Goal: Task Accomplishment & Management: Use online tool/utility

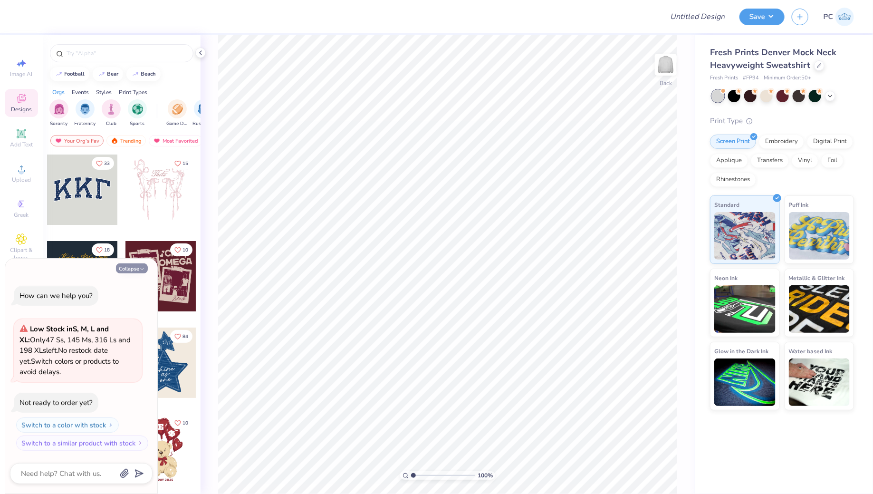
click at [126, 265] on button "Collapse" at bounding box center [132, 268] width 32 height 10
type textarea "x"
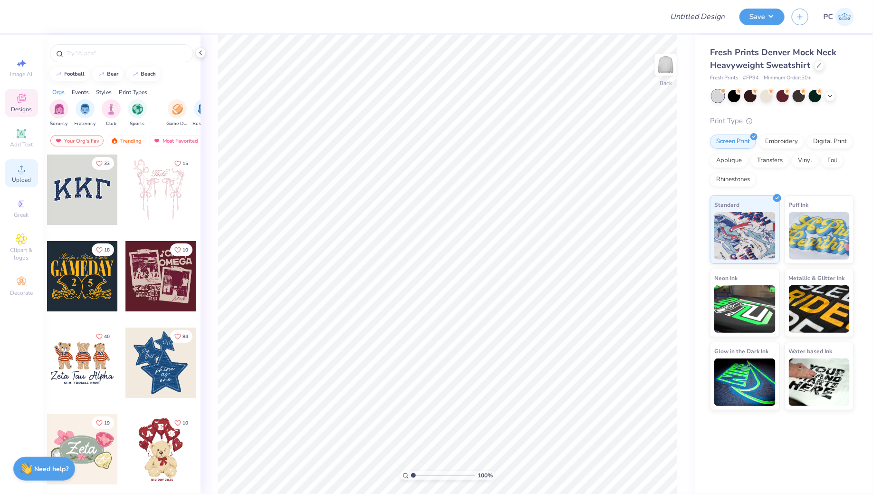
click at [24, 164] on icon at bounding box center [21, 168] width 11 height 11
click at [29, 122] on div "Image AI Designs Add Text Upload Greek Clipart & logos Decorate" at bounding box center [21, 177] width 33 height 247
click at [23, 129] on icon at bounding box center [21, 133] width 11 height 11
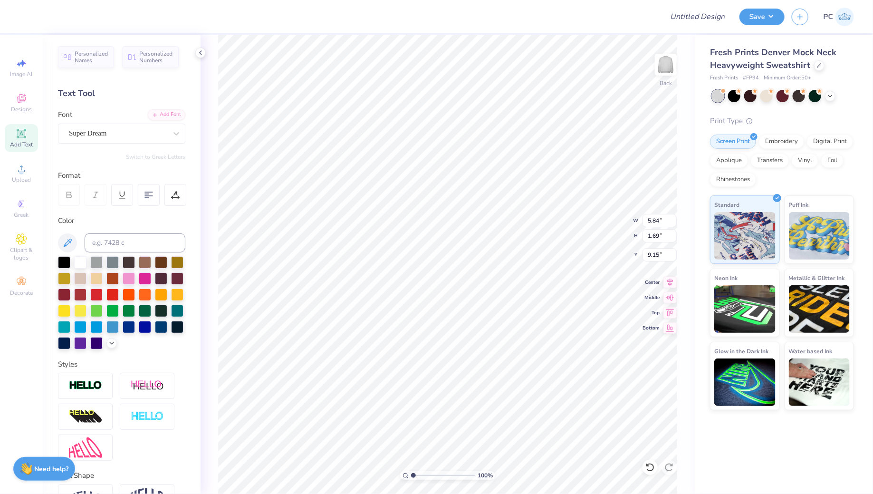
scroll to position [0, 0]
click at [101, 132] on div "Super Dream" at bounding box center [118, 133] width 100 height 15
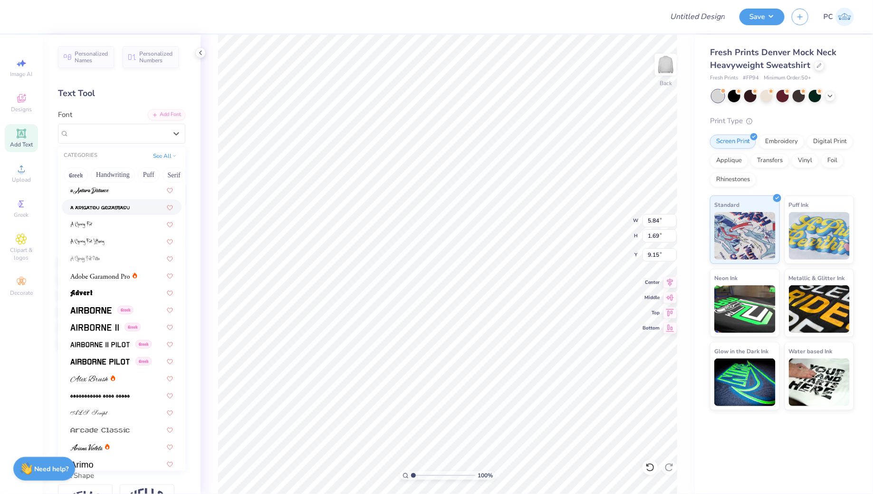
scroll to position [63, 0]
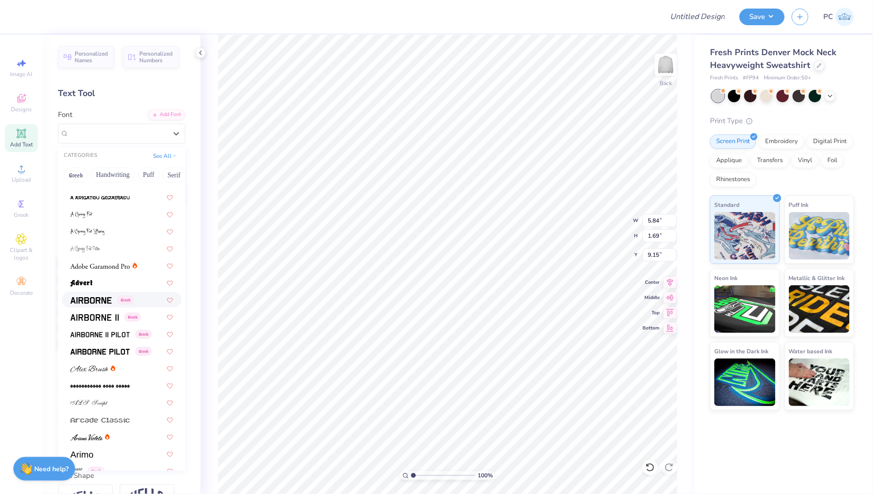
click at [88, 297] on img at bounding box center [90, 300] width 41 height 7
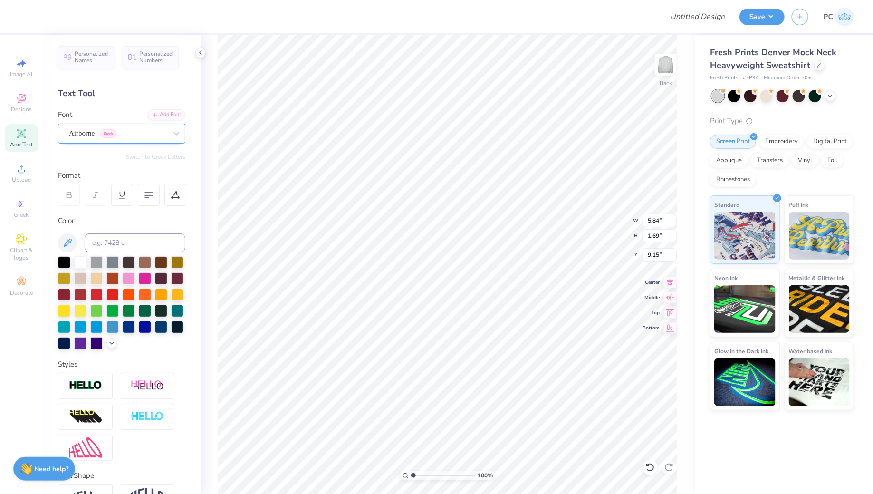
scroll to position [0, 1]
type textarea "TRI DELTA"
click at [108, 135] on div "Airborne Greek" at bounding box center [118, 133] width 100 height 15
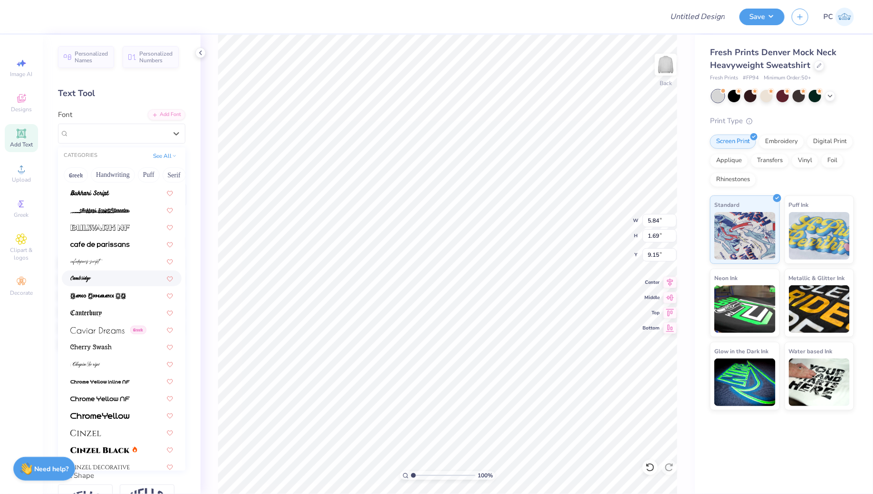
scroll to position [988, 0]
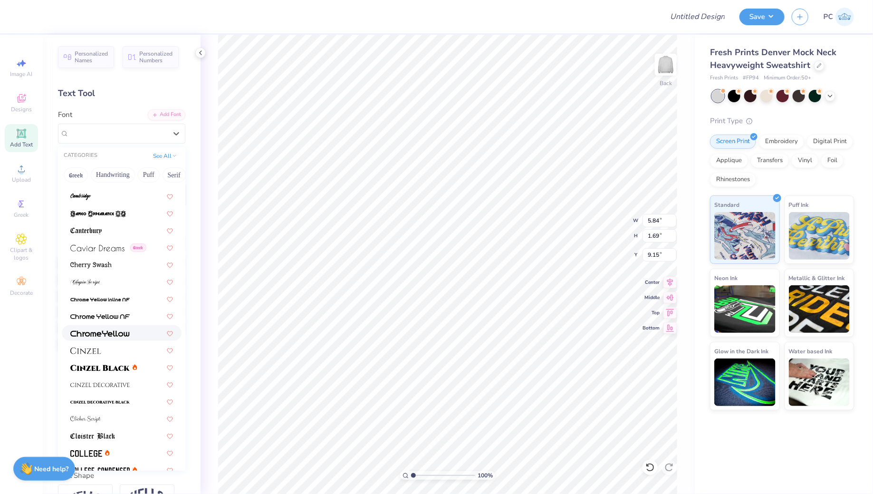
click at [131, 337] on div at bounding box center [121, 333] width 103 height 10
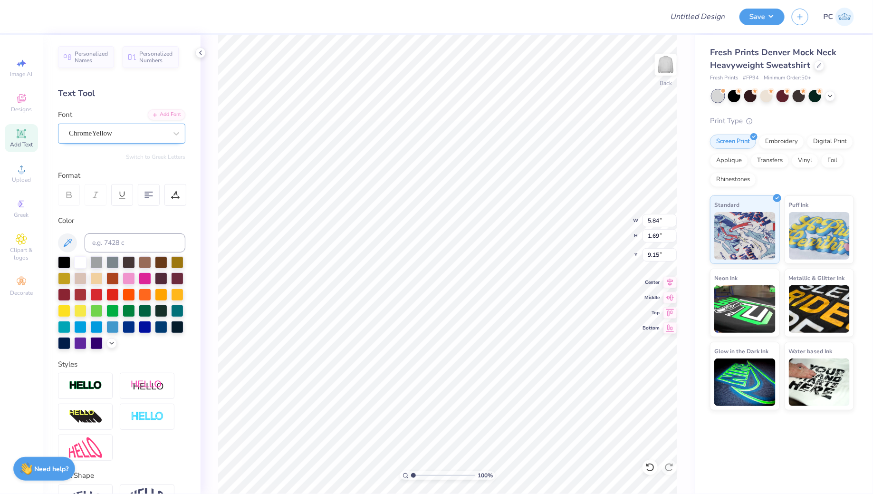
click at [128, 131] on div "ChromeYellow" at bounding box center [118, 133] width 100 height 15
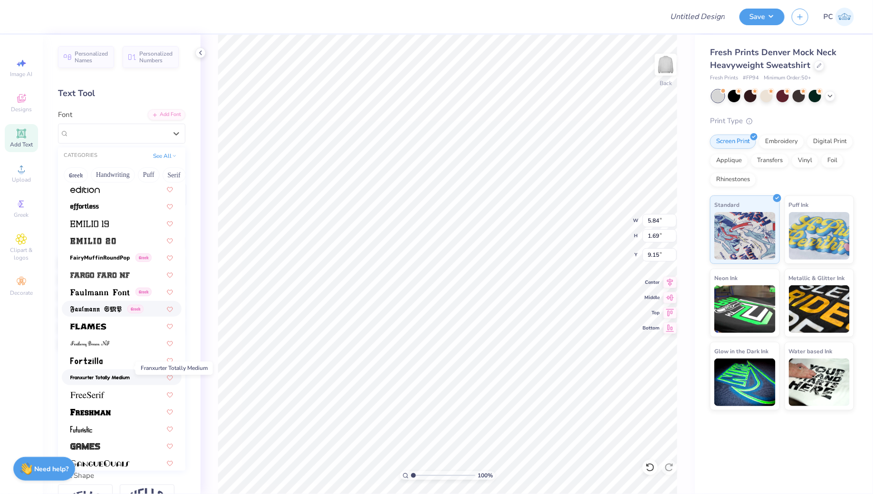
scroll to position [1932, 0]
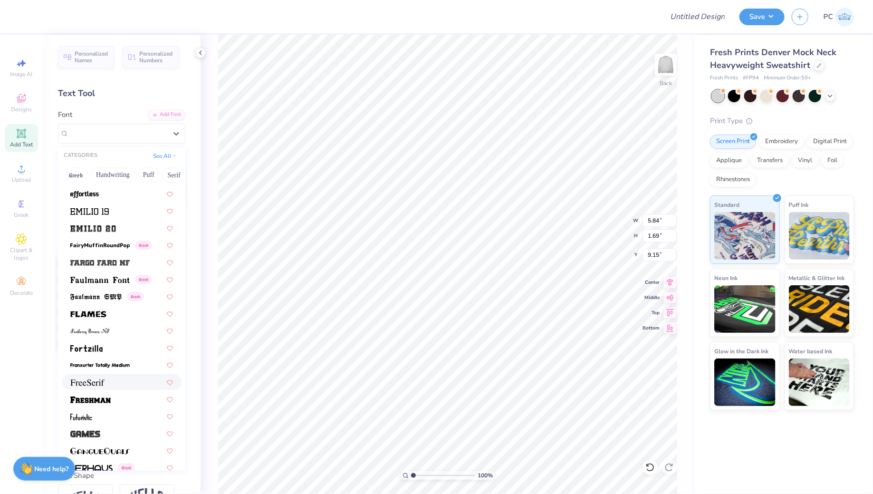
click at [115, 388] on div at bounding box center [122, 382] width 120 height 16
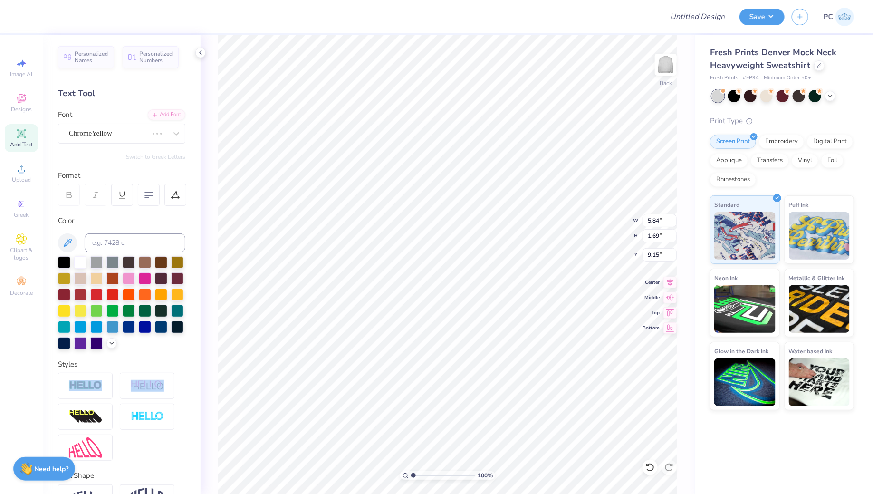
click at [115, 388] on div at bounding box center [121, 417] width 127 height 88
click at [132, 138] on div "ChromeYellow" at bounding box center [108, 133] width 81 height 15
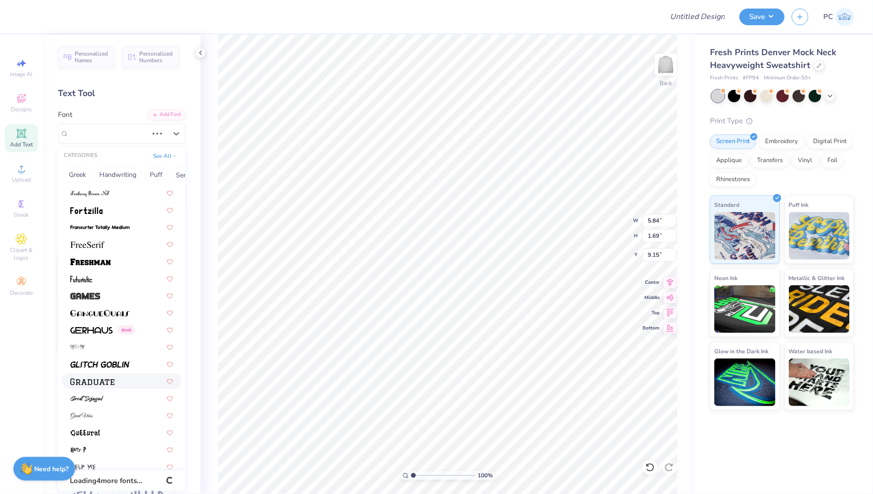
scroll to position [2062, 0]
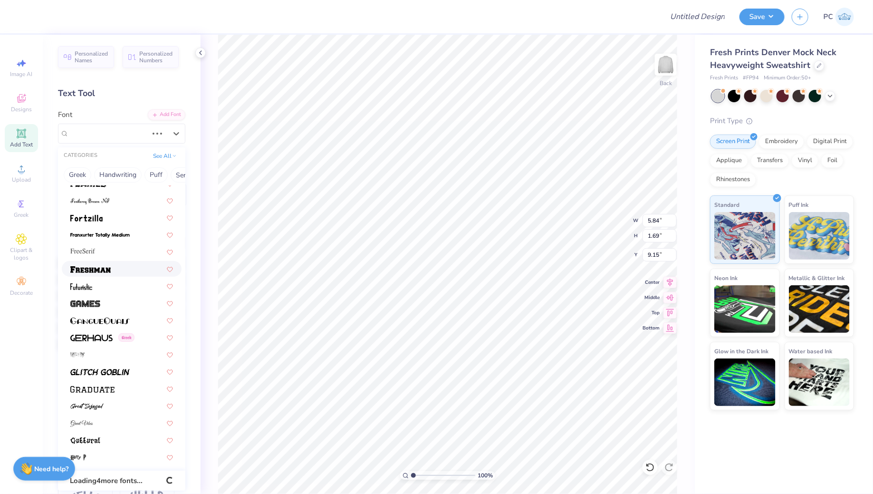
click at [110, 273] on div at bounding box center [122, 269] width 120 height 16
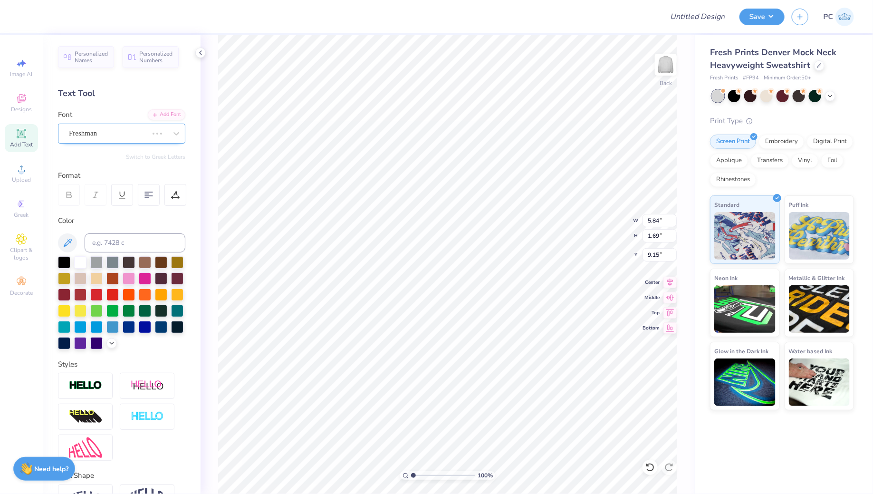
click at [133, 132] on div "Freshman" at bounding box center [108, 133] width 81 height 15
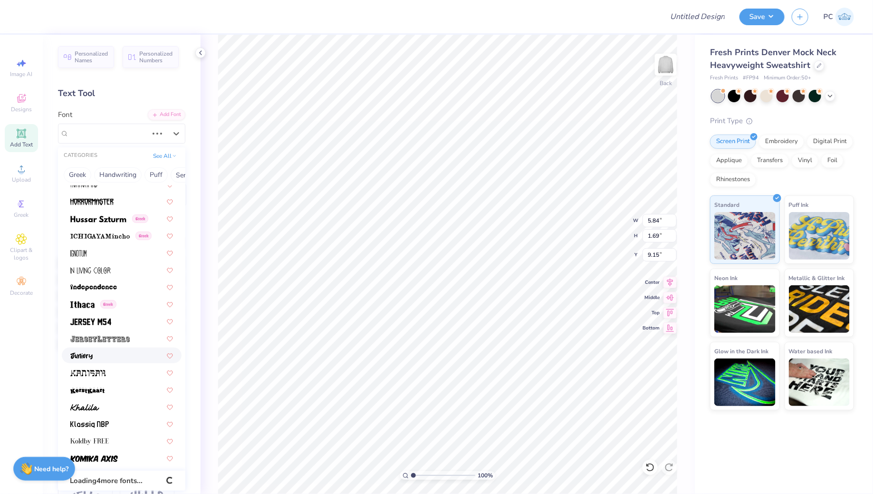
scroll to position [0, 0]
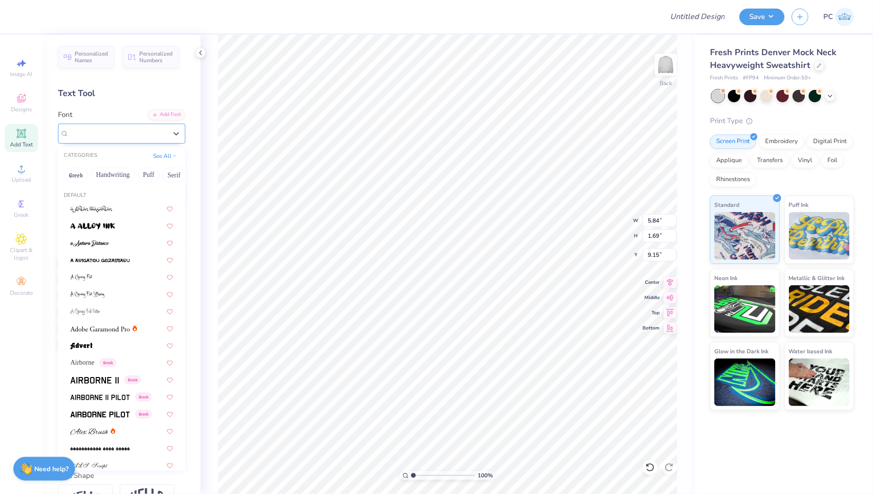
click at [111, 139] on div at bounding box center [118, 133] width 98 height 13
click at [173, 157] on button "See All" at bounding box center [164, 155] width 29 height 10
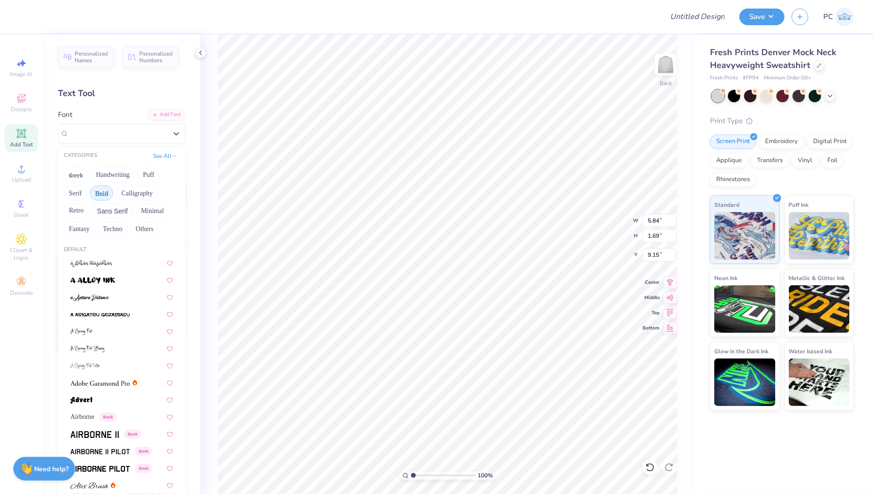
click at [107, 191] on button "Bold" at bounding box center [101, 192] width 23 height 15
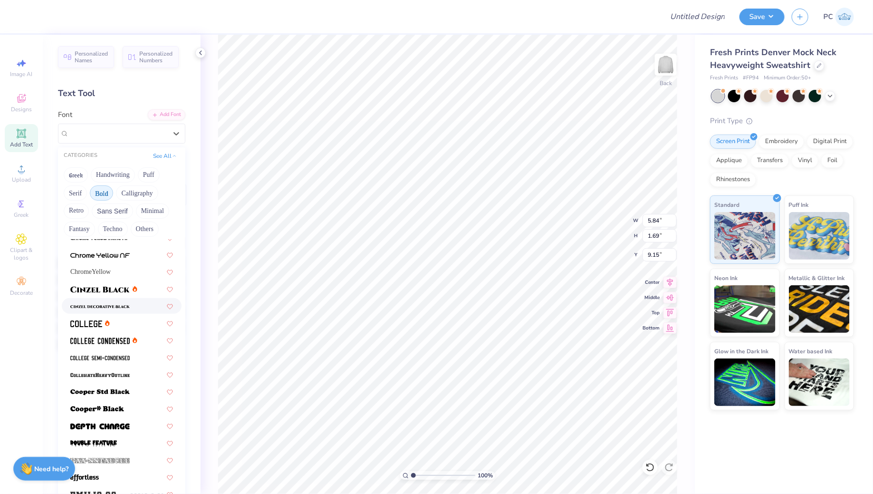
scroll to position [41, 0]
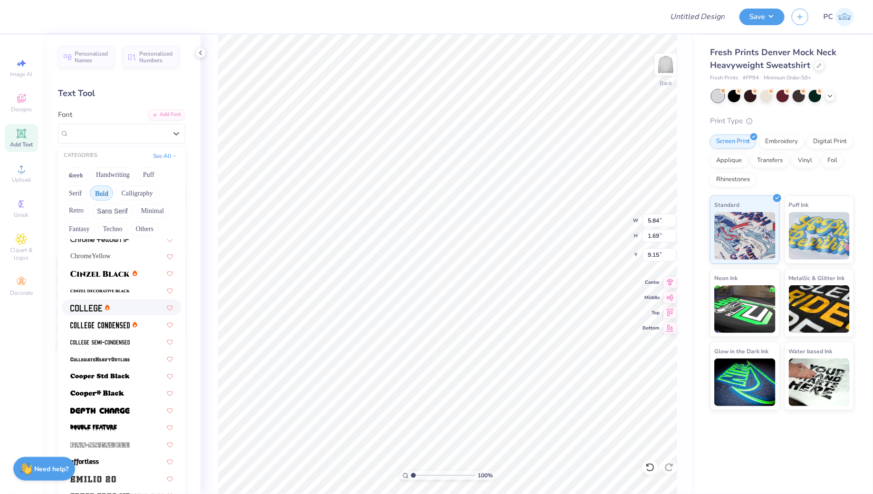
click at [91, 307] on img at bounding box center [86, 308] width 32 height 7
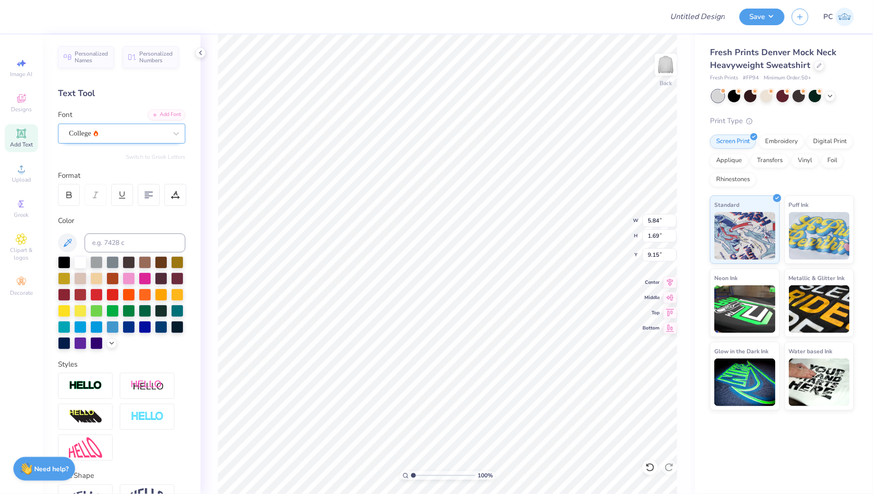
click at [124, 135] on div "College" at bounding box center [118, 133] width 100 height 15
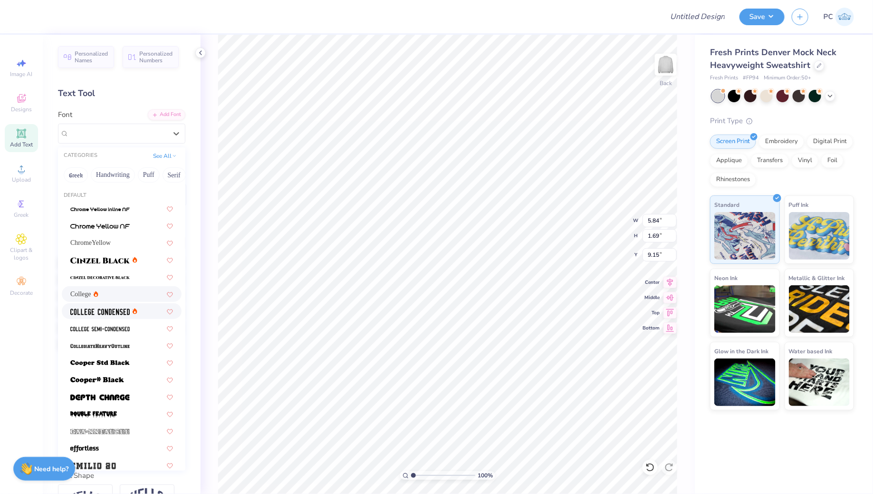
click at [134, 313] on icon at bounding box center [135, 311] width 5 height 6
click at [152, 128] on div "College Condensed" at bounding box center [118, 133] width 100 height 15
click at [115, 299] on div "College" at bounding box center [122, 294] width 120 height 16
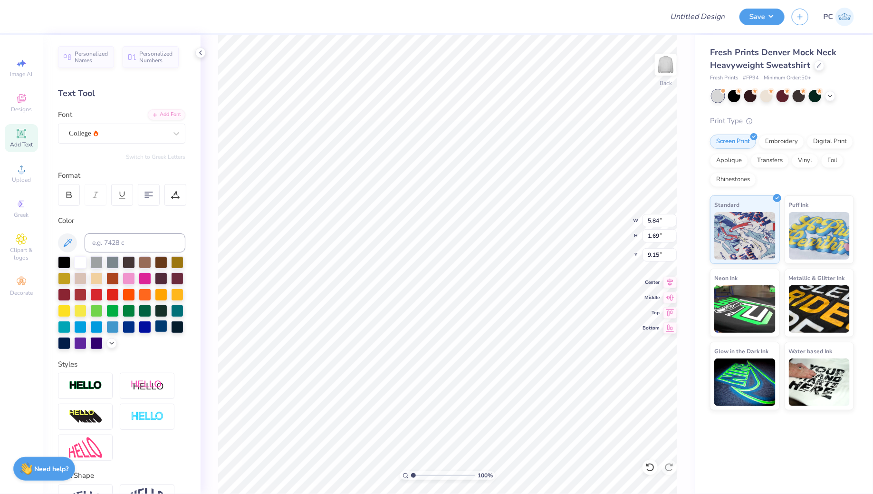
click at [163, 330] on div at bounding box center [161, 326] width 12 height 12
click at [99, 122] on div "Font College" at bounding box center [121, 126] width 127 height 34
click at [99, 132] on div "College" at bounding box center [118, 133] width 100 height 15
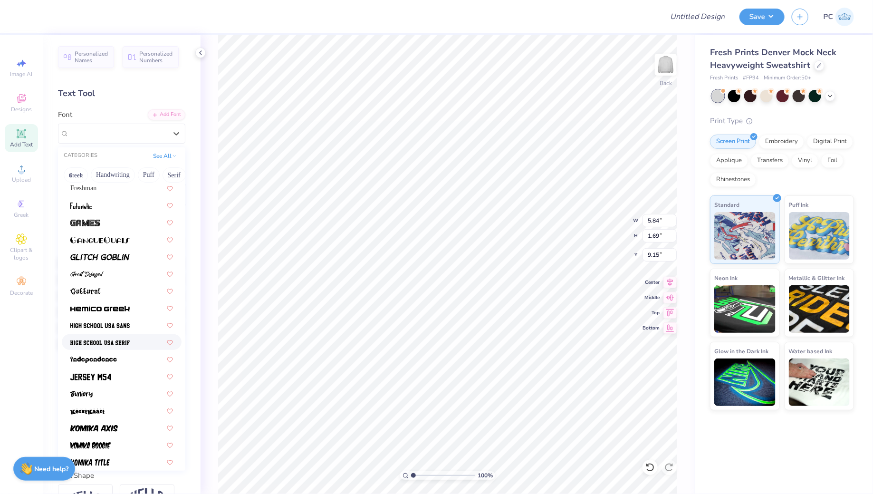
scroll to position [370, 0]
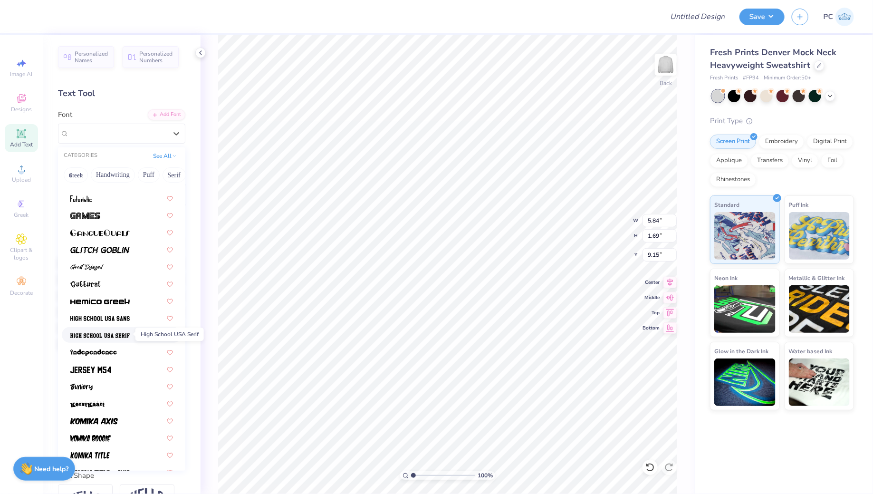
click at [111, 338] on img at bounding box center [99, 335] width 59 height 7
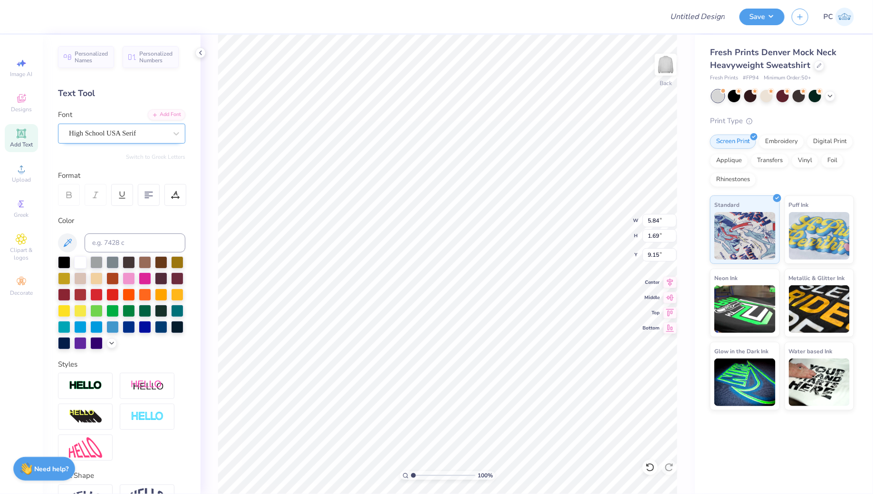
click at [138, 134] on div "High School USA Serif" at bounding box center [118, 133] width 100 height 15
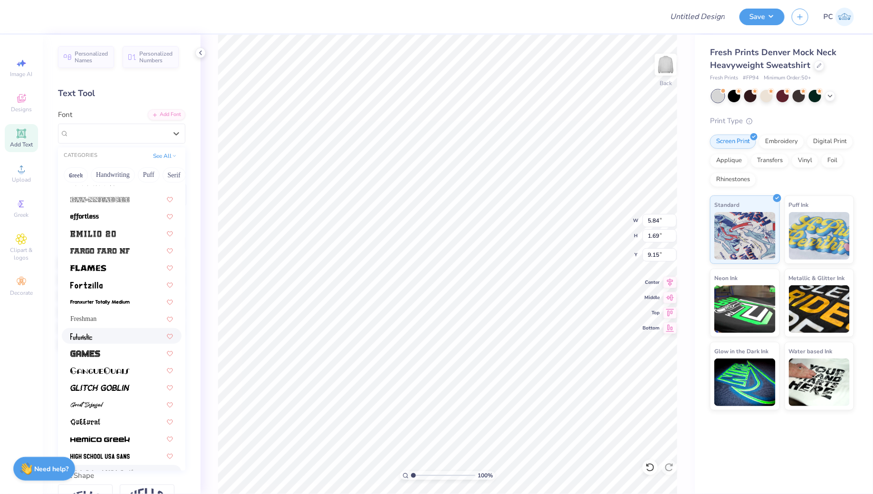
scroll to position [255, 0]
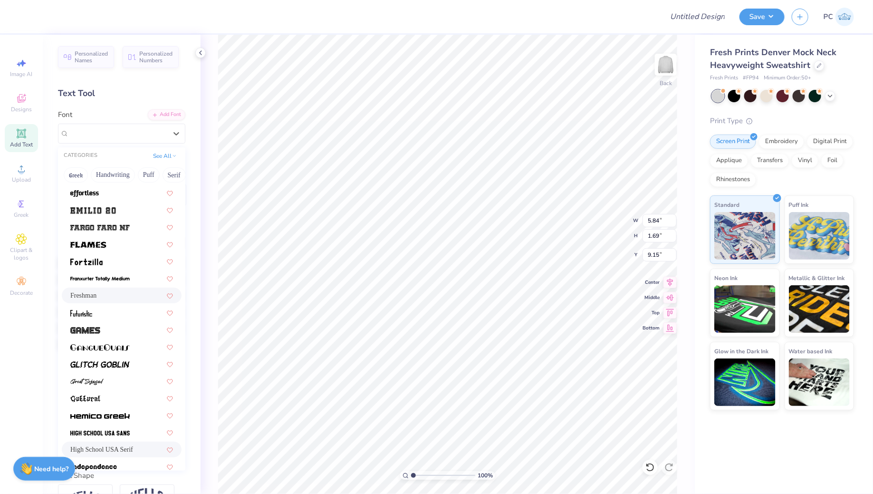
click at [97, 291] on span "Freshman" at bounding box center [83, 295] width 26 height 10
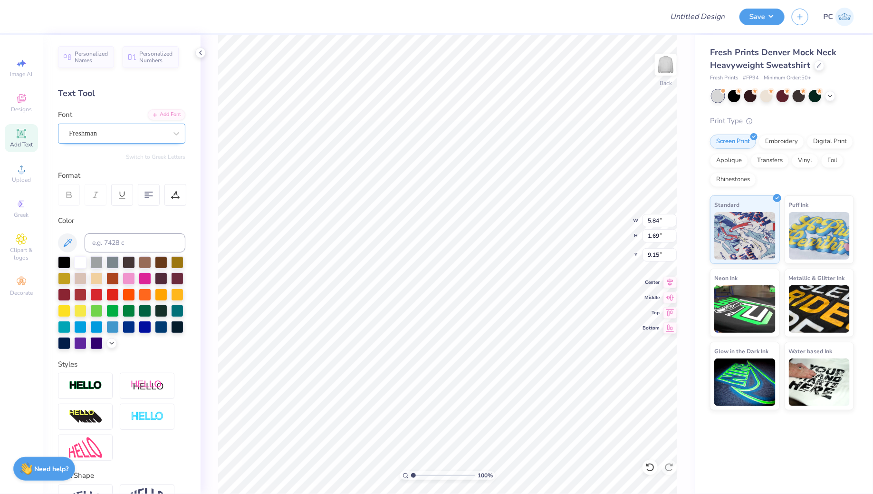
click at [128, 132] on div "Freshman" at bounding box center [118, 133] width 100 height 15
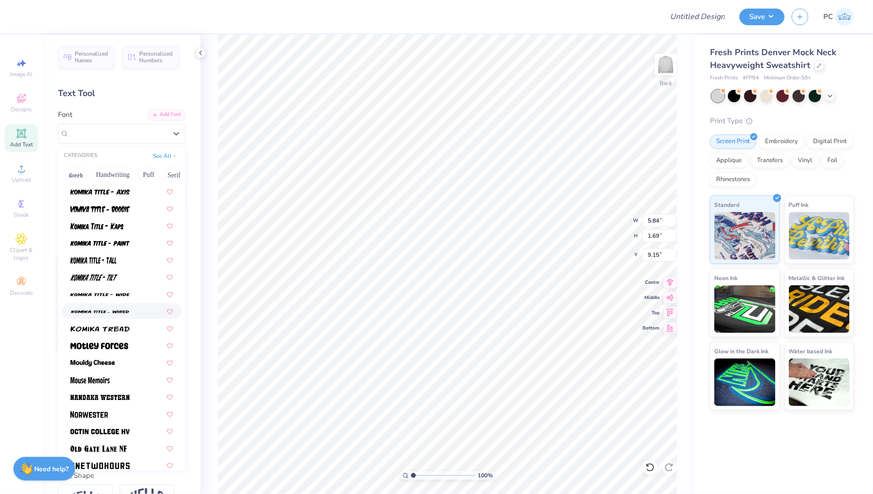
scroll to position [772, 0]
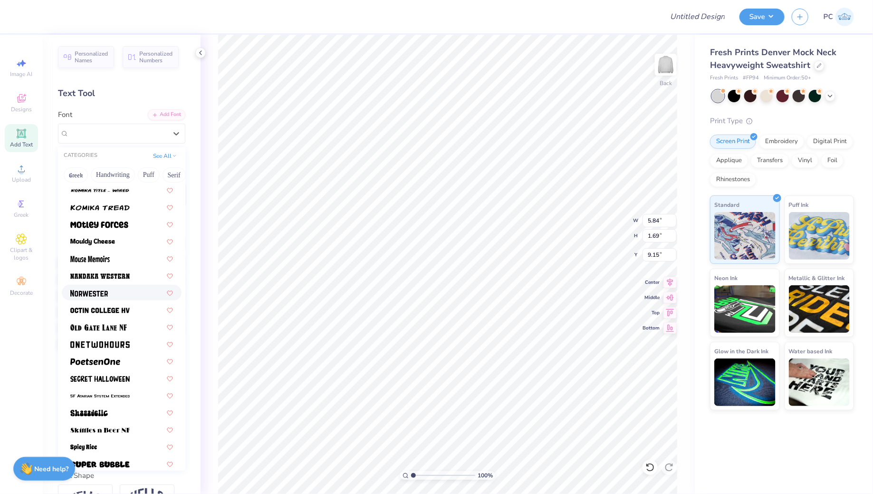
click at [113, 293] on div at bounding box center [121, 293] width 103 height 10
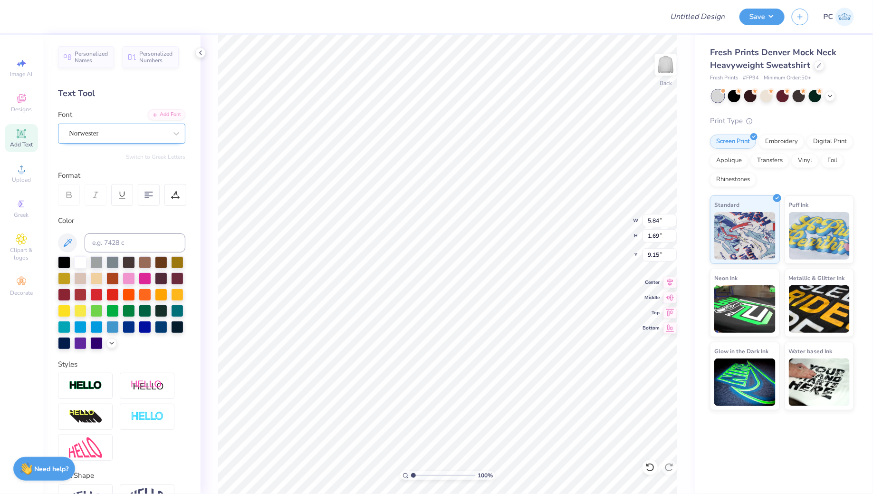
click at [124, 129] on div "Norwester" at bounding box center [118, 133] width 100 height 15
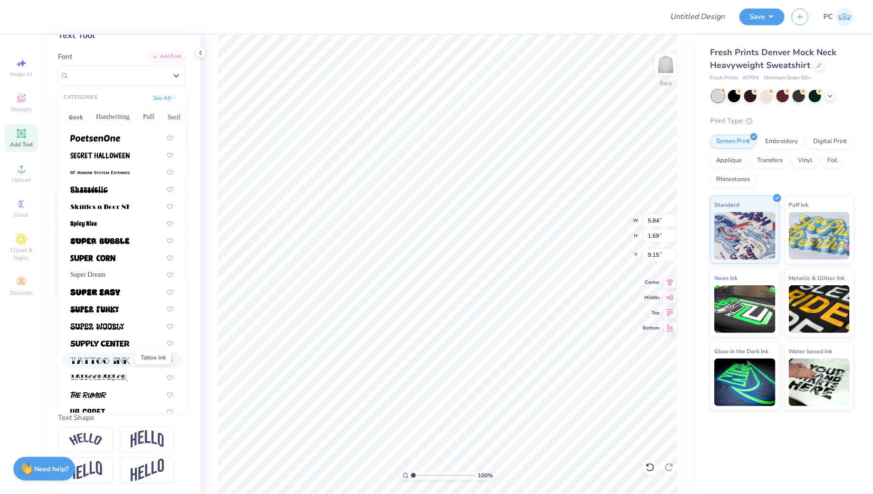
scroll to position [1037, 0]
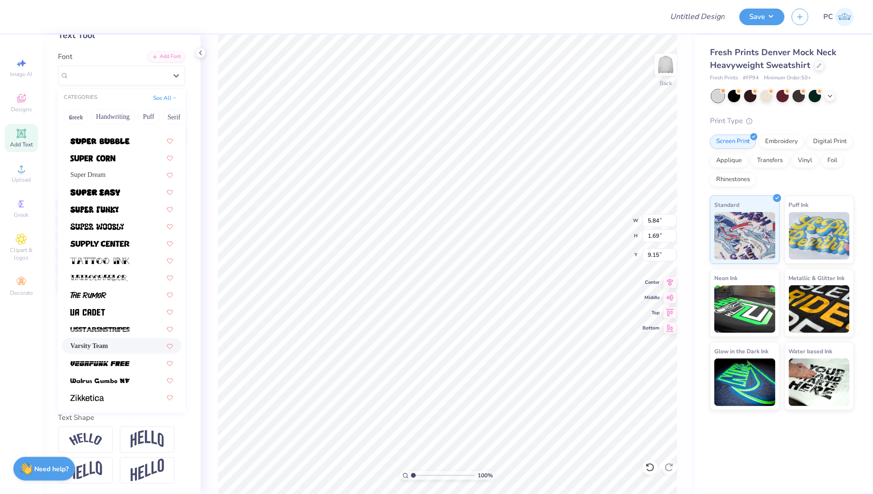
click at [121, 342] on div "Varsity Team" at bounding box center [121, 346] width 103 height 10
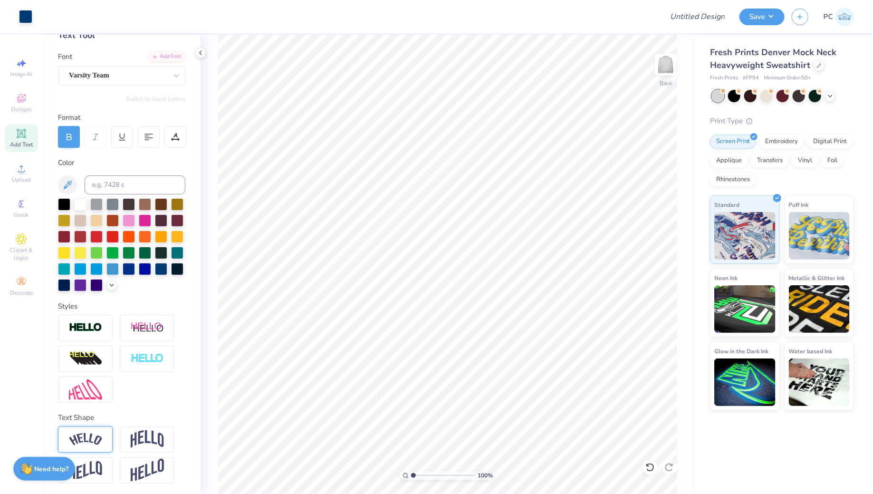
click at [92, 436] on img at bounding box center [85, 439] width 33 height 13
click at [142, 458] on div "Direction Horizontal Vertical Bend 0.50" at bounding box center [121, 482] width 127 height 113
click at [149, 443] on img at bounding box center [147, 439] width 33 height 18
type input "11.02"
type input "3.97"
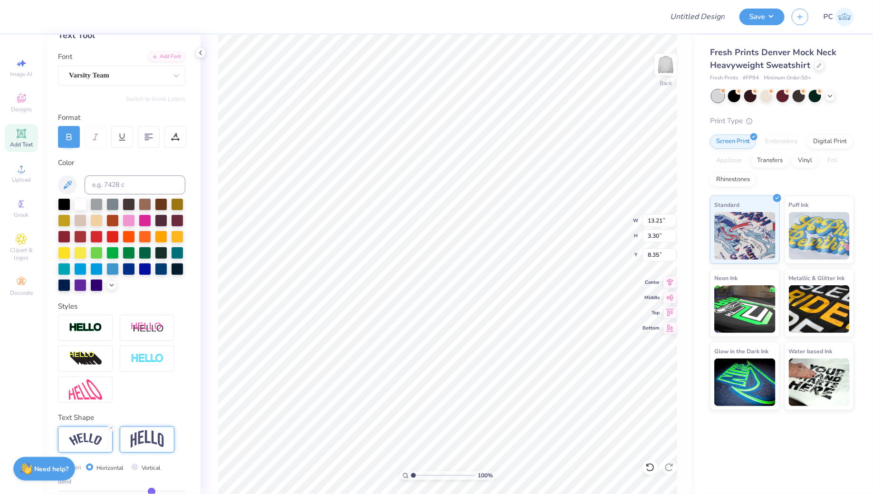
type input "8.01"
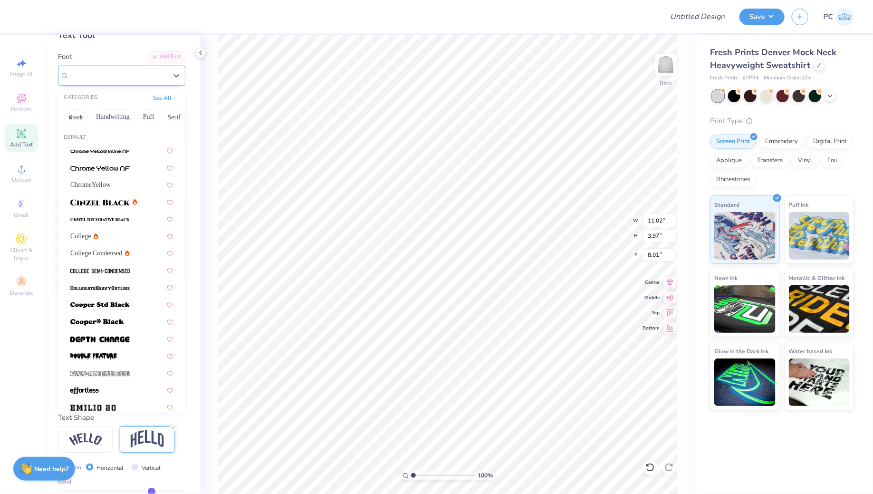
click at [119, 84] on div "Varsity Team" at bounding box center [121, 76] width 127 height 20
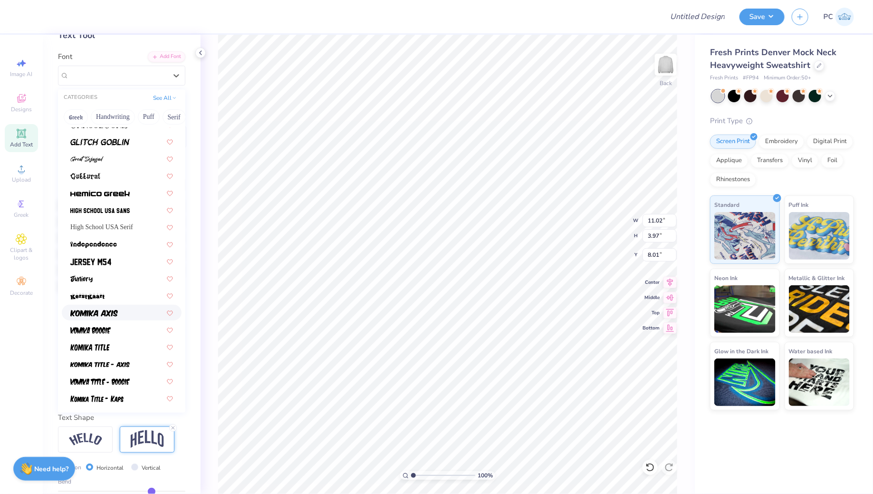
scroll to position [409, 0]
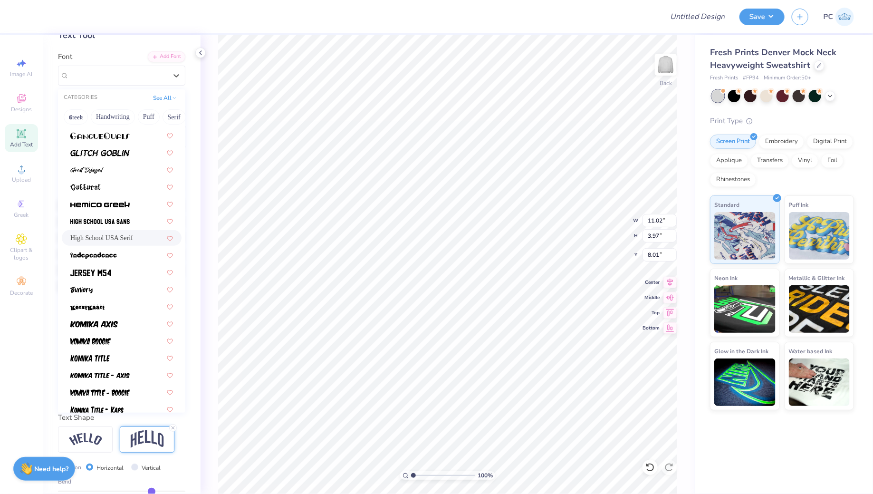
click at [124, 238] on span "High School USA Serif" at bounding box center [101, 238] width 63 height 10
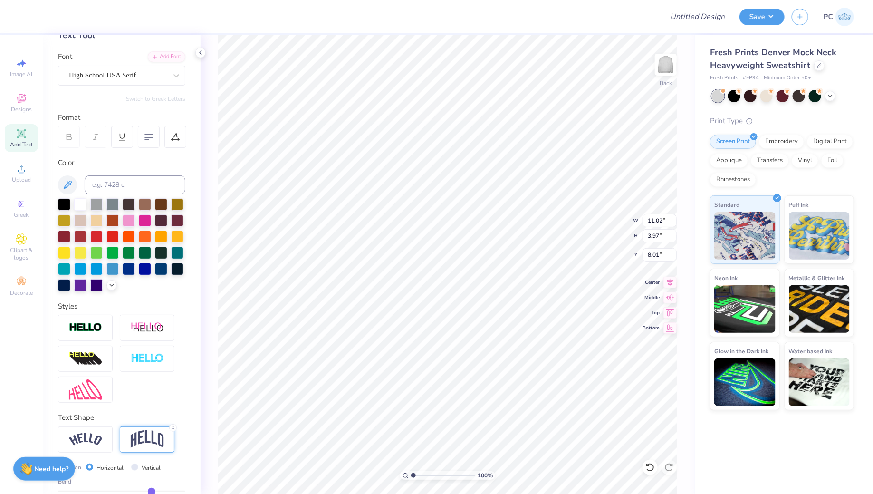
type input "10.67"
type input "4.11"
type input "7.94"
click at [128, 86] on div "Personalized Names Personalized Numbers Text Tool Add Font Font High School USA…" at bounding box center [122, 264] width 158 height 459
click at [132, 69] on div at bounding box center [118, 75] width 98 height 13
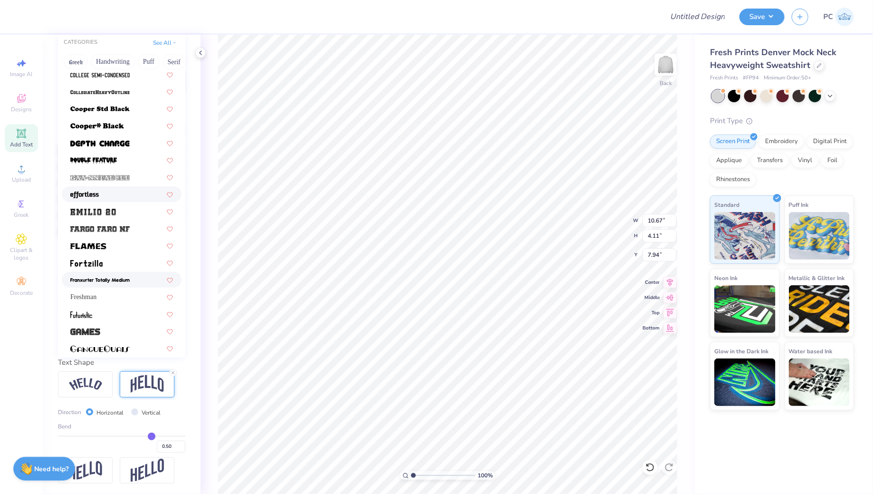
scroll to position [162, 0]
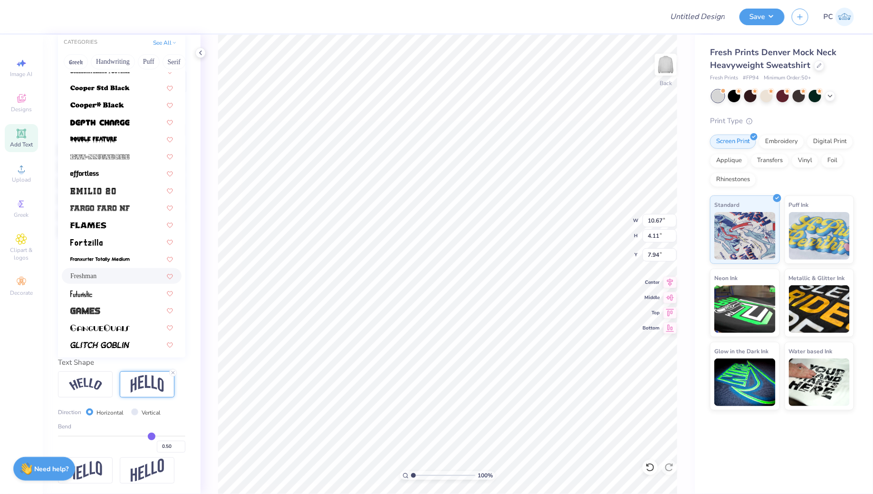
click at [97, 274] on span "Freshman" at bounding box center [83, 276] width 26 height 10
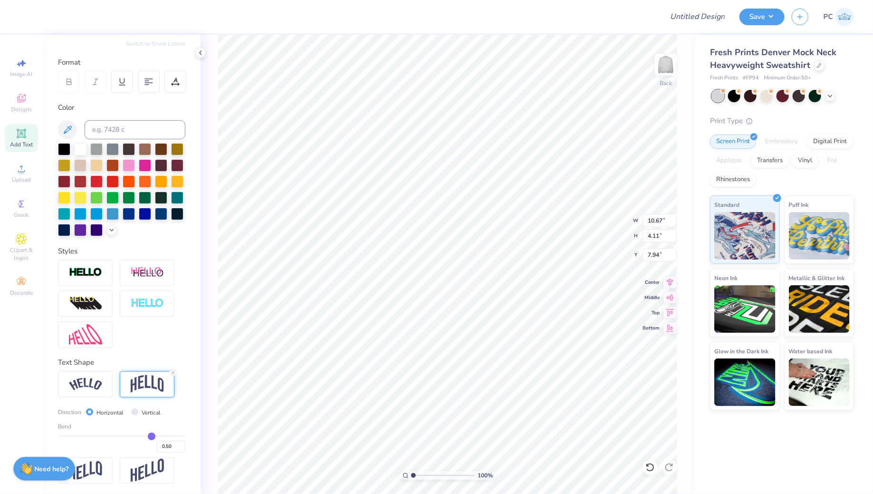
type input "13.56"
type input "4.82"
type input "7.59"
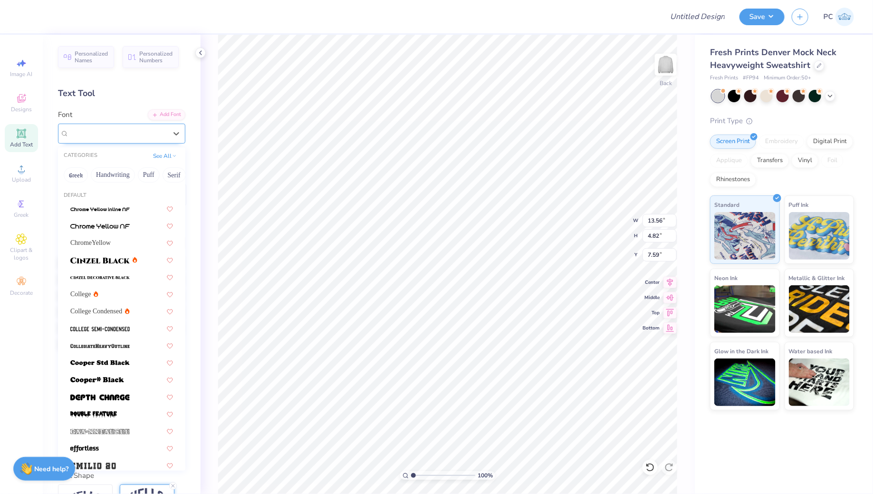
click at [104, 130] on div "Freshman" at bounding box center [118, 133] width 100 height 15
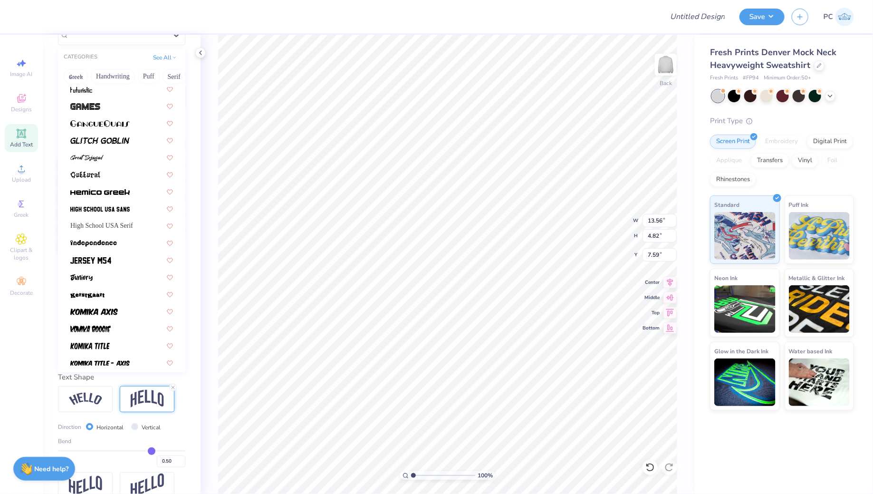
scroll to position [378, 0]
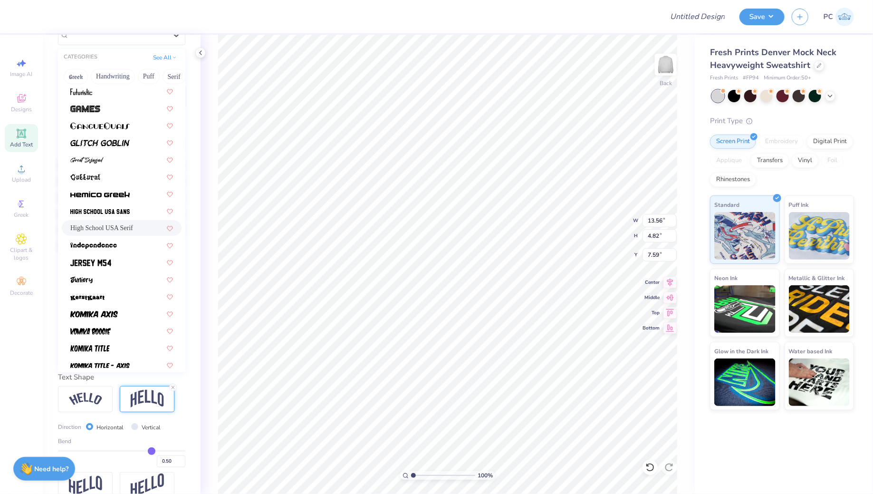
click at [113, 225] on span "High School USA Serif" at bounding box center [101, 228] width 63 height 10
type input "10.67"
type input "4.11"
type input "7.94"
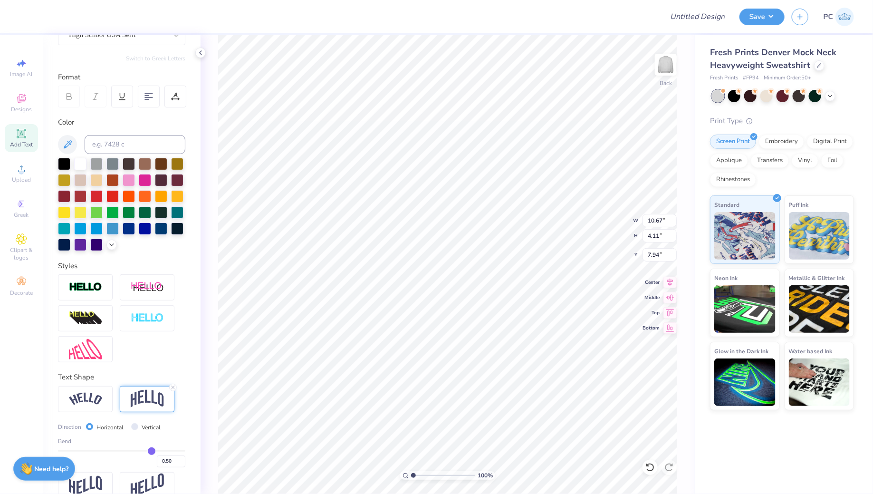
scroll to position [97, 0]
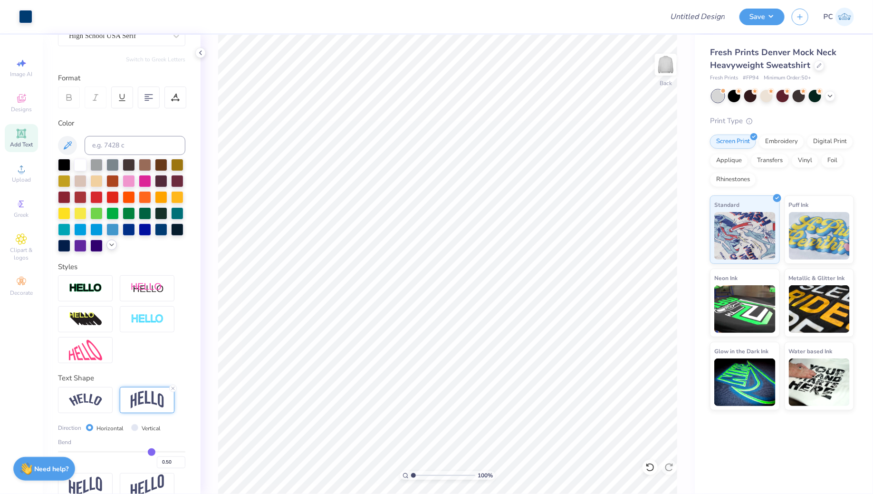
click at [109, 247] on icon at bounding box center [112, 245] width 8 height 8
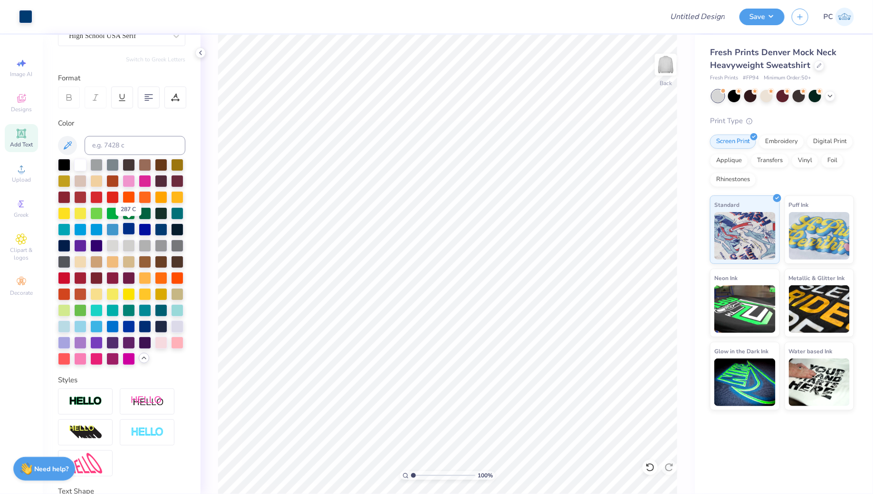
click at [128, 223] on div at bounding box center [129, 228] width 12 height 12
click at [131, 324] on div at bounding box center [129, 325] width 12 height 12
click at [148, 325] on div at bounding box center [145, 325] width 12 height 12
click at [162, 224] on div at bounding box center [161, 228] width 12 height 12
click at [148, 328] on div at bounding box center [145, 325] width 12 height 12
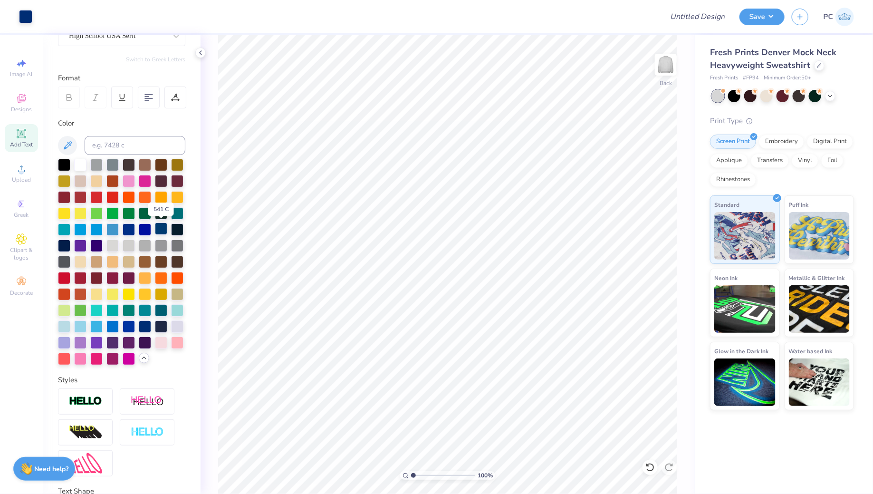
click at [160, 224] on div at bounding box center [161, 228] width 12 height 12
click at [64, 244] on div at bounding box center [64, 245] width 12 height 12
click at [157, 228] on div at bounding box center [161, 228] width 12 height 12
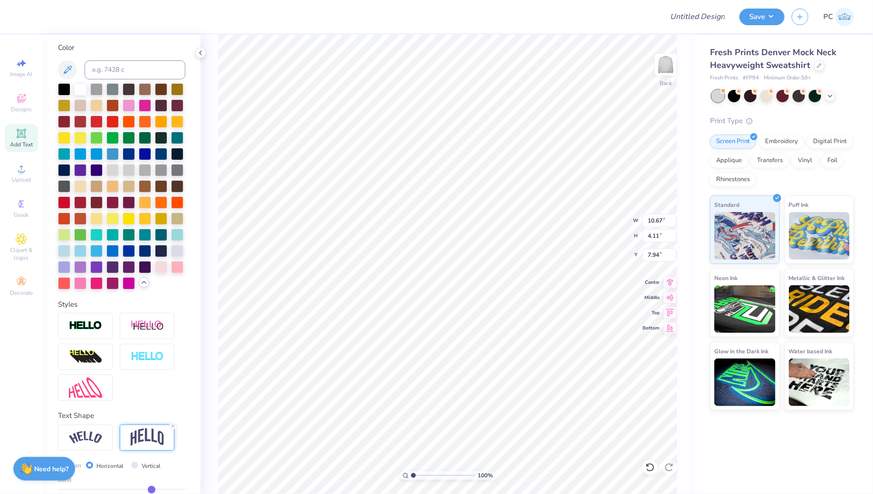
scroll to position [226, 0]
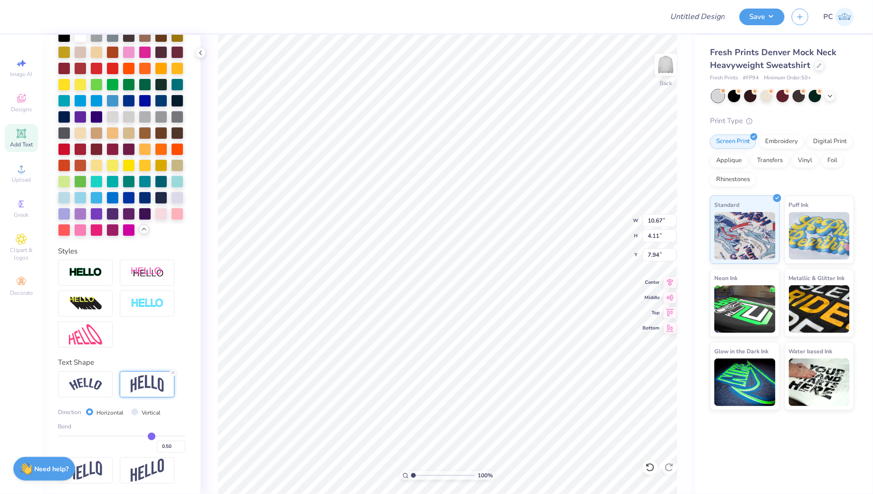
type input "0.52"
type input "0.51"
type input "0.5"
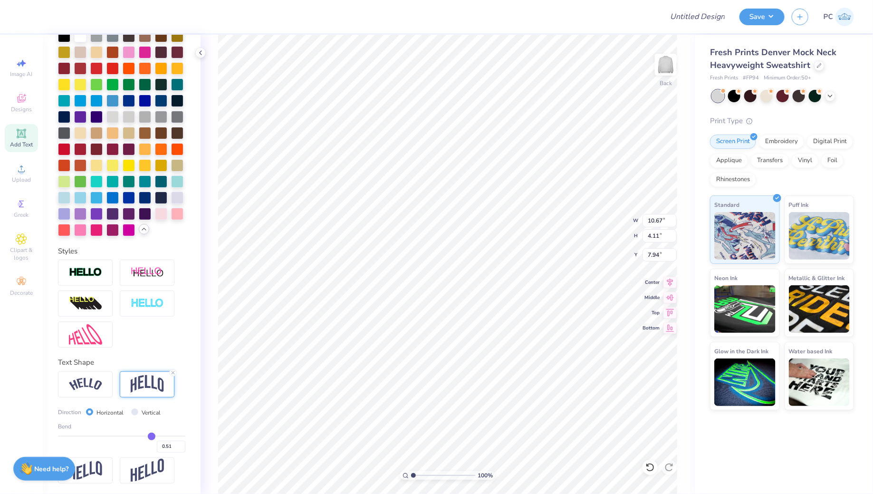
type input "0.50"
type input "0.49"
type input "0.48"
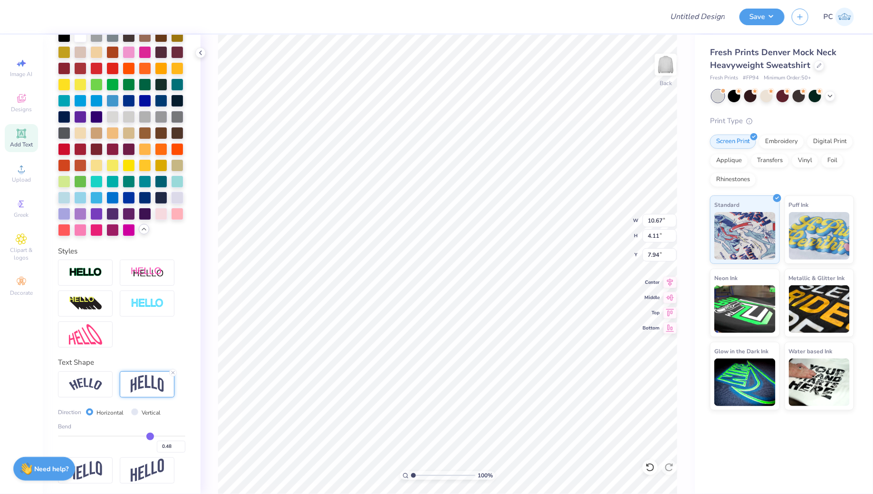
type input "0.47"
type input "0.45"
type input "0.43"
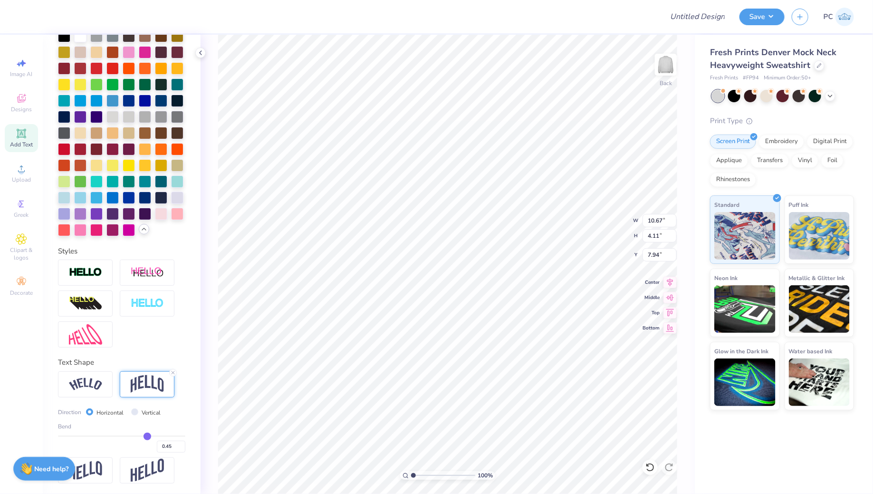
type input "0.43"
type input "0.41"
type input "0.39"
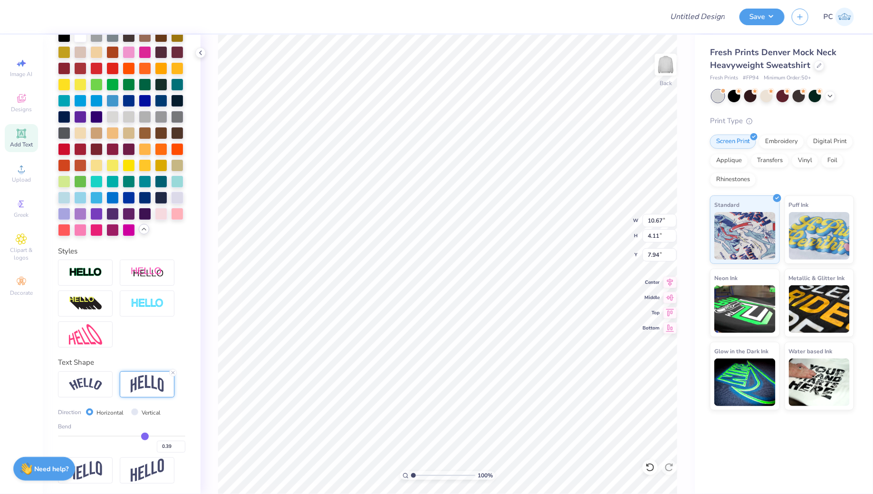
type input "0.38"
type input "0.37"
type input "0.36"
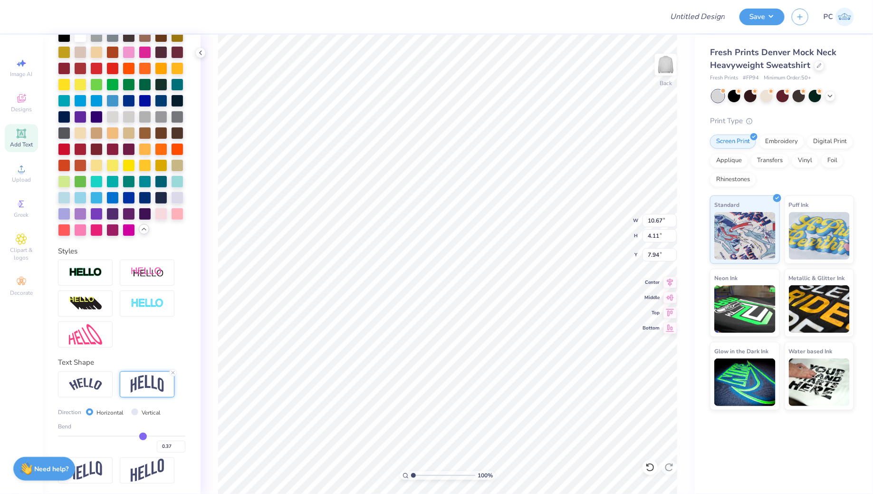
type input "0.36"
type input "0.33"
type input "0.29"
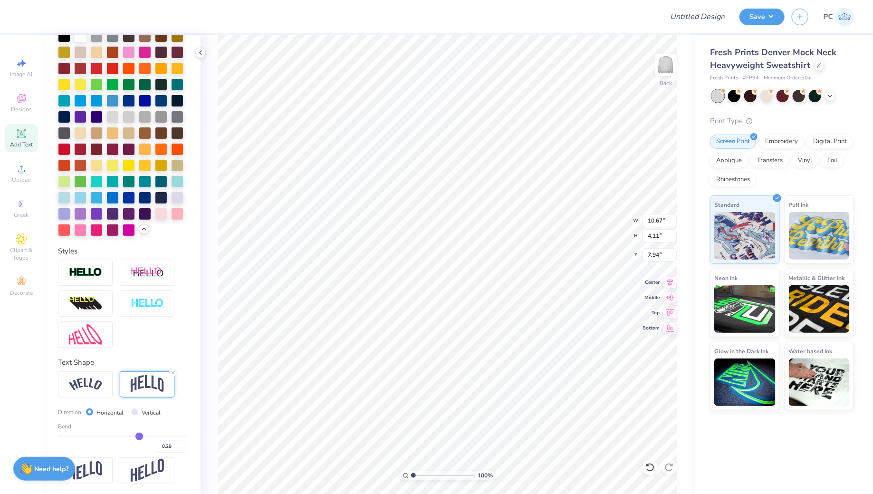
type input "0.25"
type input "0.21"
type input "0.19"
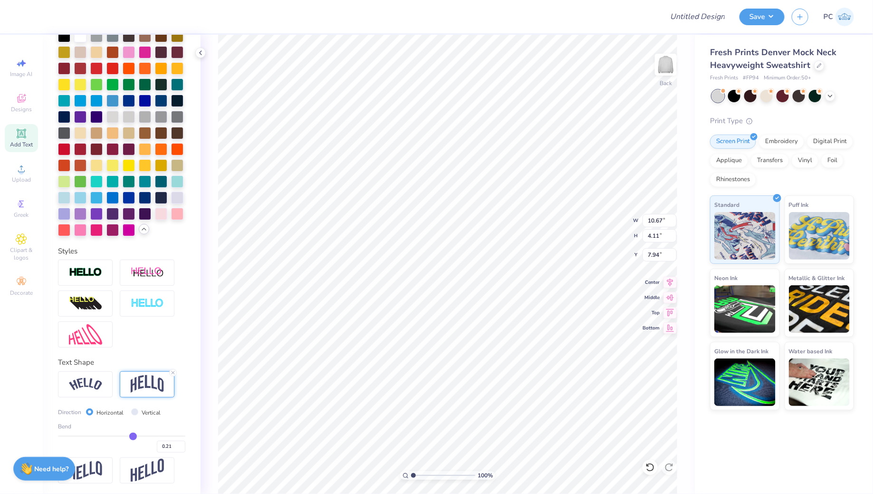
type input "0.19"
type input "0.18"
drag, startPoint x: 153, startPoint y: 434, endPoint x: 133, endPoint y: 433, distance: 20.0
type input "0.18"
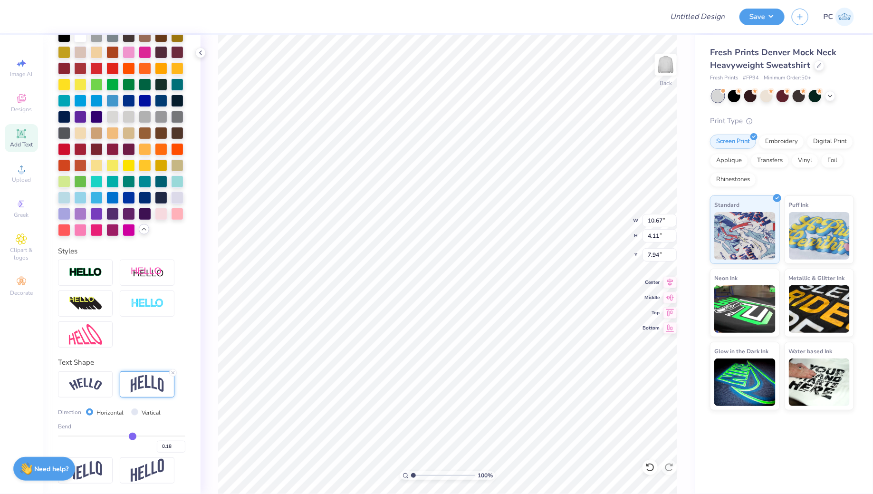
click at [132, 435] on input "range" at bounding box center [121, 435] width 127 height 1
type input "2.66"
type input "8.67"
type input "0.16"
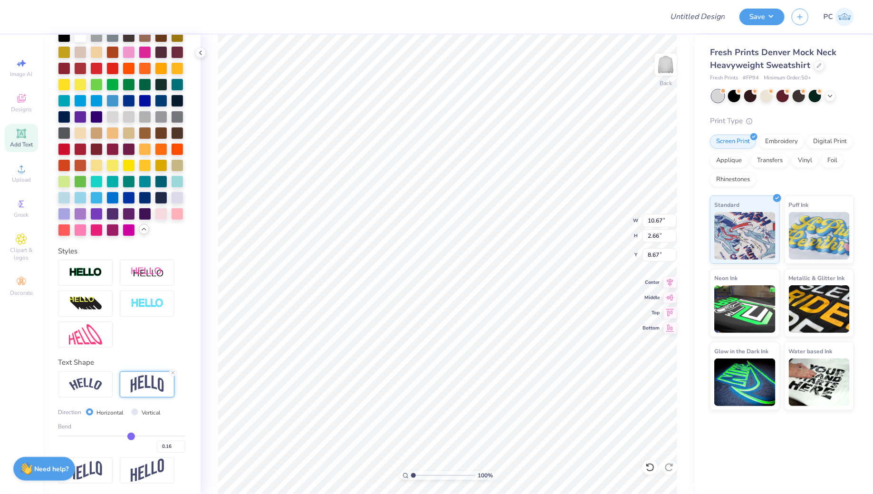
type input "0.17"
type input "0.18"
type input "0.19"
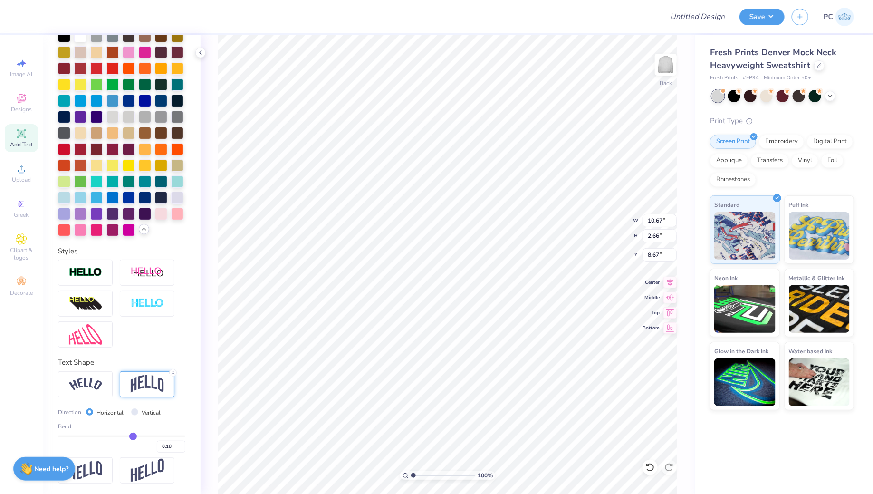
type input "0.19"
type input "0.2"
type input "0.20"
type input "0.21"
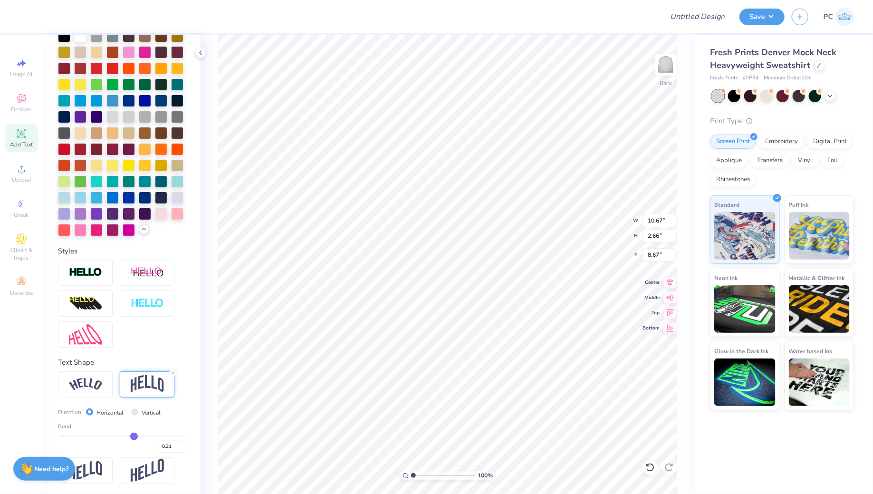
type input "0.22"
type input "0.23"
type input "0.24"
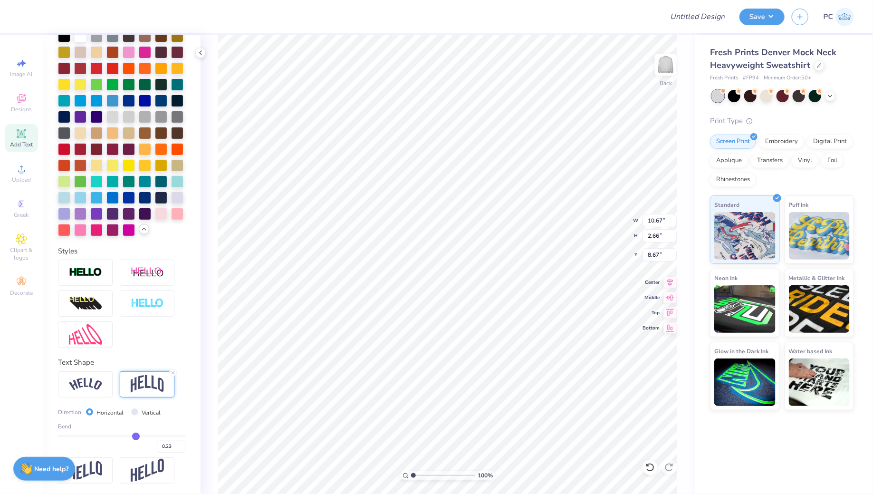
type input "0.24"
type input "0.25"
type input "0.26"
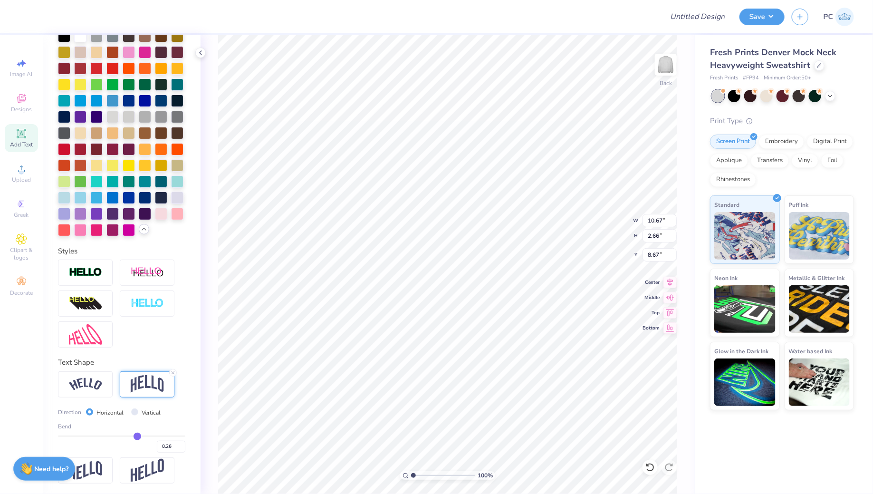
type input "0.27"
type input "0.28"
type input "0.29"
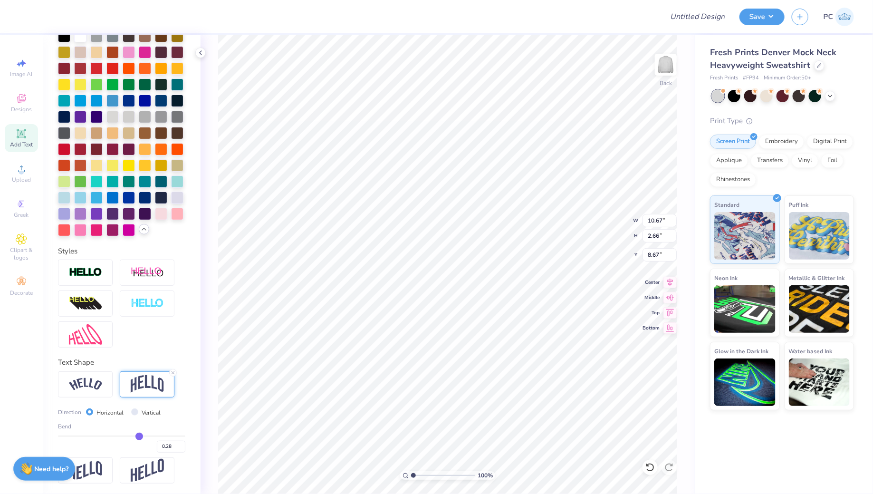
type input "0.29"
type input "0.3"
type input "0.30"
drag, startPoint x: 131, startPoint y: 434, endPoint x: 139, endPoint y: 435, distance: 8.2
type input "0.3"
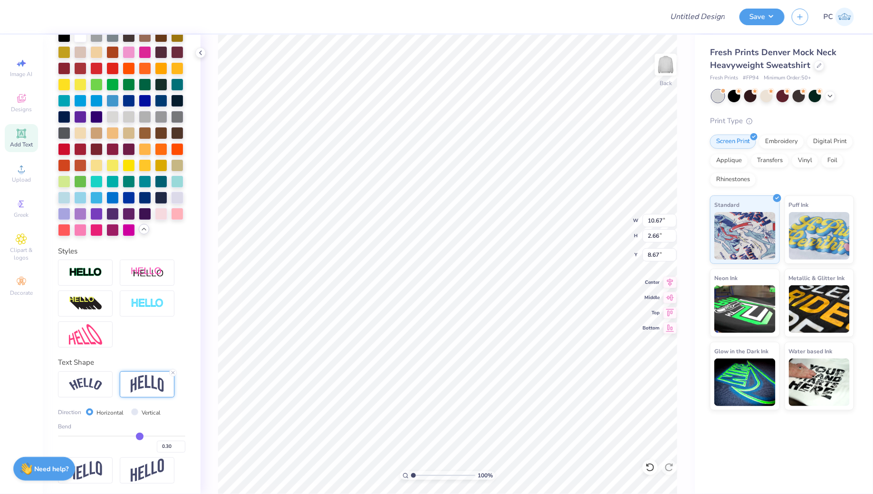
click at [139, 435] on input "range" at bounding box center [121, 435] width 127 height 1
type input "3.18"
type input "8.41"
type input "0.28"
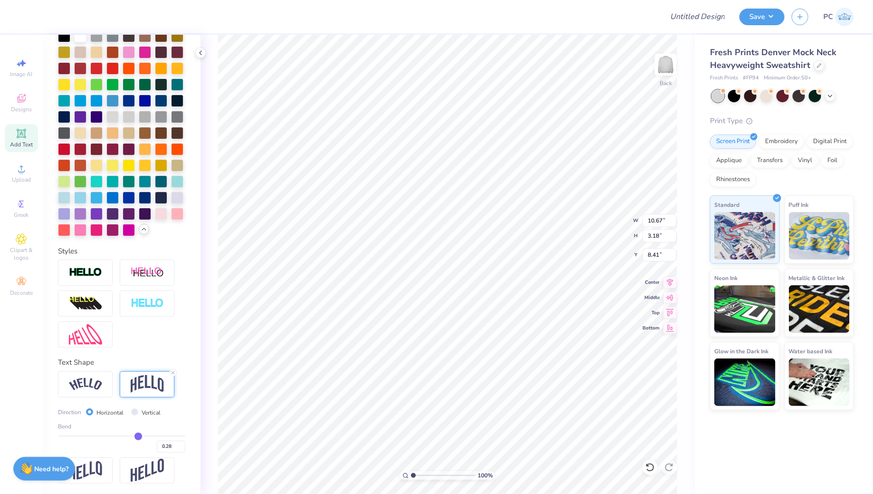
type input "0.29"
type input "0.3"
type input "0.30"
type input "0.31"
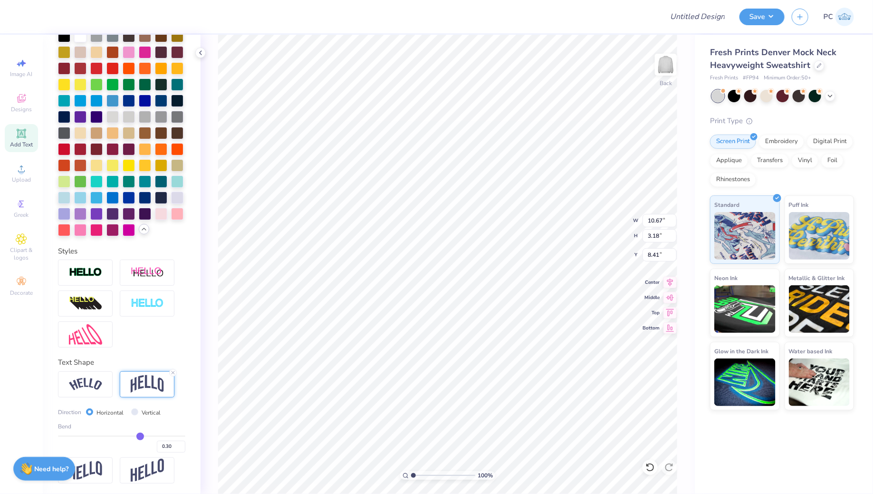
type input "0.31"
type input "0.32"
type input "0.33"
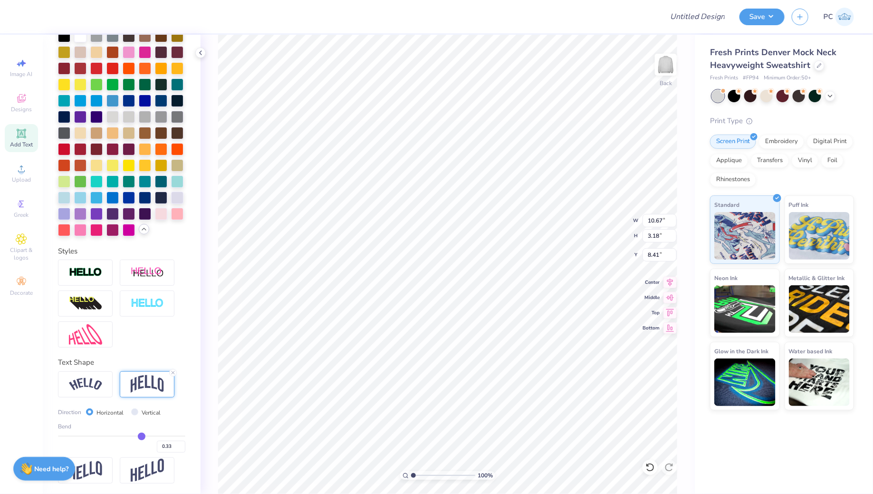
type input "0.34"
type input "0.35"
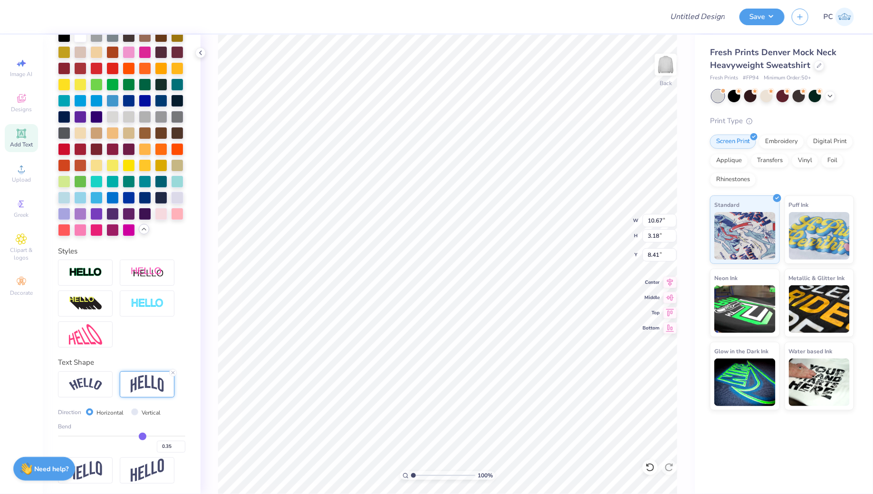
click at [143, 435] on input "range" at bounding box center [121, 435] width 127 height 1
type input "3.41"
type input "8.30"
type input "0.36"
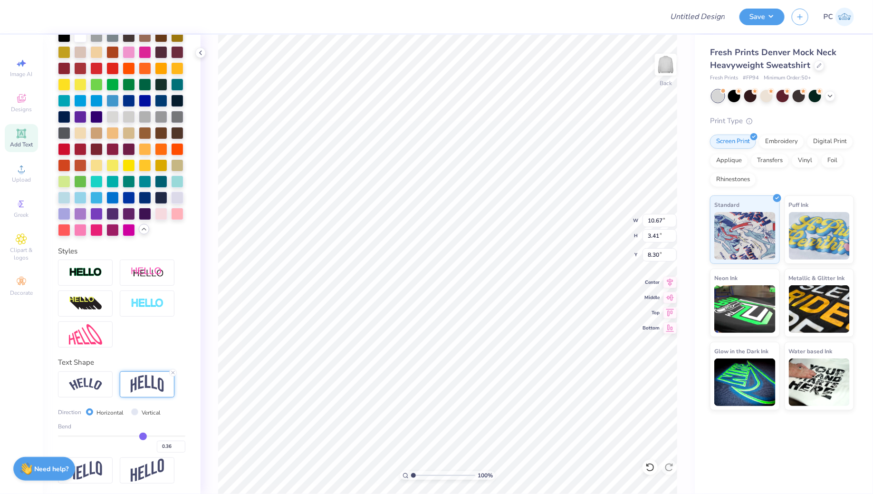
type input "0.37"
type input "0.38"
type input "0.39"
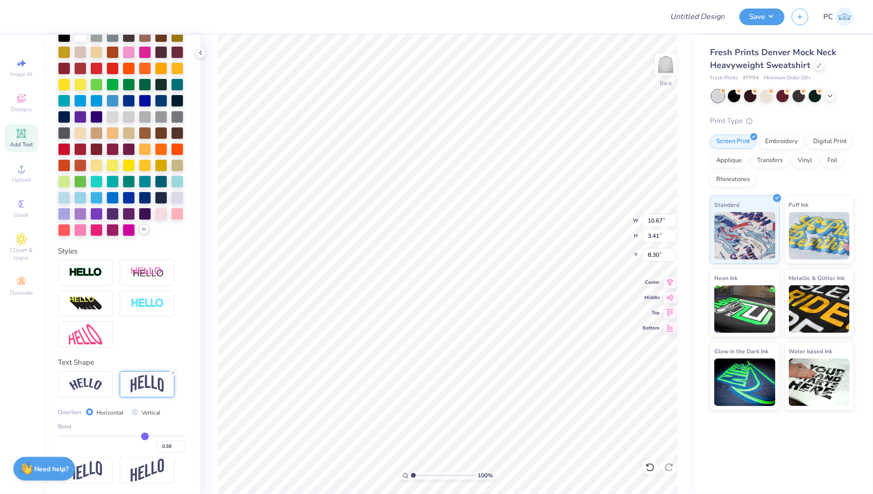
type input "0.39"
type input "0.4"
type input "0.40"
type input "0.41"
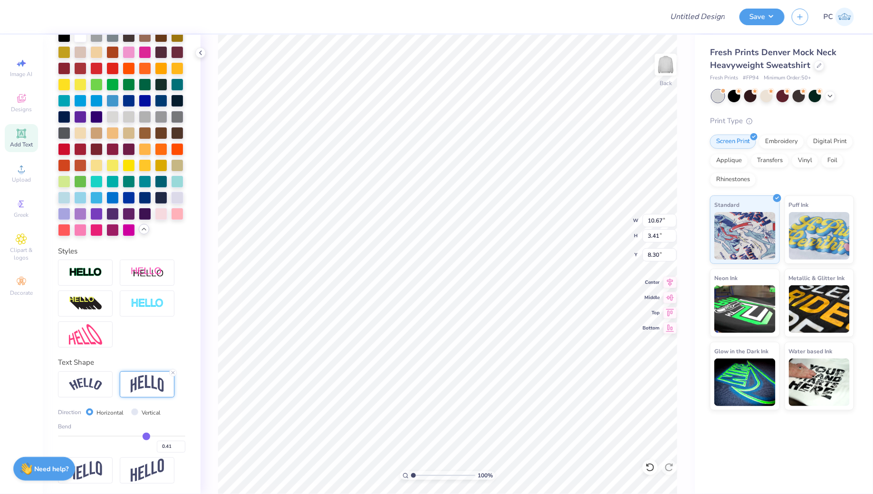
type input "0.42"
type input "0.39"
type input "3.73"
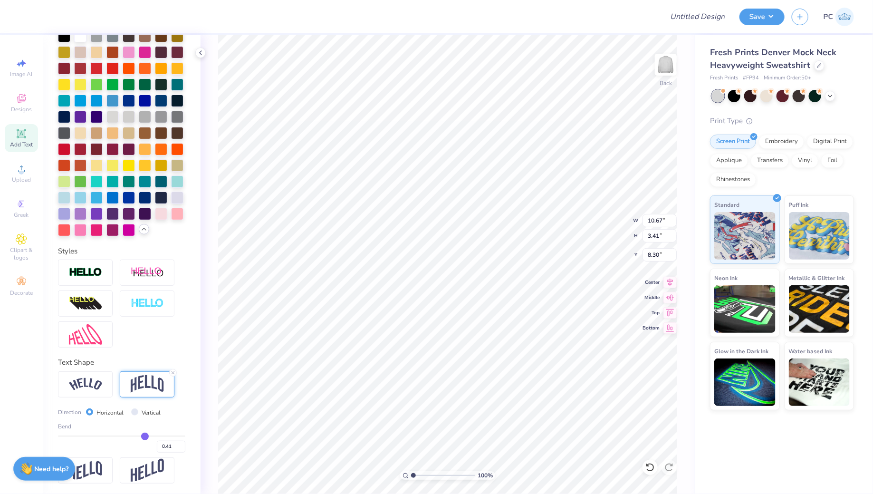
type input "8.14"
type input "0.4"
type input "0.40"
type input "0.4"
click at [145, 435] on input "range" at bounding box center [121, 435] width 127 height 1
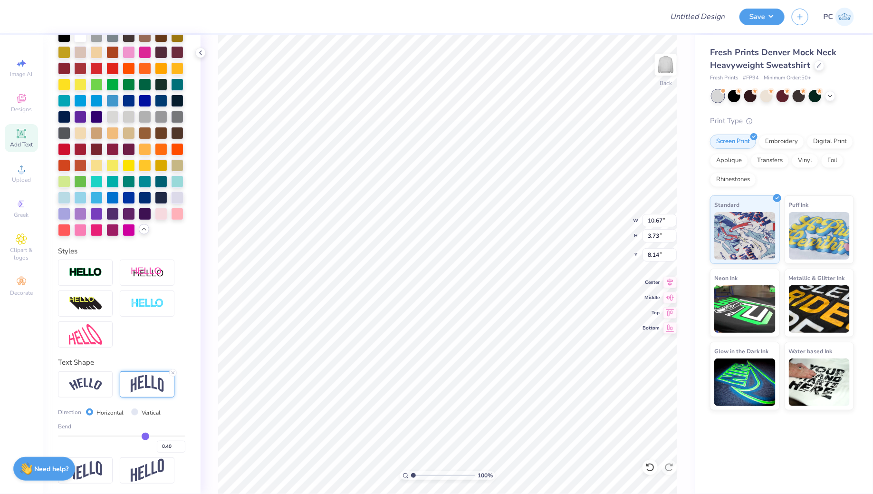
type input "3.64"
type input "8.18"
type input "0.41"
type input "0.42"
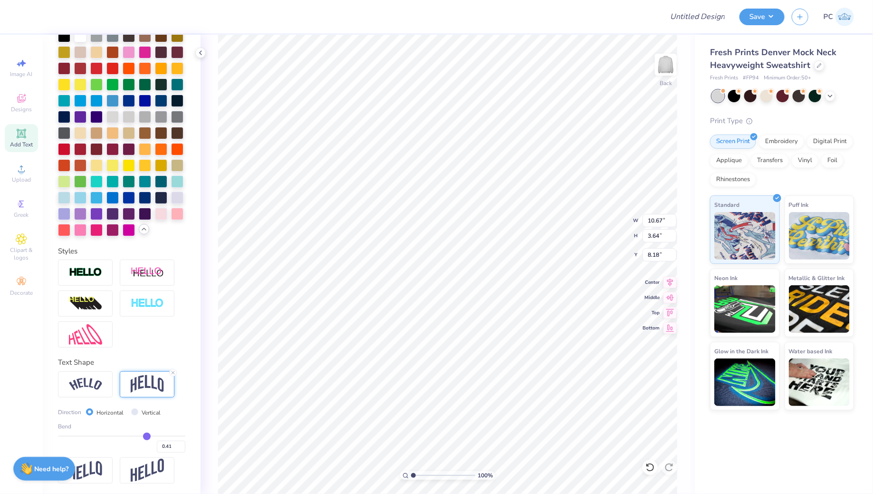
type input "0.42"
type input "0.43"
type input "0.44"
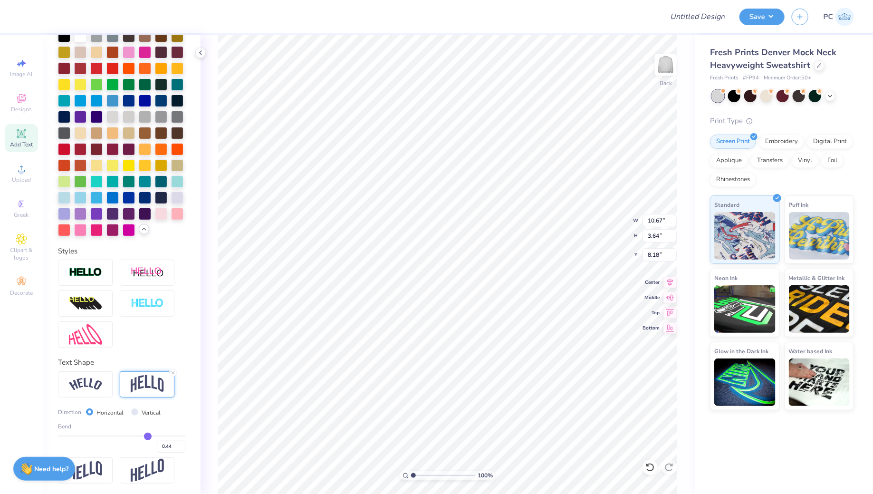
type input "3.78"
type input "8.11"
type input "0.45"
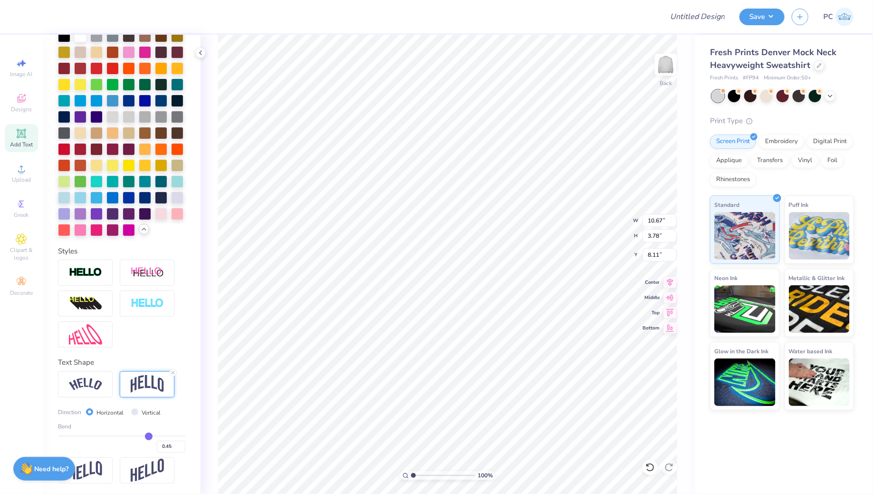
click at [148, 435] on input "range" at bounding box center [121, 435] width 127 height 1
type input "3.87"
type input "8.06"
type input "3.00"
click at [725, 161] on div "Applique" at bounding box center [729, 159] width 38 height 14
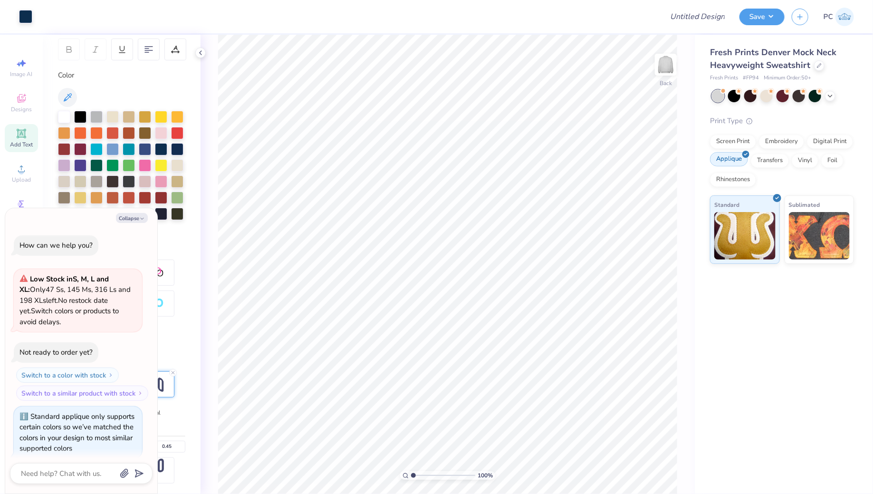
scroll to position [7, 0]
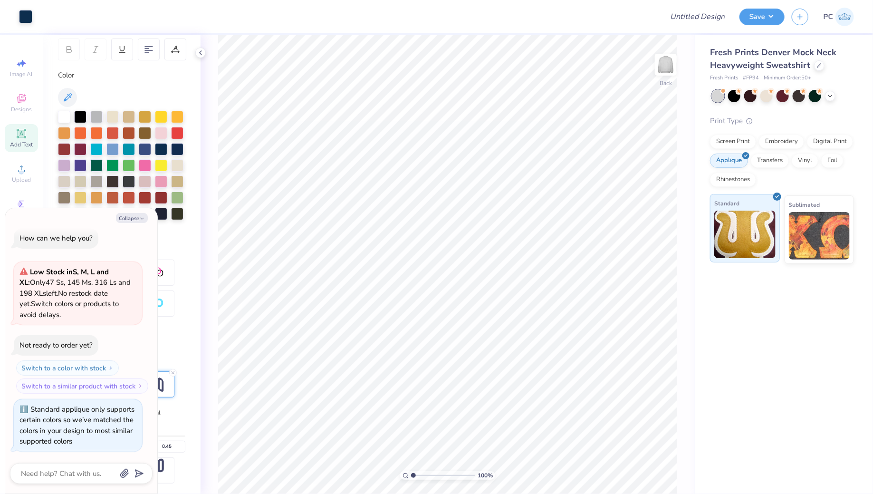
click at [761, 228] on img at bounding box center [745, 235] width 61 height 48
click at [862, 233] on div "Fresh Prints Denver Mock Neck Heavyweight Sweatshirt Fresh Prints # FP94 Minimu…" at bounding box center [784, 149] width 178 height 229
click at [821, 228] on img at bounding box center [819, 235] width 61 height 48
click at [759, 228] on img at bounding box center [745, 235] width 61 height 48
click at [763, 158] on div "Transfers" at bounding box center [770, 159] width 38 height 14
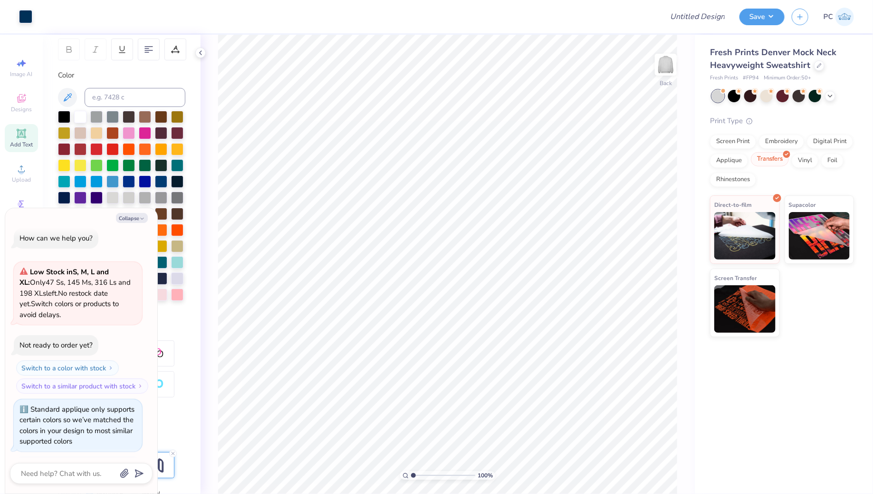
scroll to position [226, 0]
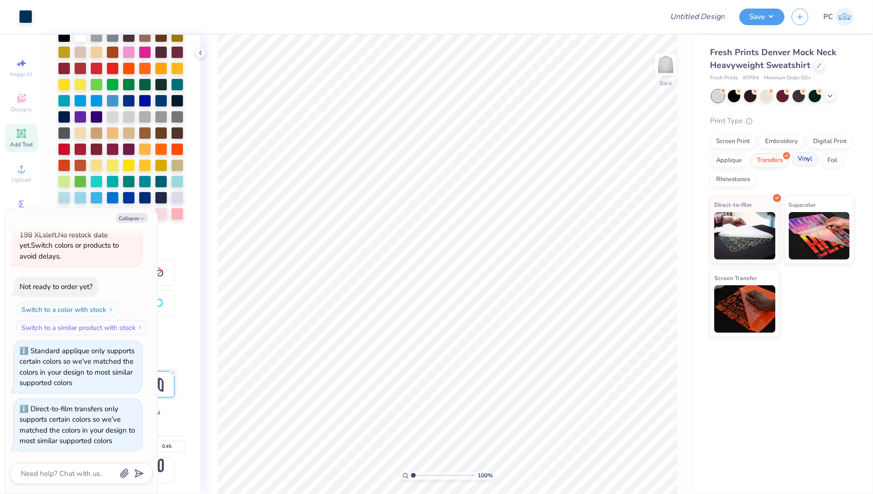
click at [807, 161] on div "Vinyl" at bounding box center [805, 159] width 27 height 14
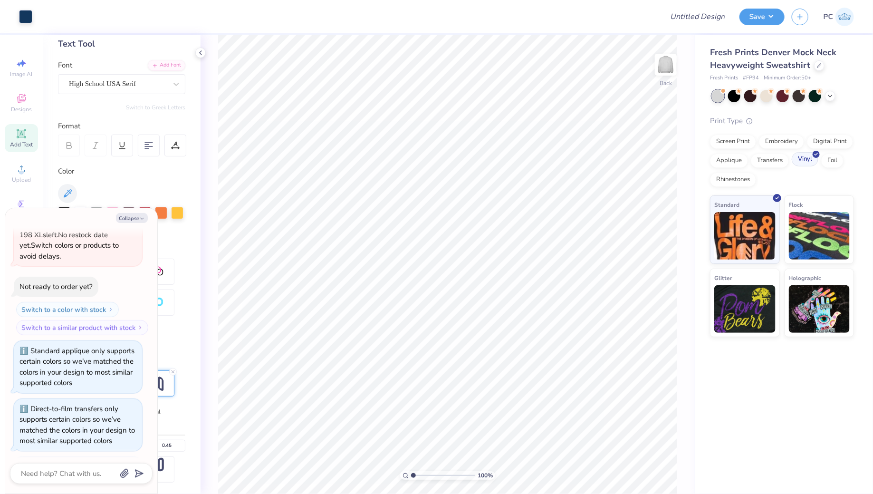
scroll to position [48, 0]
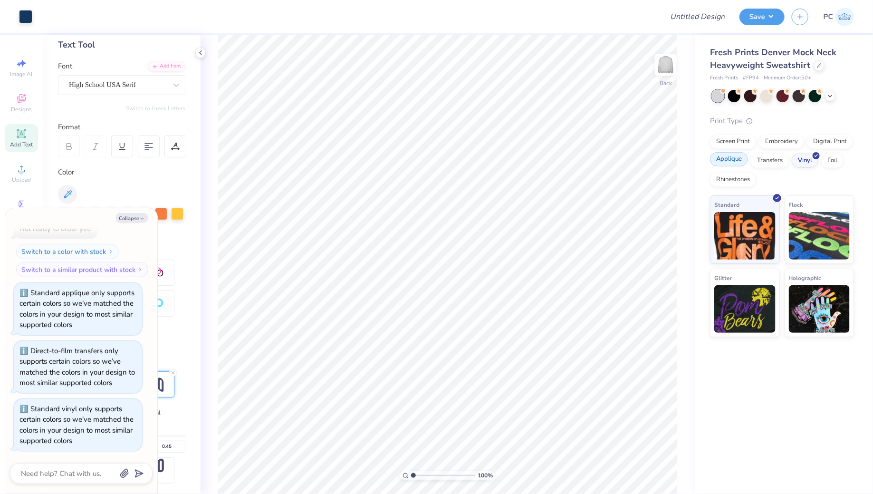
click at [727, 160] on div "Applique" at bounding box center [729, 159] width 38 height 14
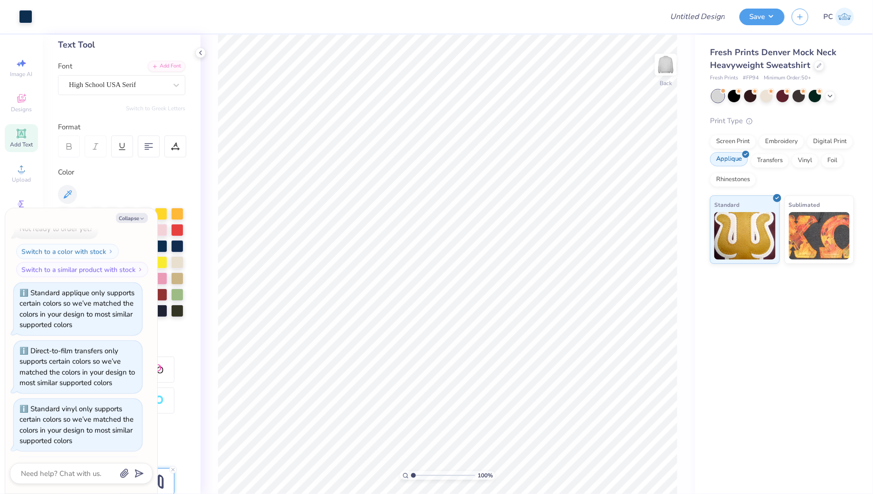
scroll to position [145, 0]
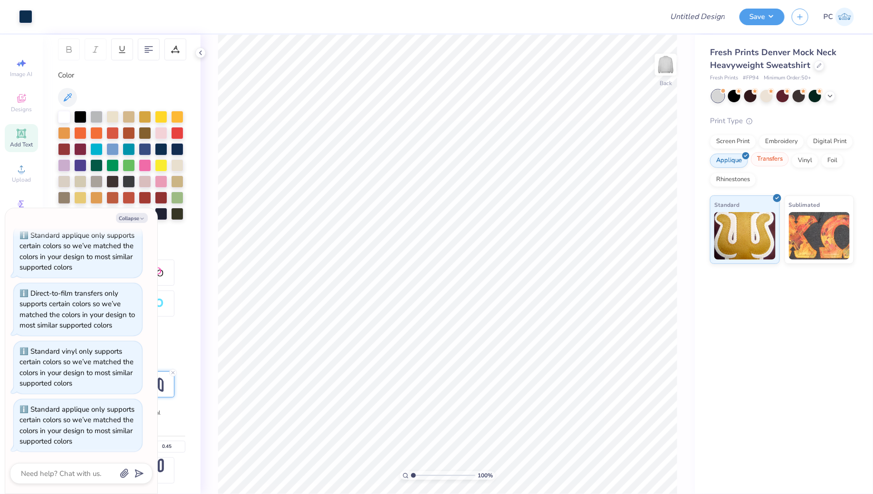
click at [768, 158] on div "Transfers" at bounding box center [770, 159] width 38 height 14
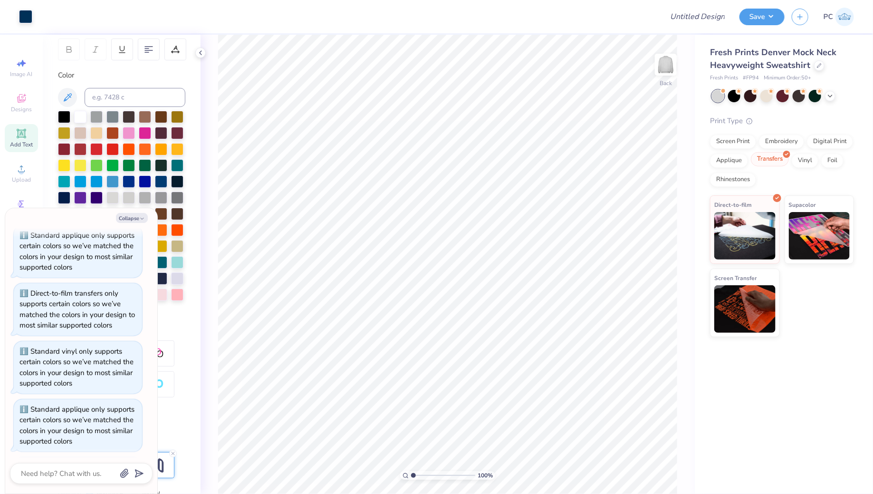
scroll to position [226, 0]
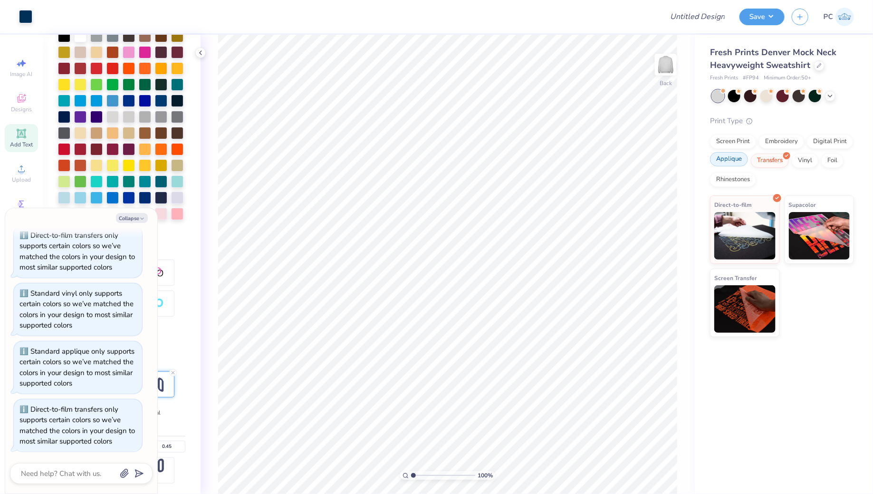
click at [740, 160] on div "Applique" at bounding box center [729, 159] width 38 height 14
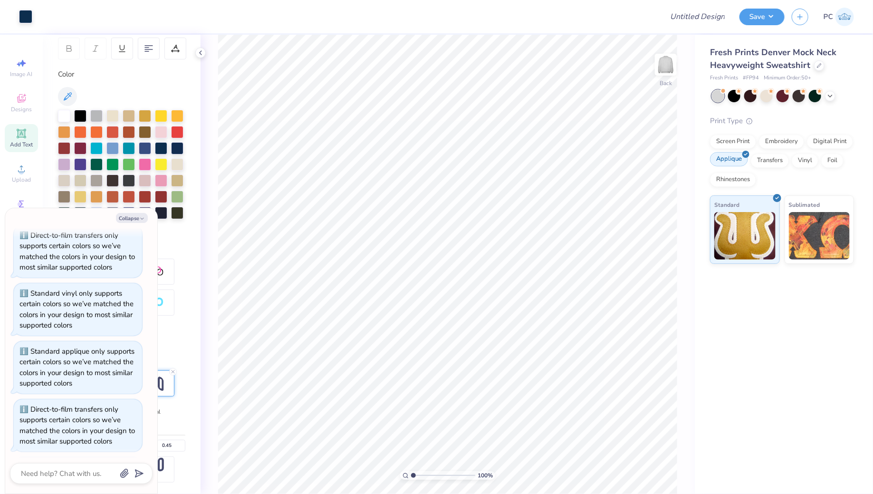
scroll to position [145, 0]
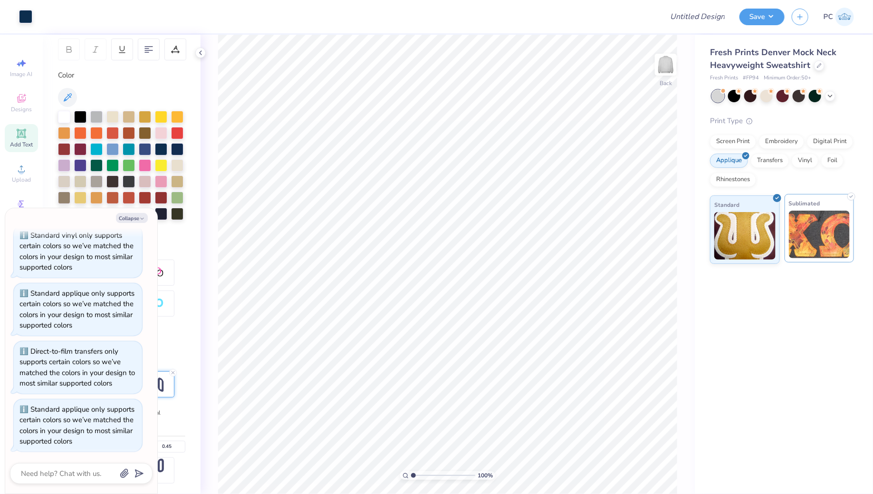
click at [810, 231] on img at bounding box center [819, 235] width 61 height 48
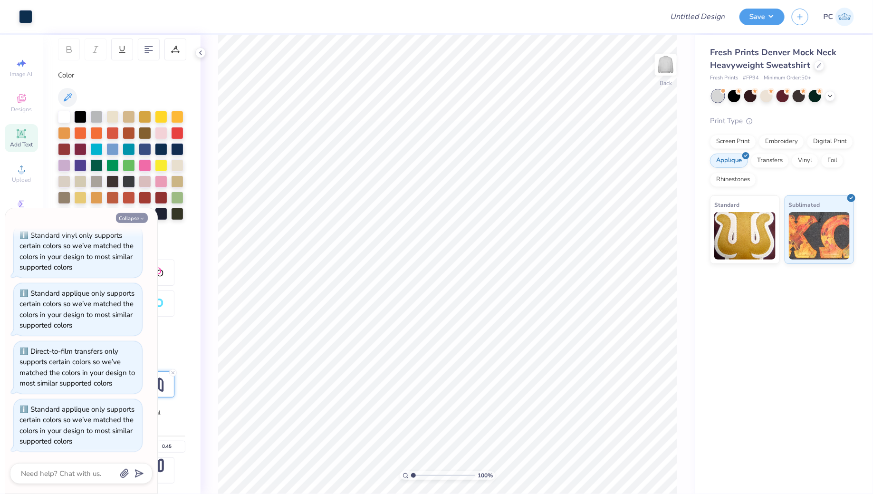
click at [125, 217] on button "Collapse" at bounding box center [132, 218] width 32 height 10
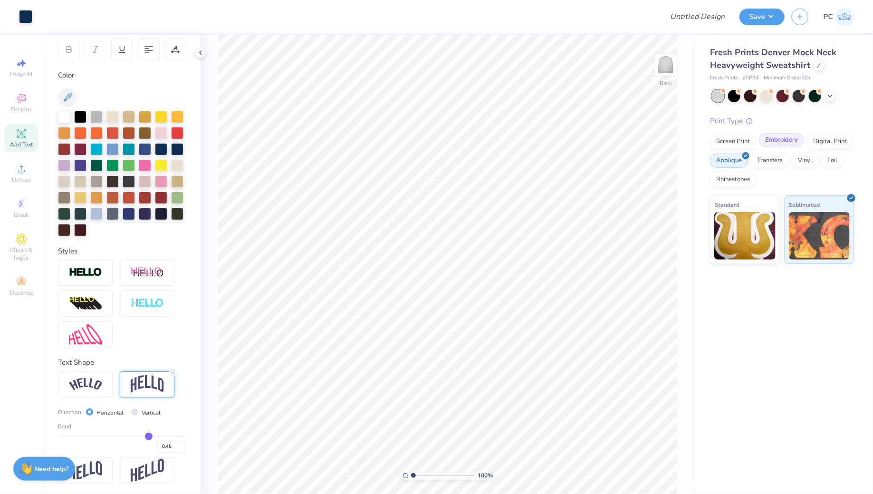
click at [781, 146] on div "Embroidery" at bounding box center [781, 140] width 45 height 14
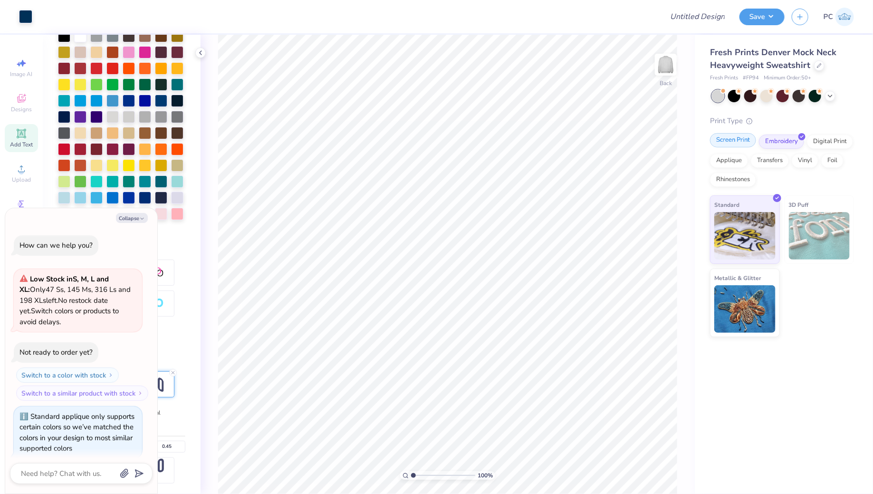
scroll to position [355, 0]
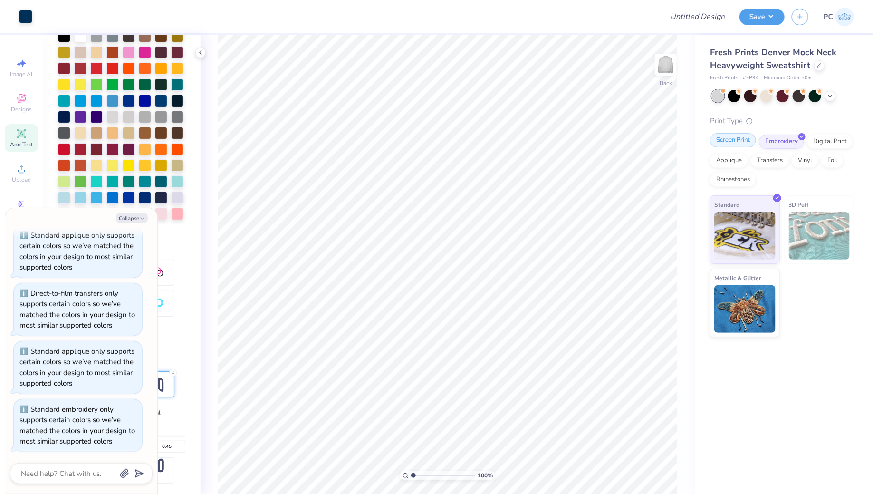
click at [741, 140] on div "Screen Print" at bounding box center [733, 140] width 46 height 14
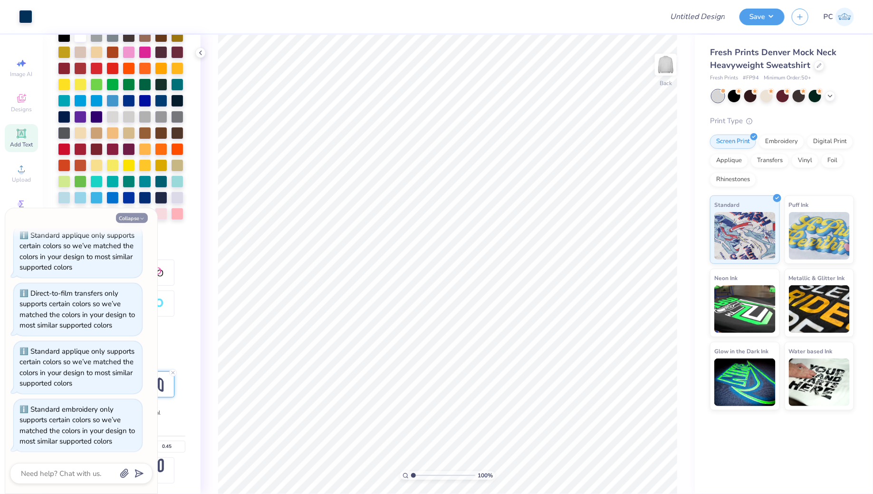
click at [140, 219] on icon "button" at bounding box center [142, 219] width 6 height 6
type textarea "x"
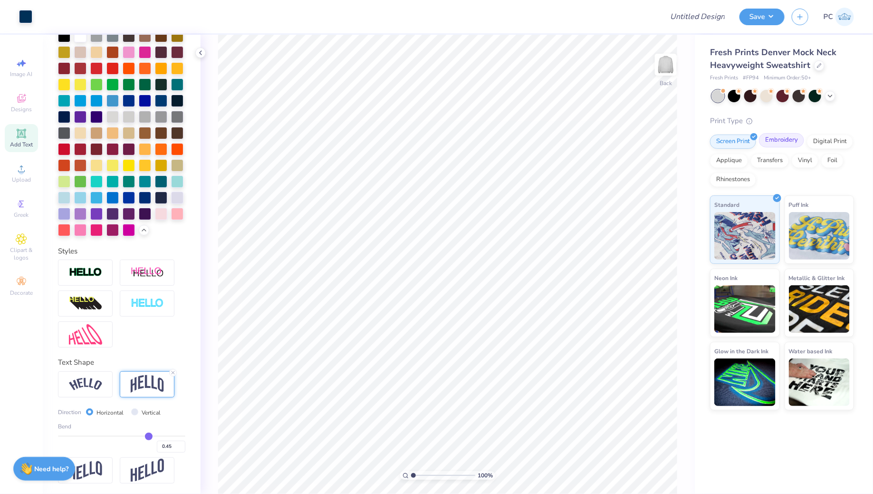
click at [785, 139] on div "Embroidery" at bounding box center [781, 140] width 45 height 14
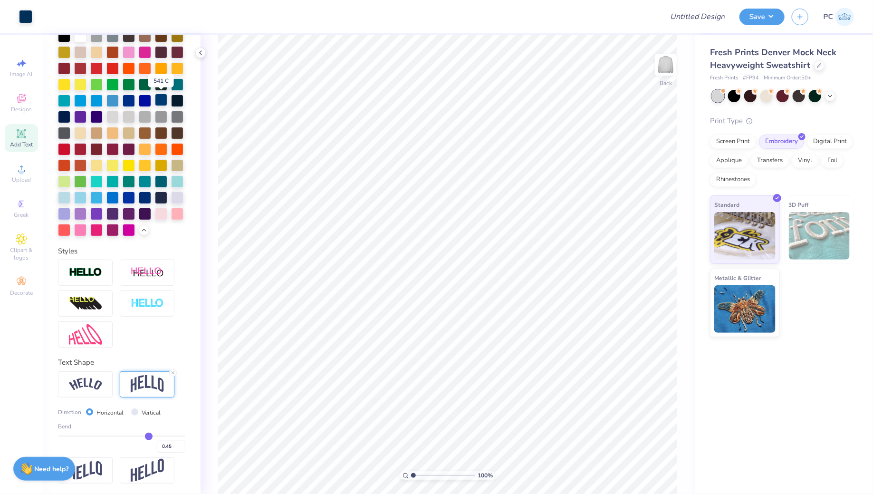
click at [161, 100] on div at bounding box center [161, 100] width 12 height 12
click at [696, 17] on input "Design Title" at bounding box center [685, 16] width 93 height 19
type input "Tri Delta"
click at [770, 16] on button "Save" at bounding box center [762, 15] width 45 height 17
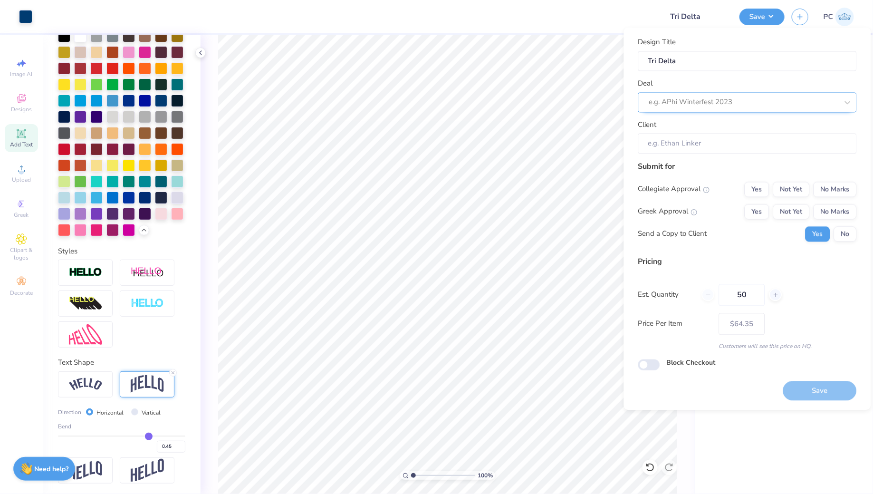
click at [697, 99] on div at bounding box center [743, 102] width 189 height 13
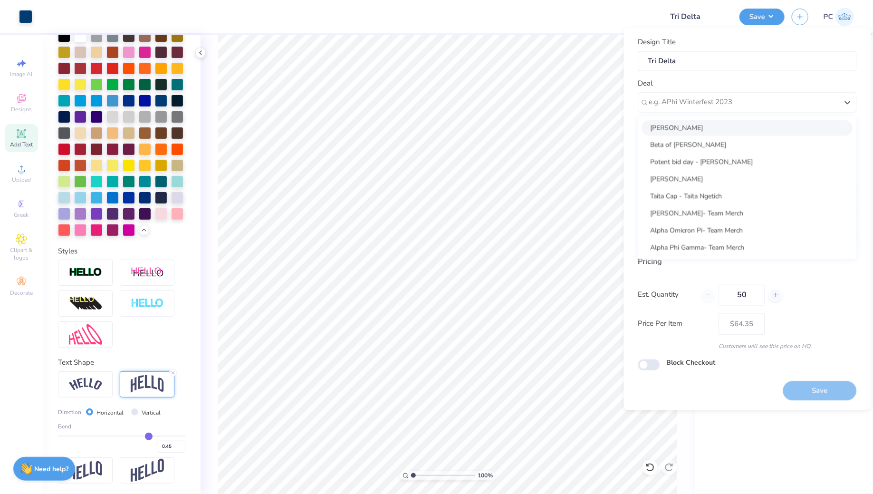
click at [695, 121] on div "[PERSON_NAME]" at bounding box center [747, 128] width 211 height 16
type input "[PERSON_NAME]"
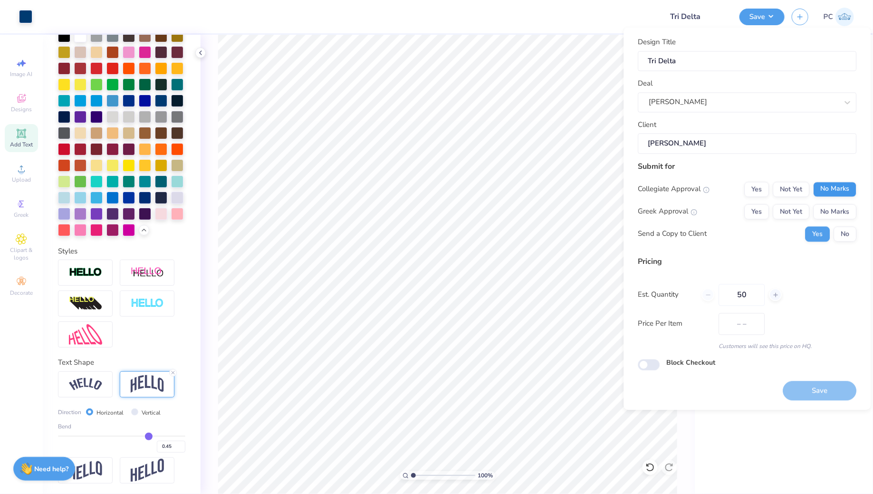
type input "$92.52"
click at [845, 193] on button "No Marks" at bounding box center [835, 189] width 43 height 15
click at [758, 193] on button "Yes" at bounding box center [757, 189] width 25 height 15
click at [755, 215] on button "Yes" at bounding box center [757, 211] width 25 height 15
click at [661, 364] on div "Block Checkout" at bounding box center [747, 363] width 219 height 11
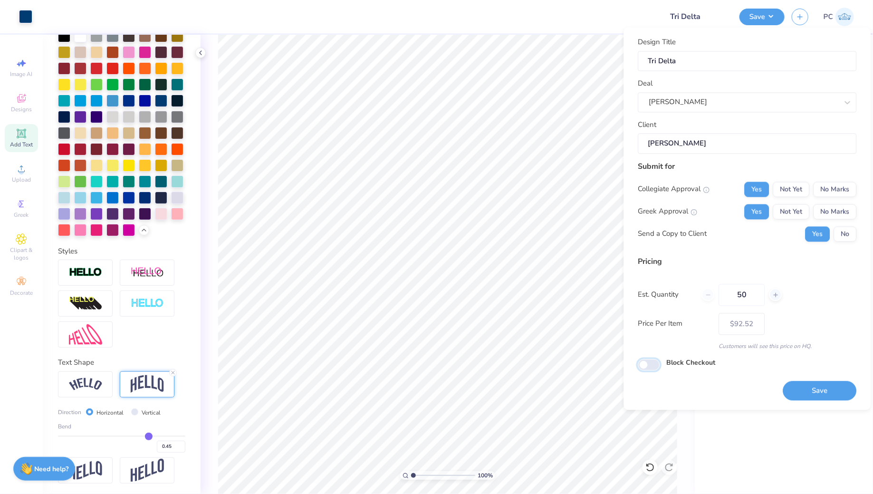
click at [649, 364] on input "Block Checkout" at bounding box center [649, 364] width 22 height 11
checkbox input "true"
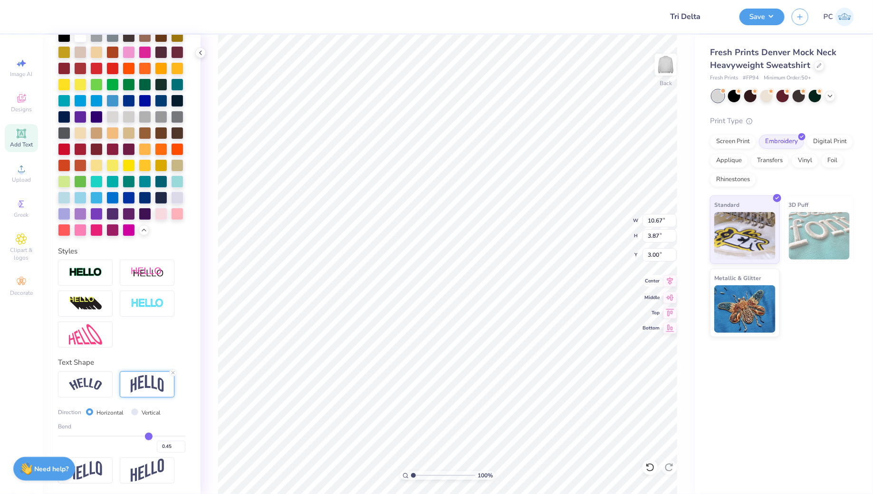
click at [673, 277] on icon at bounding box center [670, 280] width 13 height 11
click at [673, 278] on icon at bounding box center [670, 281] width 6 height 8
click at [767, 18] on button "Save" at bounding box center [762, 15] width 45 height 17
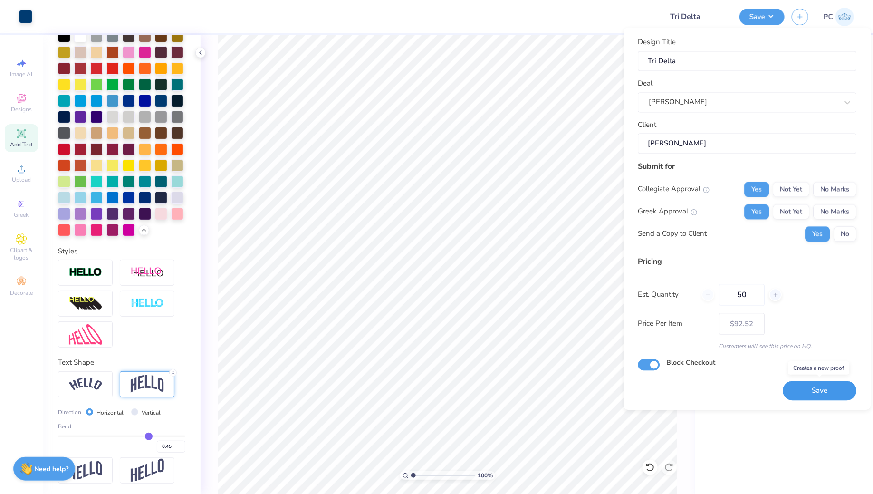
click at [816, 393] on button "Save" at bounding box center [820, 390] width 74 height 19
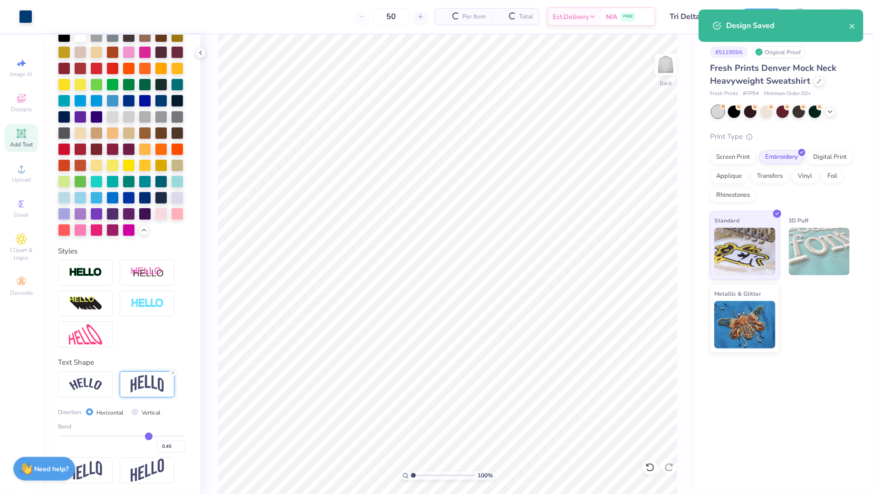
type input "$64.35"
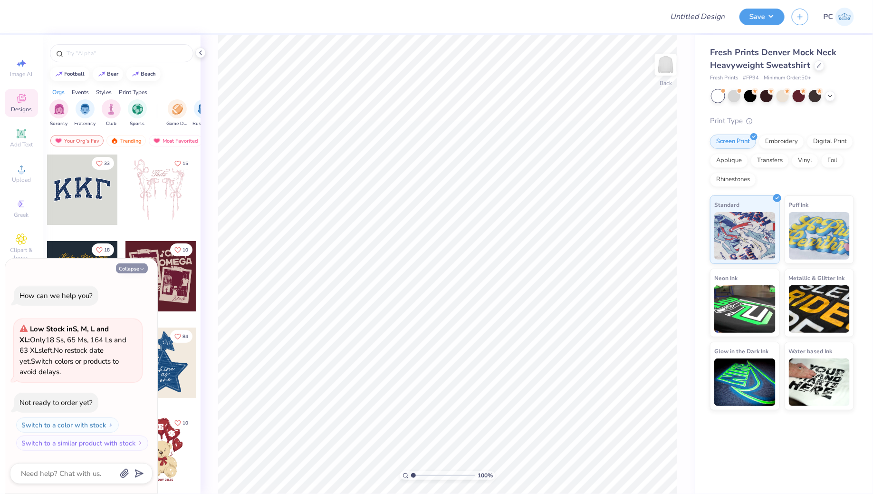
click at [131, 272] on button "Collapse" at bounding box center [132, 268] width 32 height 10
type textarea "x"
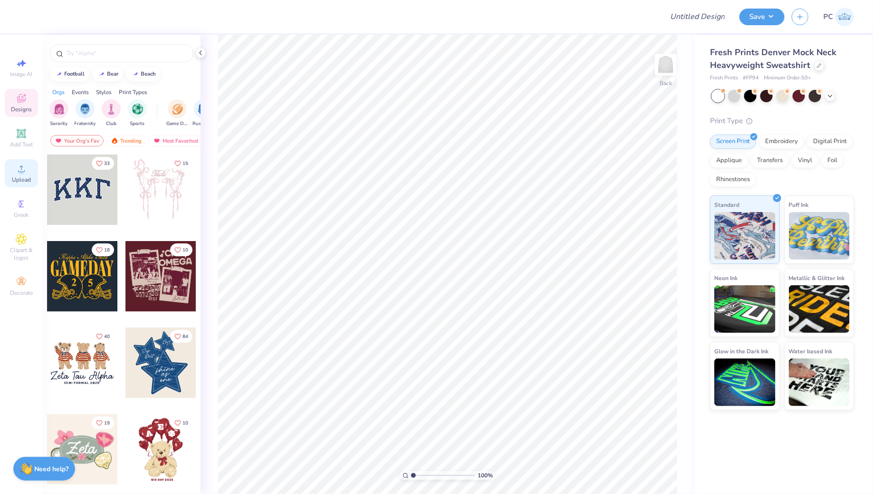
click at [18, 168] on icon at bounding box center [21, 168] width 11 height 11
click at [20, 146] on span "Add Text" at bounding box center [21, 145] width 23 height 8
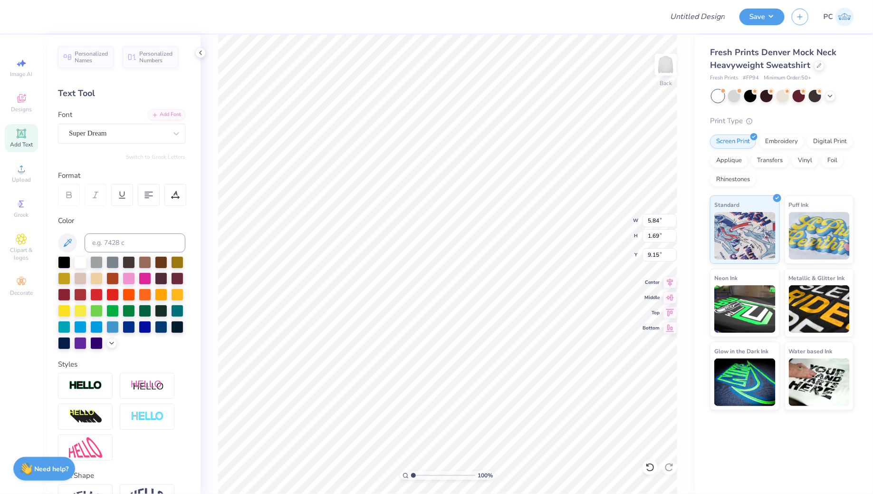
scroll to position [0, 1]
type textarea "TRI DELTA"
click at [112, 145] on div "Personalized Names Personalized Numbers Text Tool Add Font Font Super Dream Swi…" at bounding box center [122, 264] width 158 height 459
click at [125, 127] on div at bounding box center [118, 133] width 98 height 13
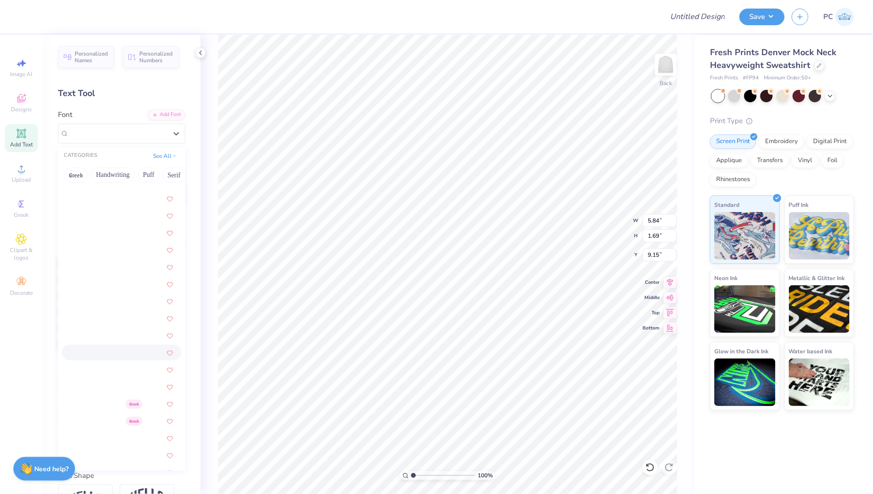
scroll to position [2314, 0]
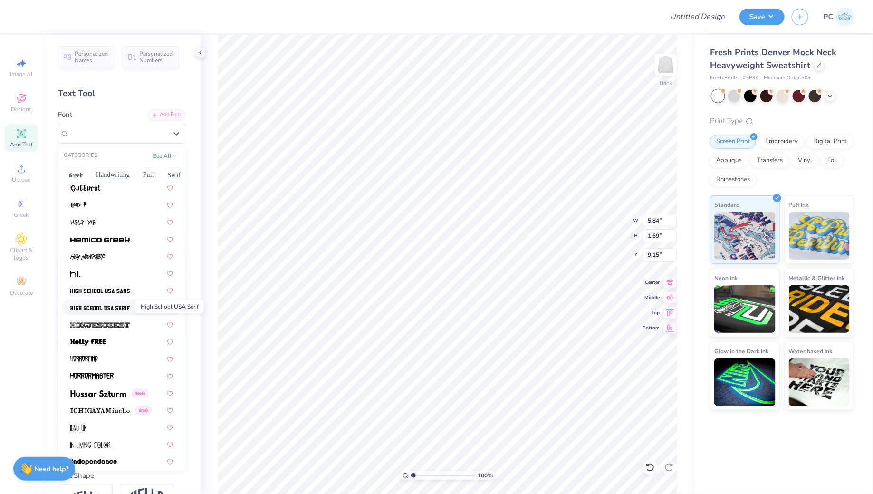
click at [109, 306] on img at bounding box center [99, 308] width 59 height 7
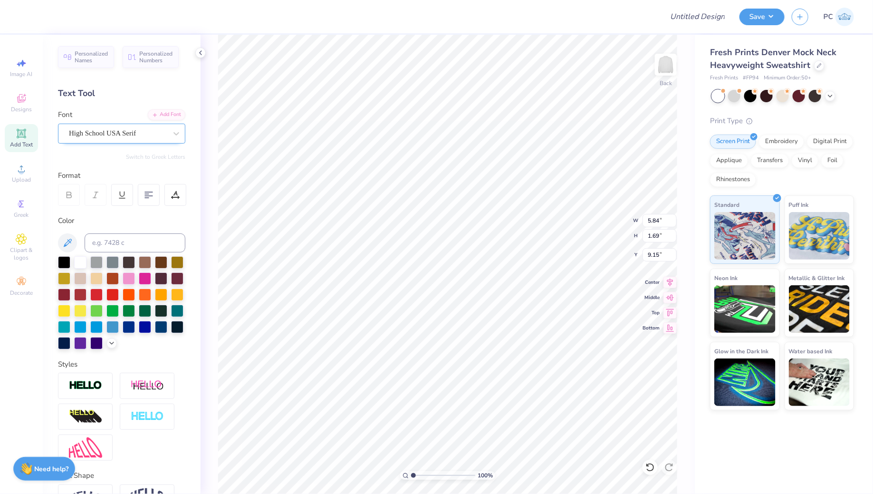
click at [126, 130] on div "High School USA Serif" at bounding box center [118, 133] width 100 height 15
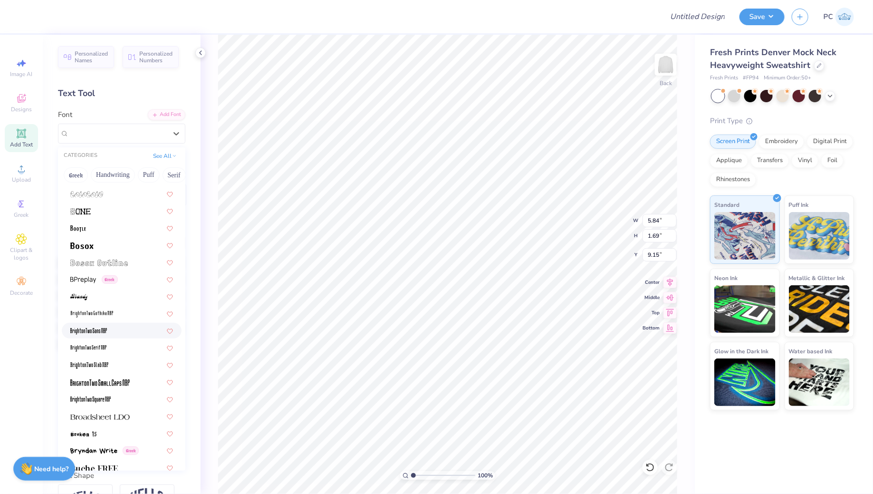
scroll to position [677, 0]
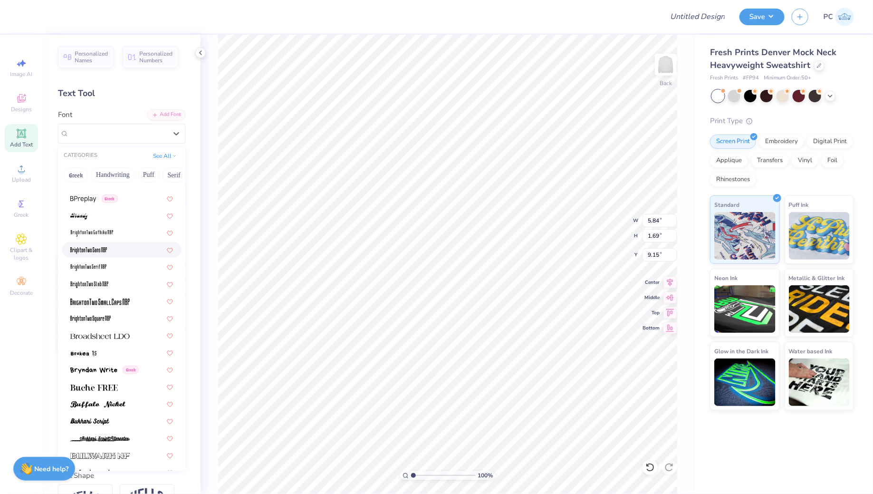
click at [193, 240] on div "Personalized Names Personalized Numbers Text Tool Add Font Font option Brighton…" at bounding box center [122, 264] width 158 height 459
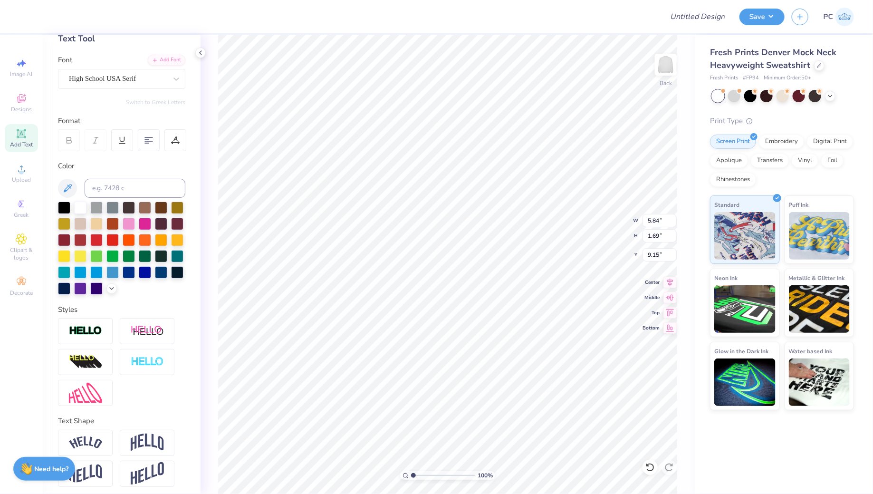
scroll to position [58, 0]
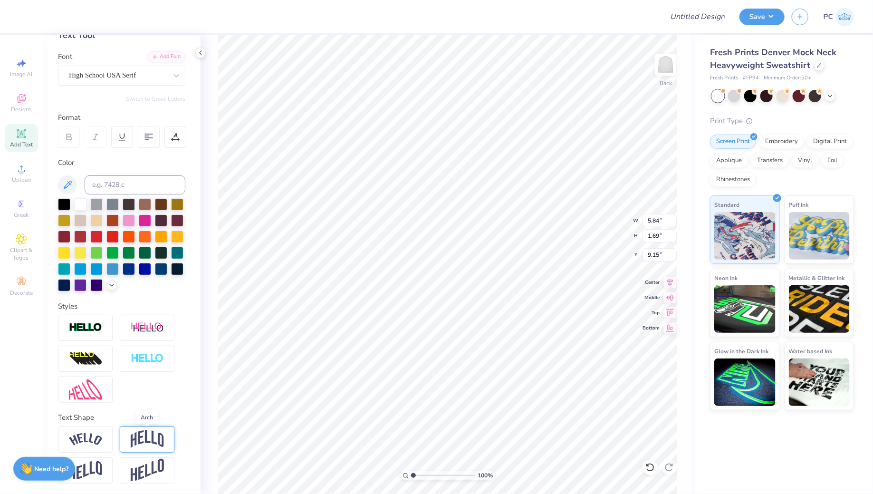
click at [160, 435] on img at bounding box center [147, 439] width 33 height 18
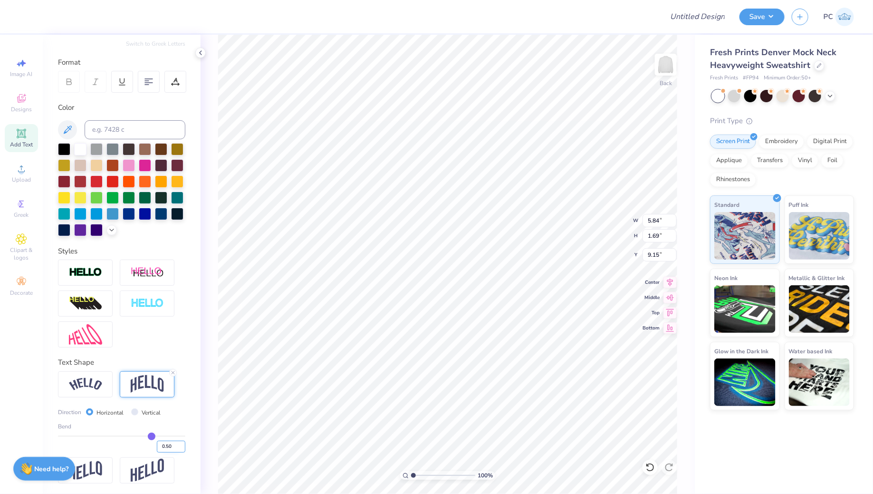
click at [170, 448] on input "0.50" at bounding box center [171, 447] width 29 height 12
type input "0.45"
click at [213, 402] on div "100 % Back W 5.84 5.84 " H 1.69 1.69 " Y 9.15 9.15 " Center Middle Top Bottom" at bounding box center [448, 264] width 494 height 459
click at [161, 213] on div at bounding box center [161, 213] width 12 height 12
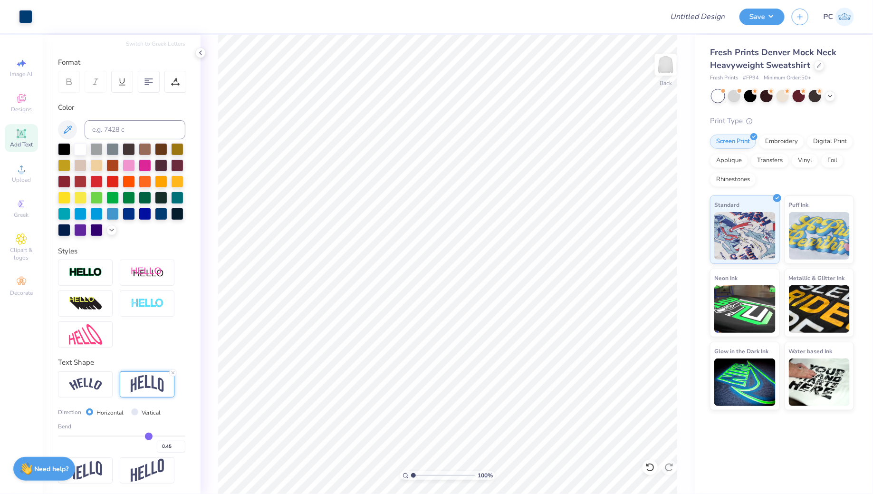
click at [106, 231] on div at bounding box center [121, 189] width 127 height 93
click at [111, 229] on polyline at bounding box center [112, 229] width 4 height 2
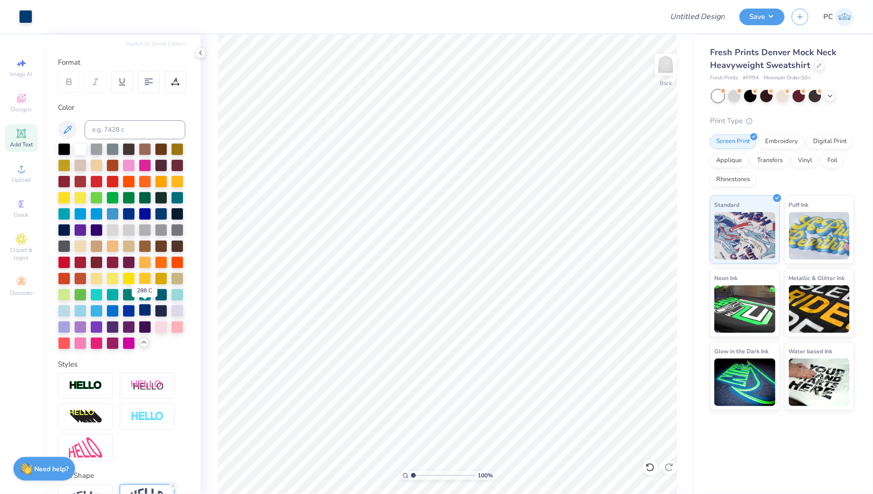
click at [150, 312] on div at bounding box center [145, 310] width 12 height 12
click at [160, 210] on div at bounding box center [161, 213] width 12 height 12
type input "3.00"
click at [670, 284] on icon at bounding box center [670, 281] width 6 height 8
click at [698, 19] on input "Design Title" at bounding box center [685, 16] width 93 height 19
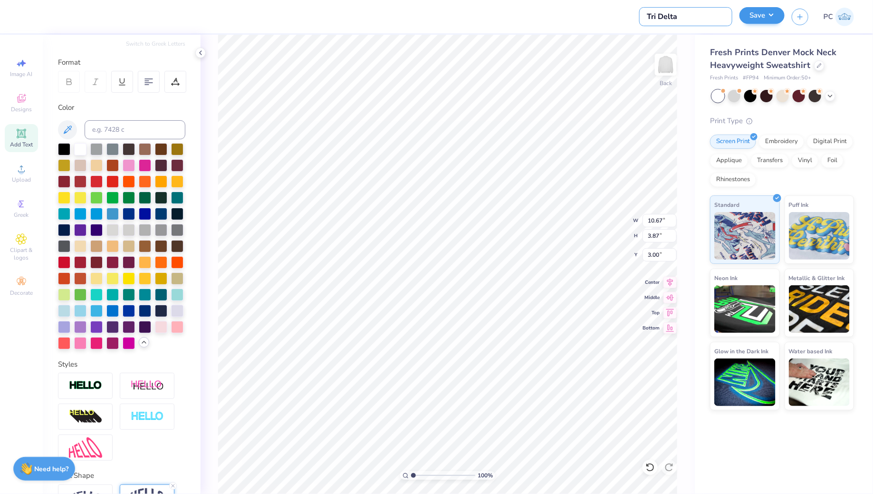
type input "Tri Delta"
click at [773, 15] on button "Save" at bounding box center [762, 15] width 45 height 17
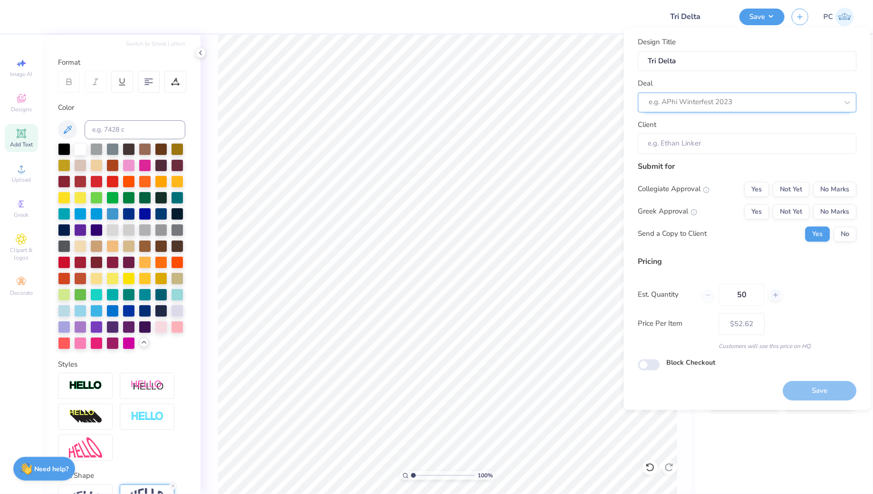
click at [723, 106] on div at bounding box center [743, 102] width 189 height 13
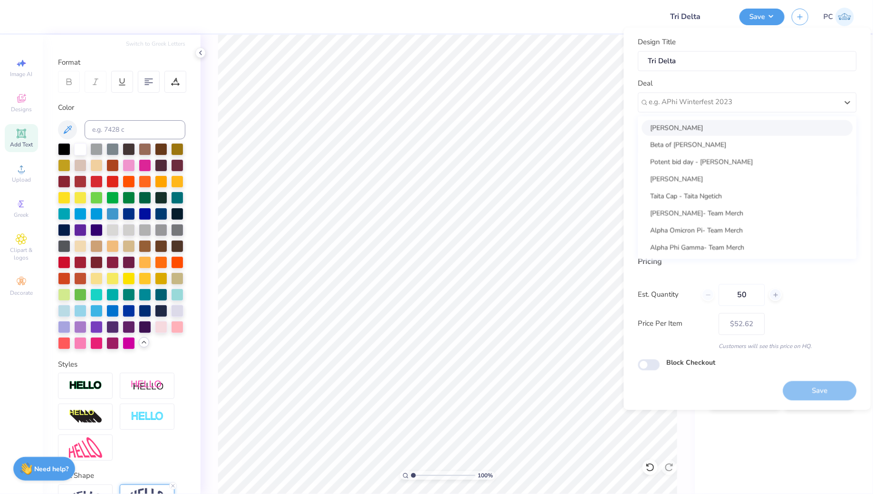
click at [724, 128] on div "[PERSON_NAME]" at bounding box center [747, 128] width 211 height 16
type input "[PERSON_NAME]"
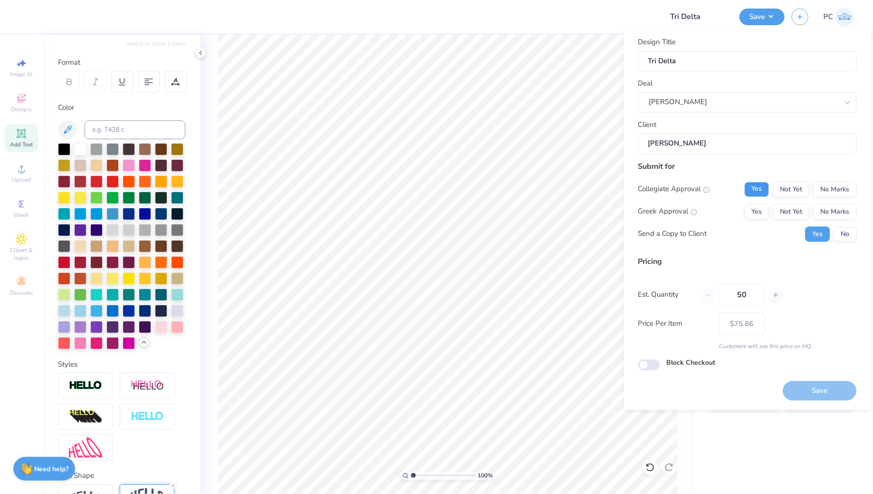
click at [752, 184] on button "Yes" at bounding box center [757, 189] width 25 height 15
click at [848, 190] on button "No Marks" at bounding box center [835, 189] width 43 height 15
click at [762, 208] on button "Yes" at bounding box center [757, 211] width 25 height 15
type input "$62.40"
click at [657, 365] on input "Block Checkout" at bounding box center [649, 364] width 22 height 11
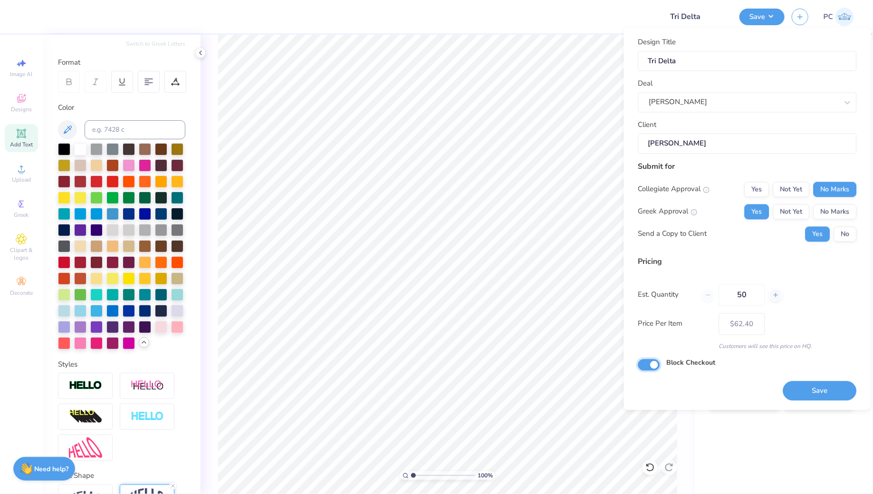
checkbox input "true"
click at [830, 387] on button "Save" at bounding box center [820, 390] width 74 height 19
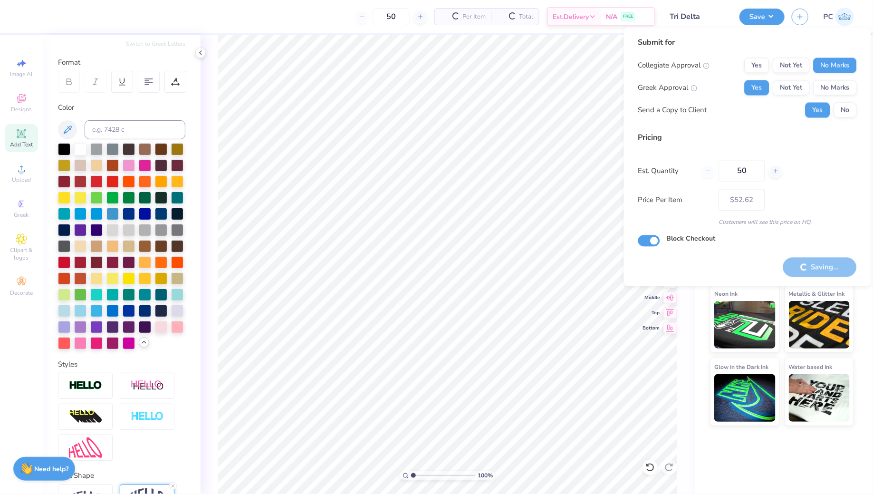
type input "– –"
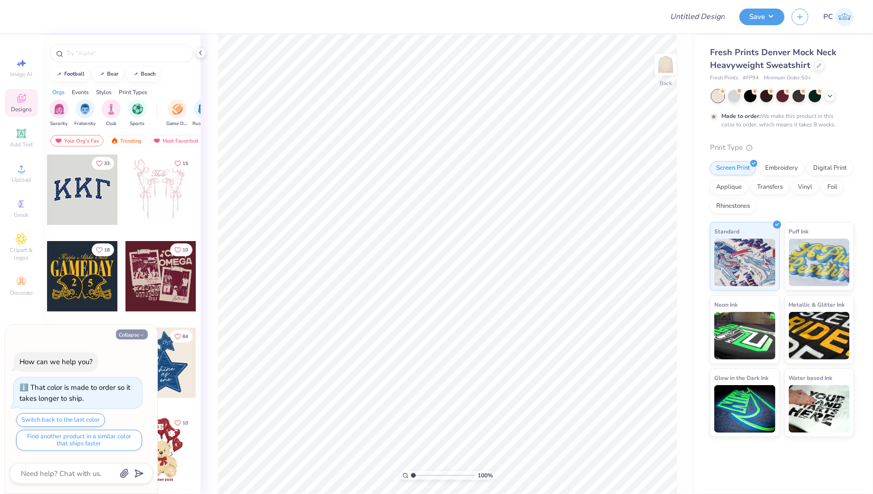
click at [133, 337] on button "Collapse" at bounding box center [132, 334] width 32 height 10
type textarea "x"
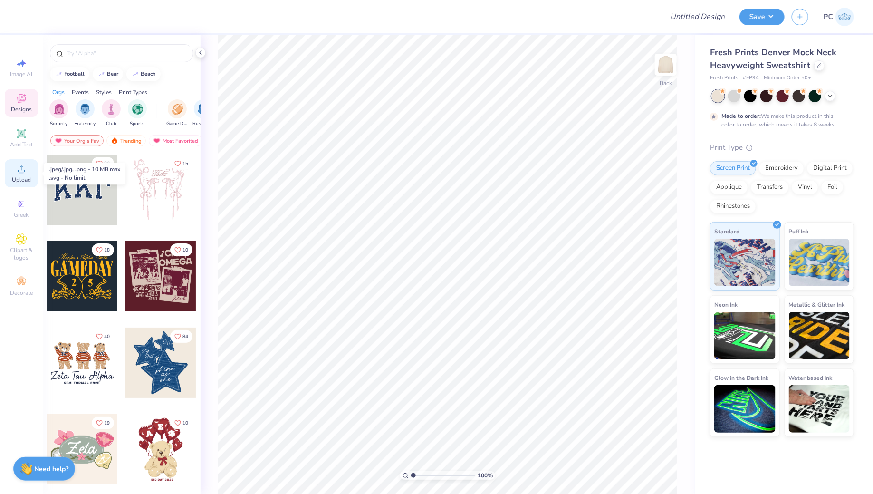
click at [28, 169] on div "Upload" at bounding box center [21, 173] width 33 height 28
click at [21, 137] on icon at bounding box center [21, 133] width 9 height 9
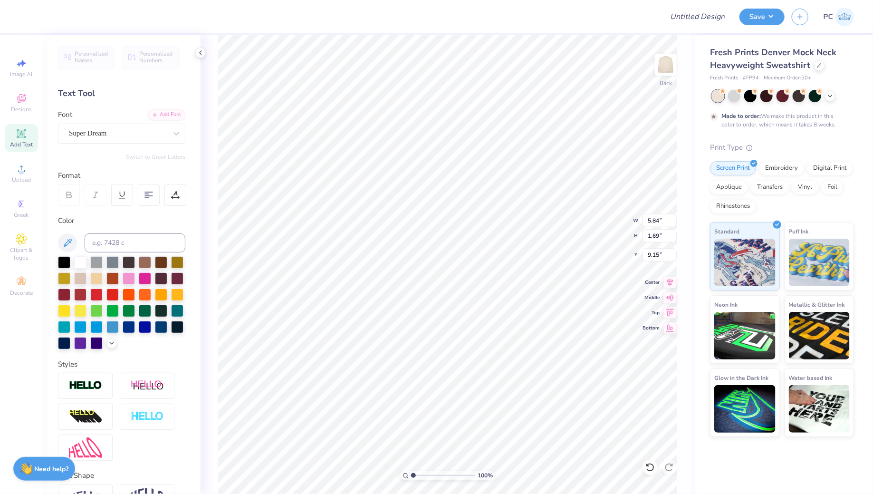
scroll to position [0, 1]
type textarea "TRI DELTA"
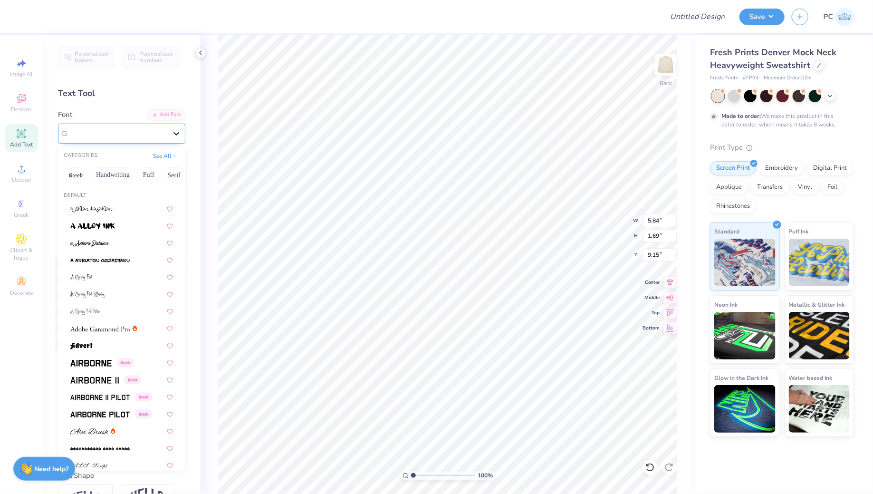
click at [170, 138] on div at bounding box center [176, 133] width 17 height 17
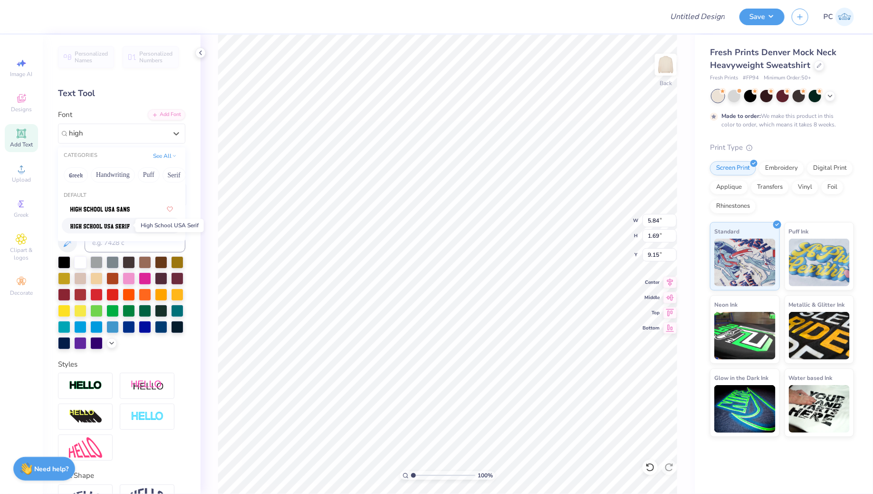
click at [125, 227] on img at bounding box center [99, 226] width 59 height 7
type input "high"
click at [158, 333] on div at bounding box center [121, 302] width 127 height 93
click at [163, 326] on div at bounding box center [161, 326] width 12 height 12
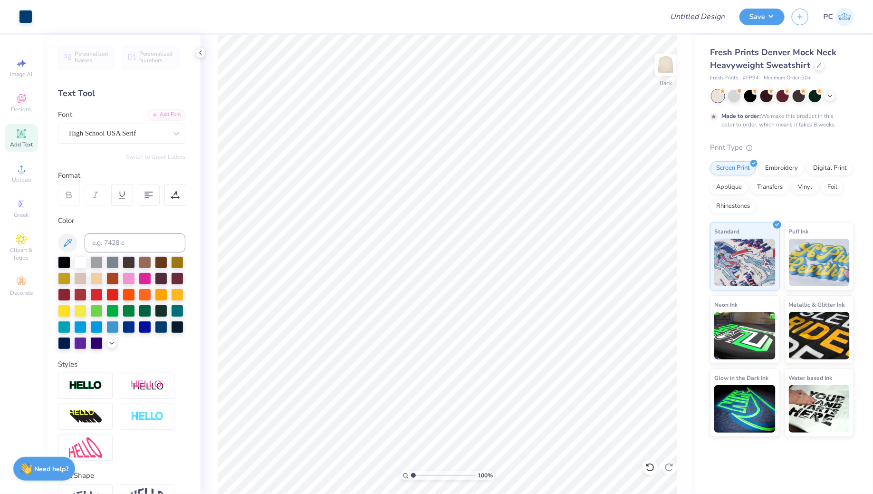
scroll to position [58, 0]
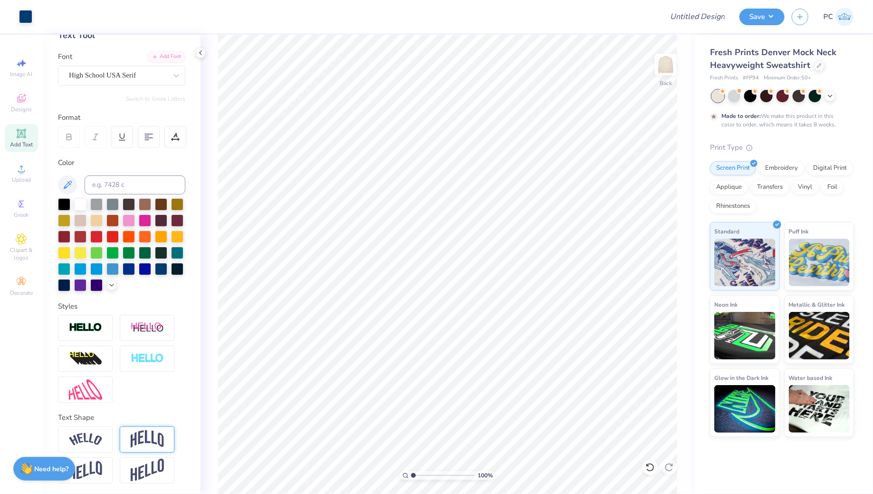
click at [152, 432] on img at bounding box center [147, 439] width 33 height 18
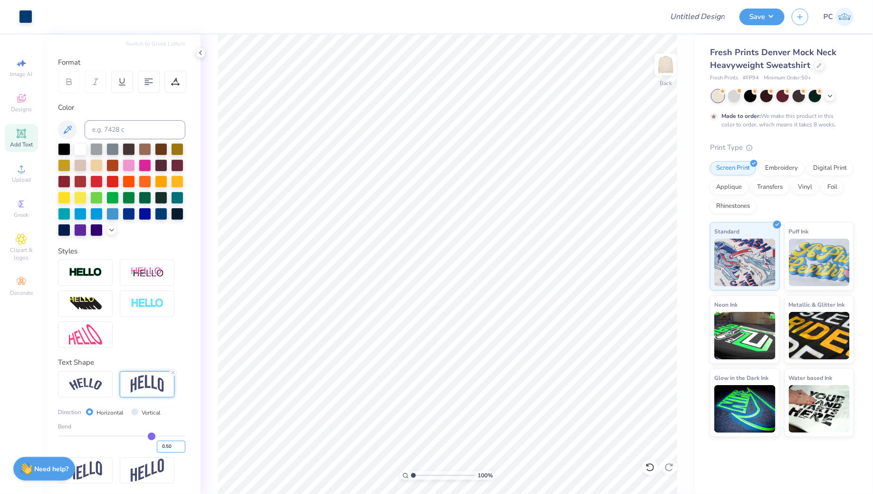
click at [173, 445] on input "0.50" at bounding box center [171, 447] width 29 height 12
type input "0.45"
type input "3.00"
click at [709, 16] on input "Design Title" at bounding box center [685, 16] width 93 height 19
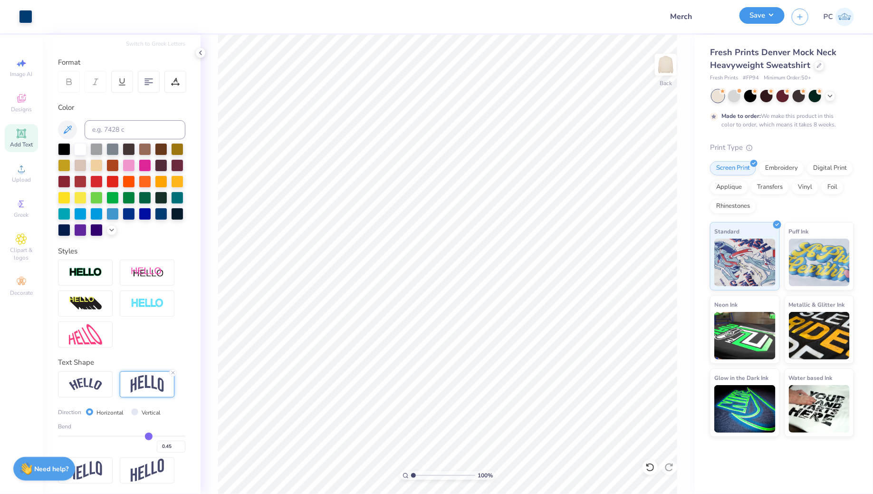
click at [753, 16] on button "Save" at bounding box center [762, 15] width 45 height 17
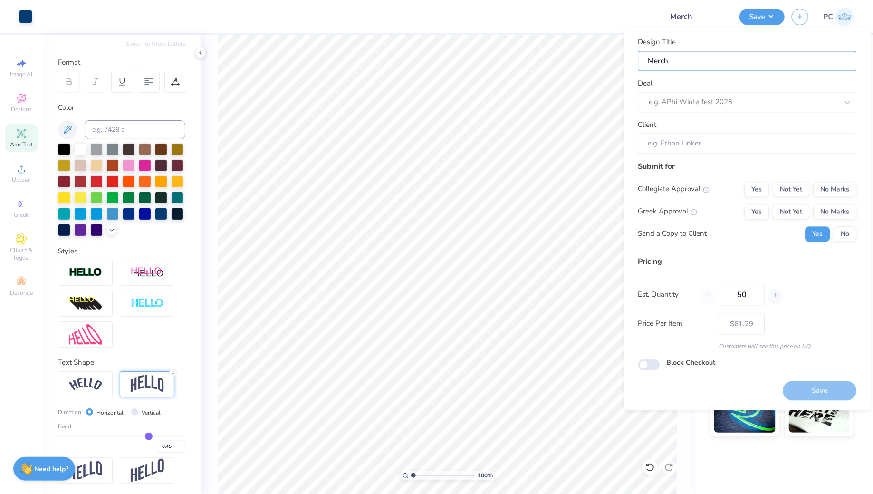
click at [620, 58] on body "Art colors Design Title Merch Save PC Image AI Designs Add Text Upload Greek Cl…" at bounding box center [436, 247] width 873 height 494
type input "Merc"
type input "Mer"
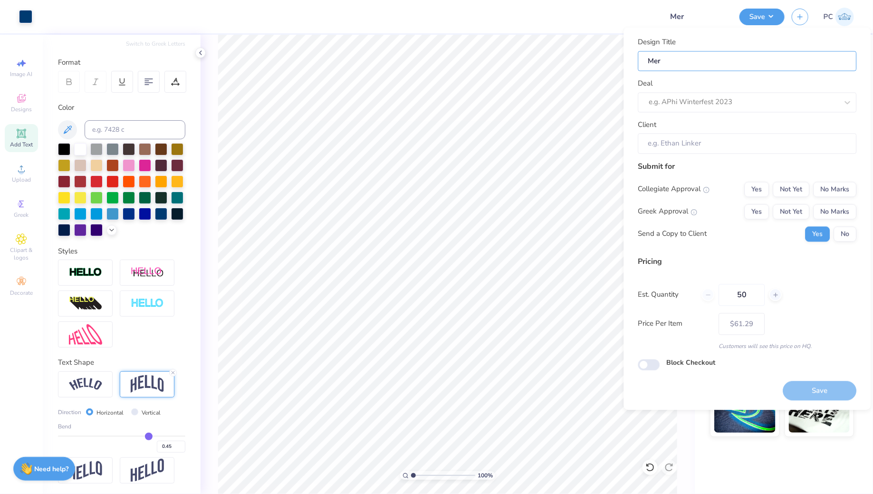
type input "Me"
type input "M"
type input "T"
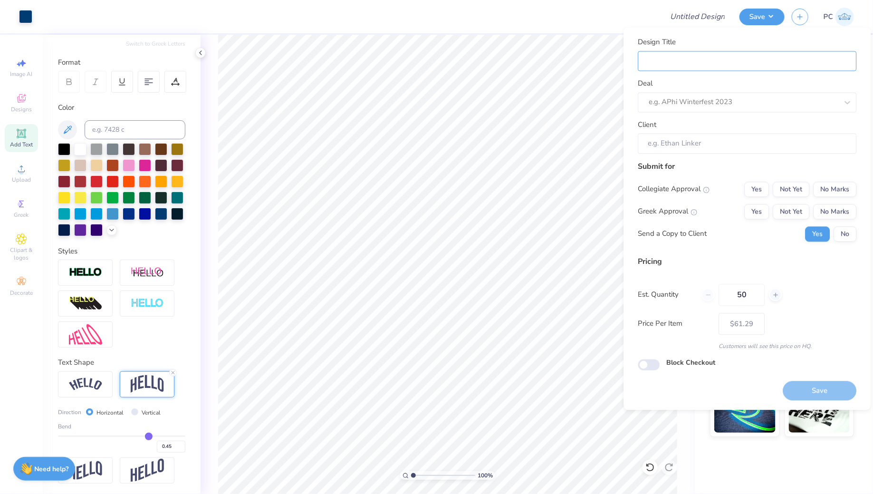
type input "T"
type input "Tr"
type input "Tri"
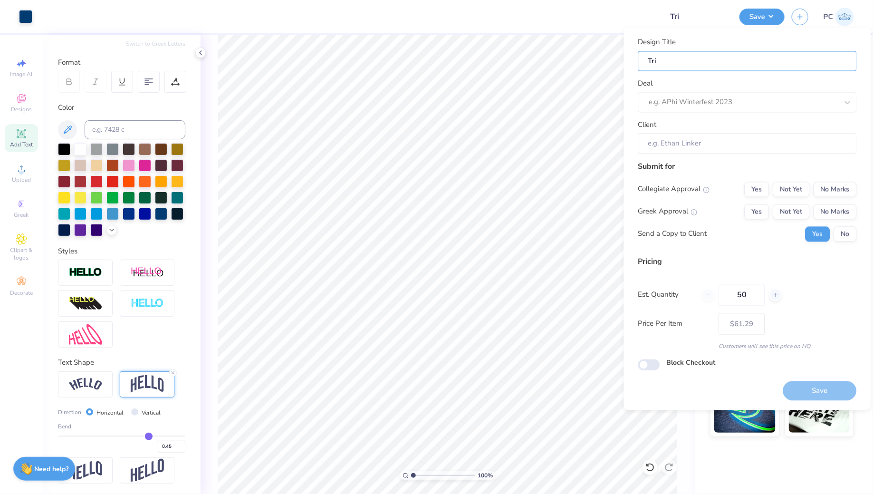
type input "Tri"
type input "Tri D"
type input "Tri De"
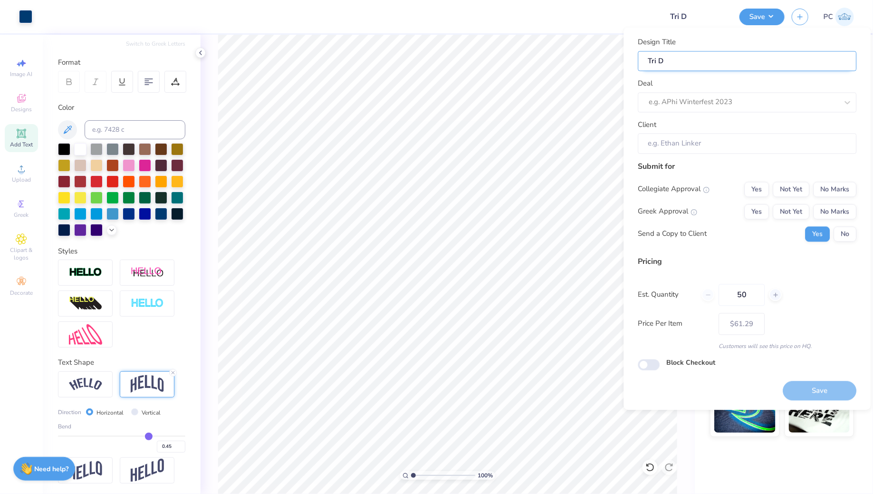
type input "Tri De"
type input "Tri Del"
type input "Tri Delt"
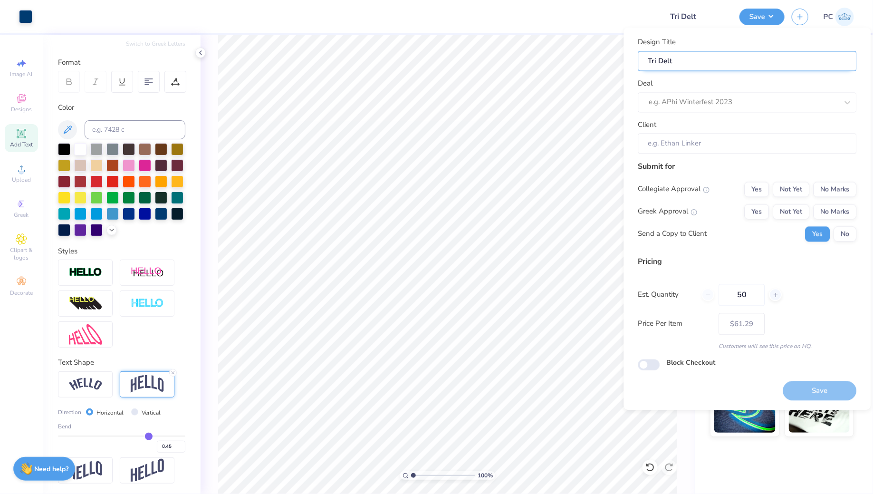
type input "Tri Delta"
click at [750, 97] on div at bounding box center [743, 102] width 189 height 13
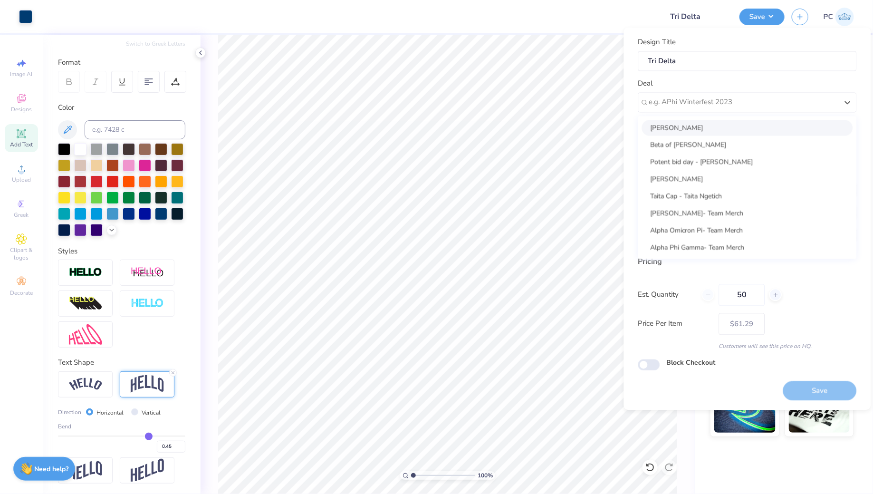
click at [718, 128] on div "[PERSON_NAME]" at bounding box center [747, 128] width 211 height 16
type input "[PERSON_NAME]"
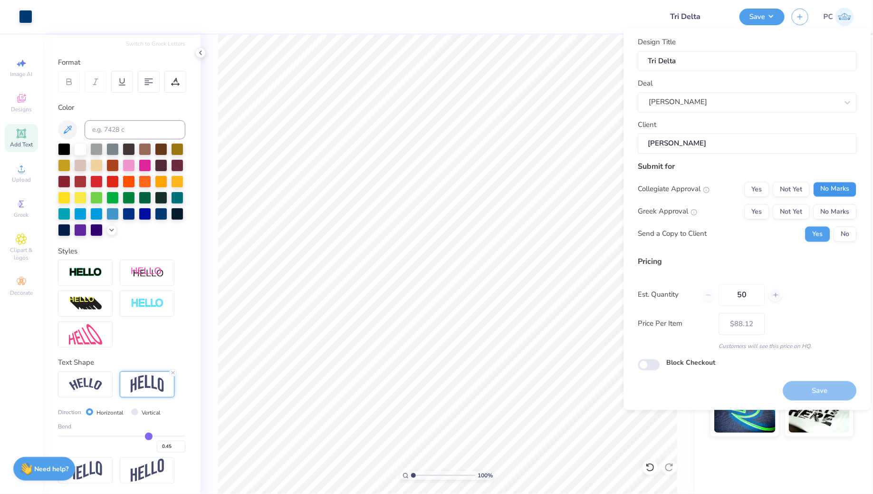
click at [845, 189] on button "No Marks" at bounding box center [835, 189] width 43 height 15
click at [765, 206] on button "Yes" at bounding box center [757, 211] width 25 height 15
type input "$72.68"
click at [658, 363] on input "Block Checkout" at bounding box center [649, 364] width 22 height 11
checkbox input "true"
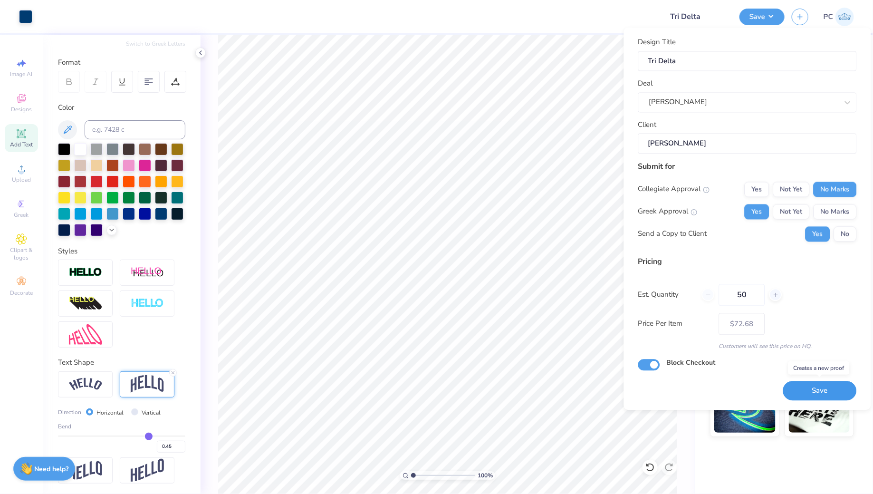
click at [818, 383] on button "Save" at bounding box center [820, 390] width 74 height 19
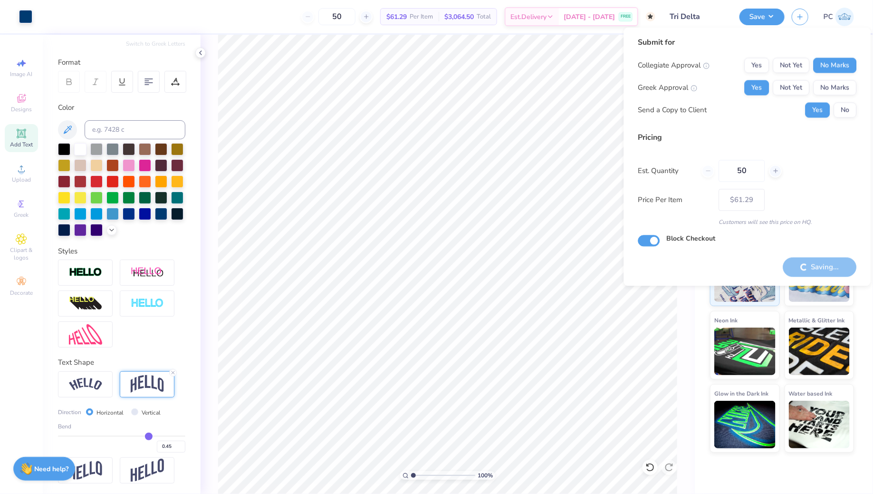
type input "– –"
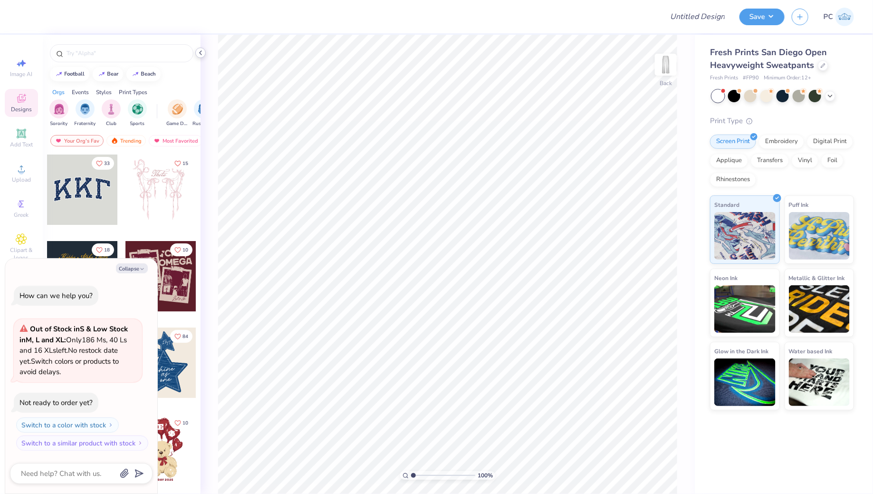
click at [203, 51] on icon at bounding box center [201, 53] width 8 height 8
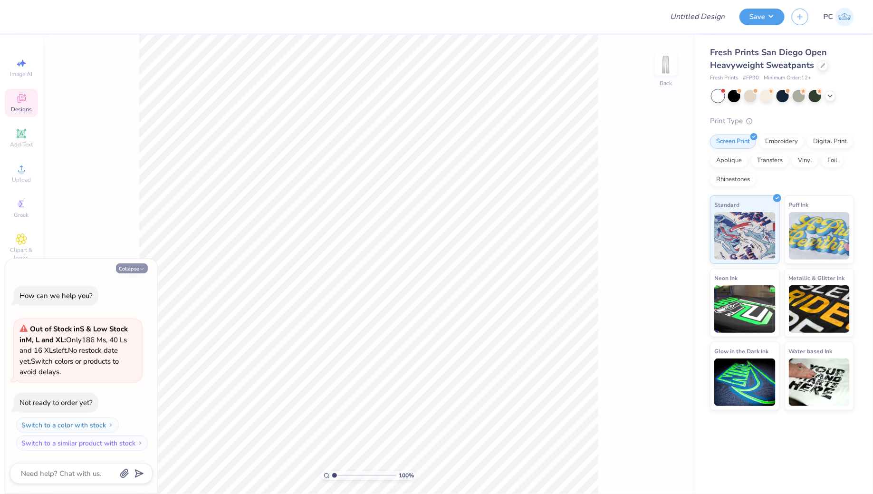
click at [138, 269] on button "Collapse" at bounding box center [132, 268] width 32 height 10
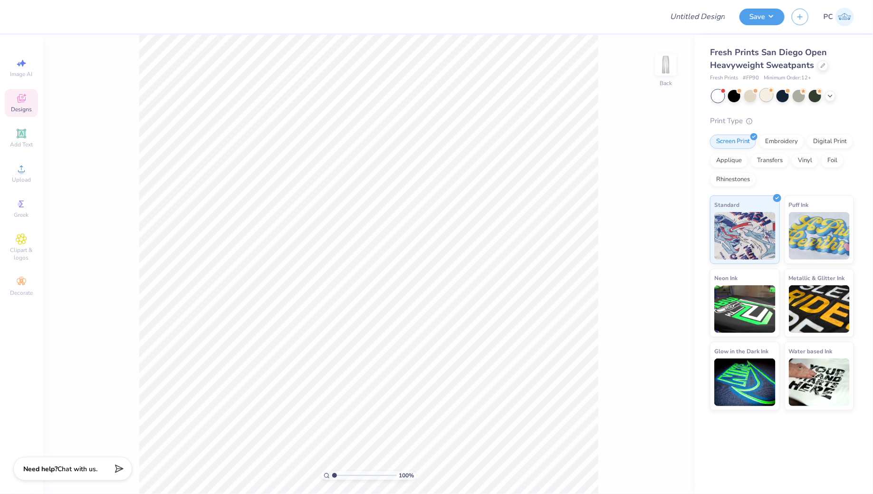
click at [767, 97] on div at bounding box center [767, 95] width 12 height 12
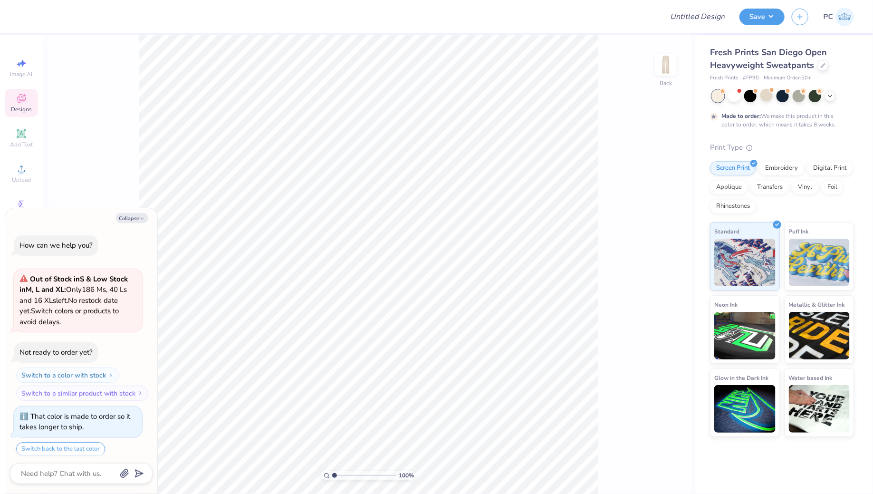
scroll to position [28, 0]
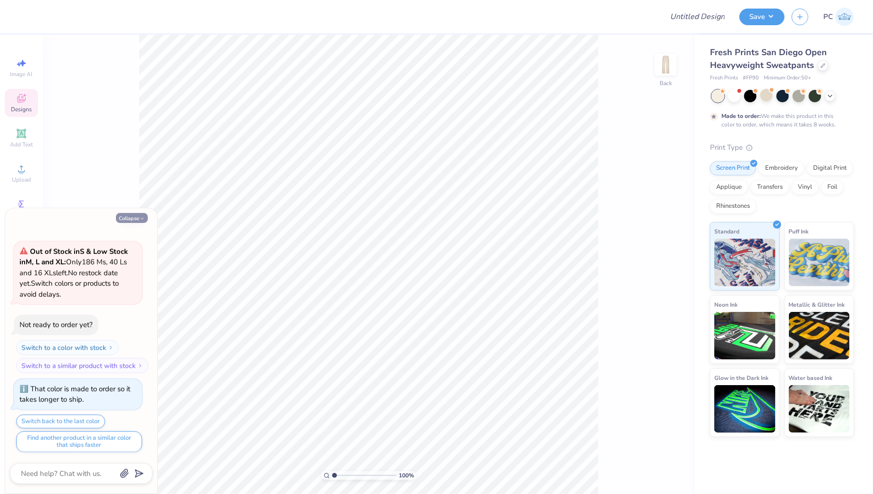
click at [125, 219] on button "Collapse" at bounding box center [132, 218] width 32 height 10
type textarea "x"
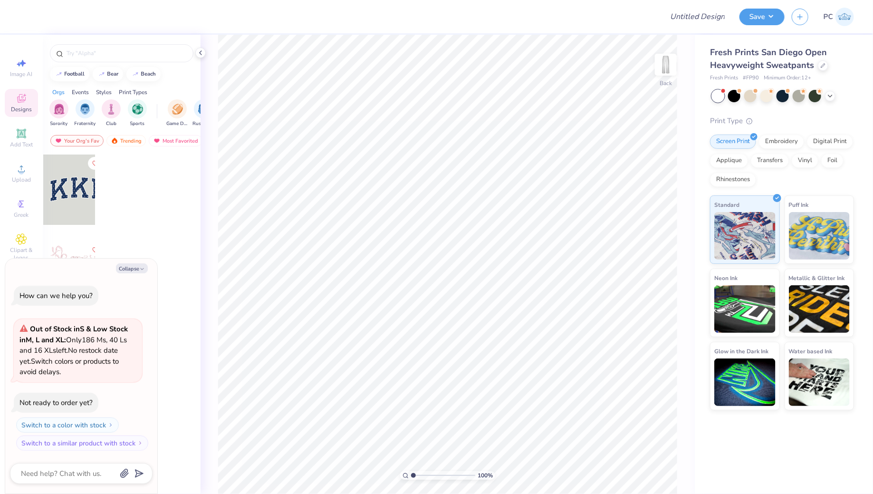
type textarea "x"
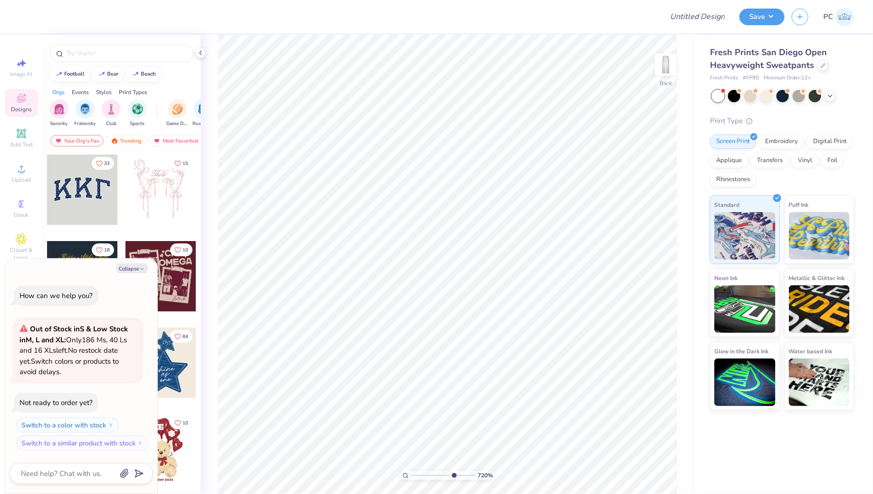
drag, startPoint x: 416, startPoint y: 475, endPoint x: 453, endPoint y: 478, distance: 37.2
type input "7.22"
click at [453, 478] on input "range" at bounding box center [443, 475] width 64 height 9
type textarea "x"
drag, startPoint x: 455, startPoint y: 477, endPoint x: 412, endPoint y: 471, distance: 43.7
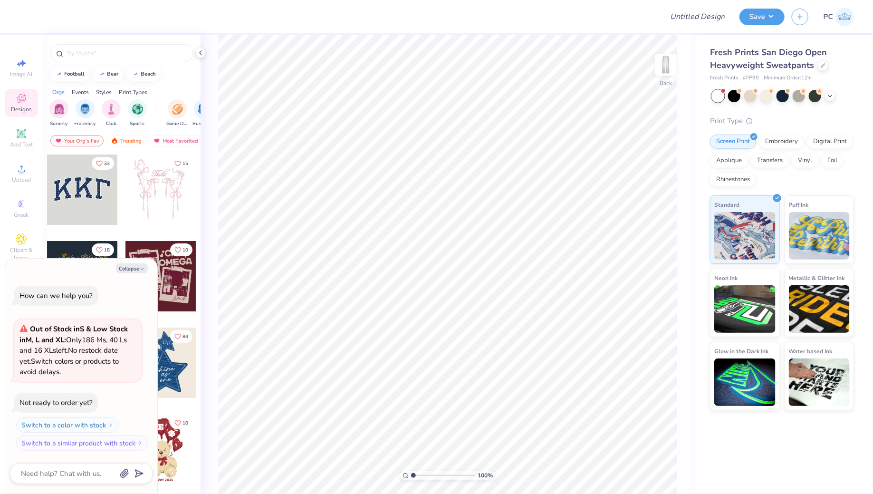
type input "1"
click at [412, 471] on input "range" at bounding box center [443, 475] width 64 height 9
click at [118, 269] on button "Collapse" at bounding box center [132, 268] width 32 height 10
type textarea "x"
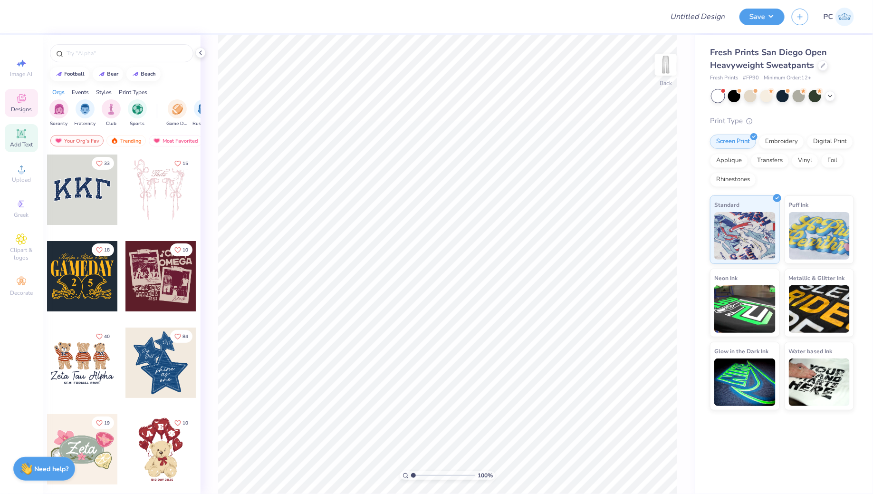
click at [18, 136] on icon at bounding box center [21, 133] width 9 height 9
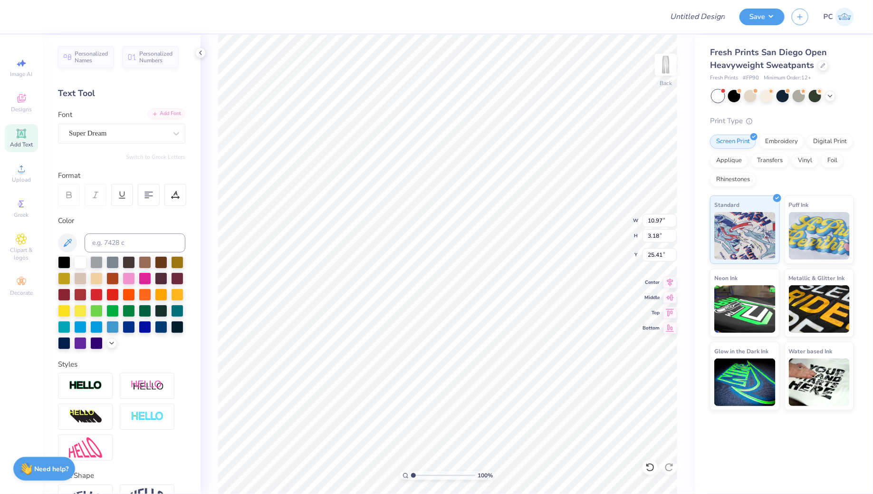
scroll to position [0, 1]
type textarea "TRI DELTA"
click at [166, 326] on div at bounding box center [161, 326] width 12 height 12
drag, startPoint x: 103, startPoint y: 137, endPoint x: 105, endPoint y: 144, distance: 6.3
click at [103, 137] on div "Super Dream" at bounding box center [118, 133] width 100 height 15
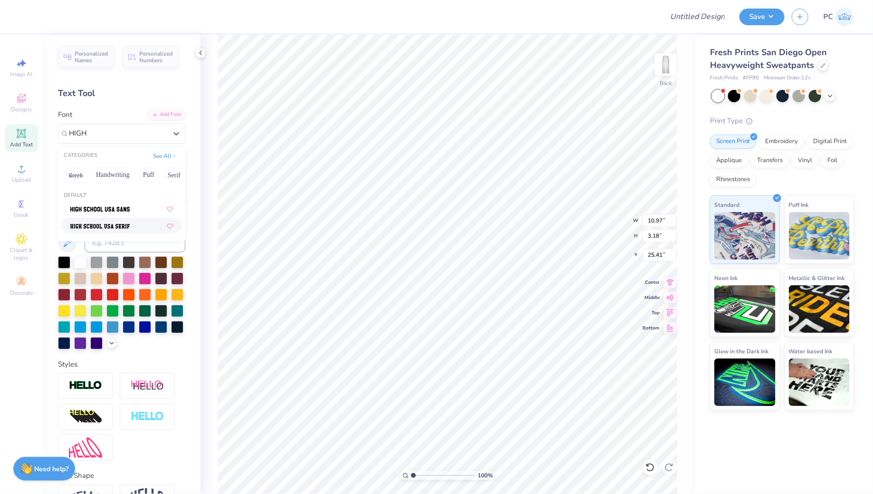
click at [116, 232] on div at bounding box center [122, 226] width 120 height 16
type input "HIGH"
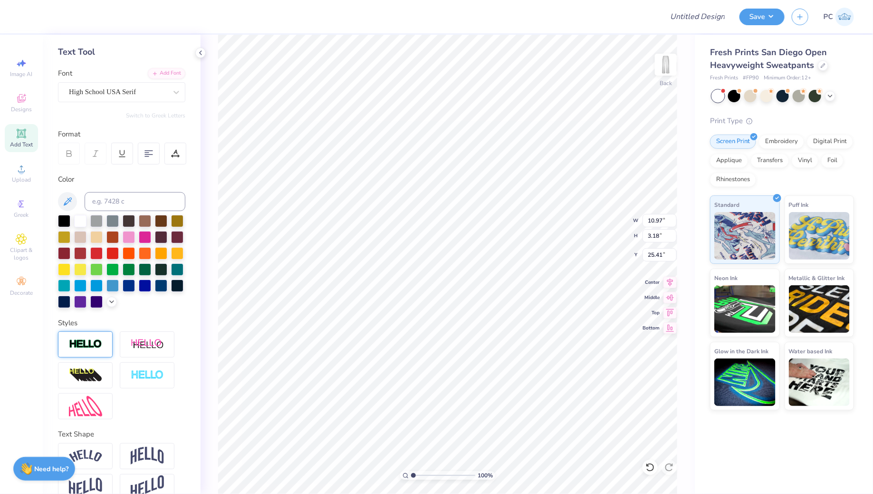
scroll to position [58, 0]
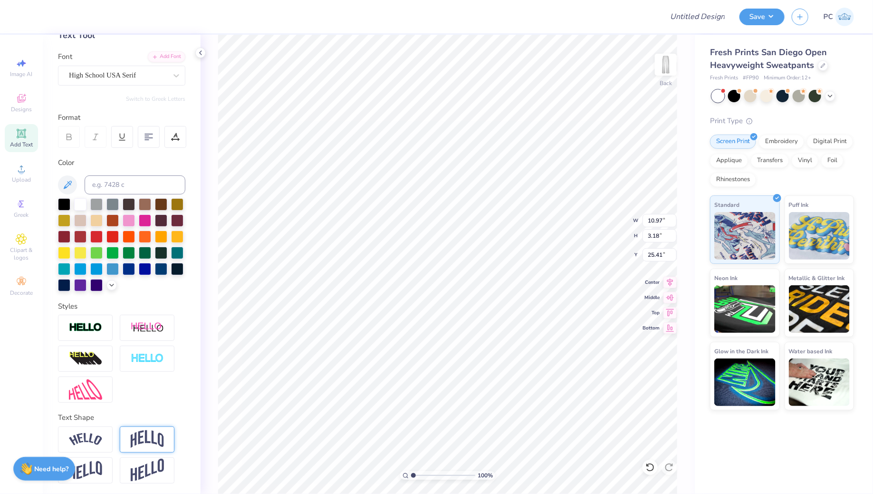
click at [153, 438] on img at bounding box center [147, 439] width 33 height 18
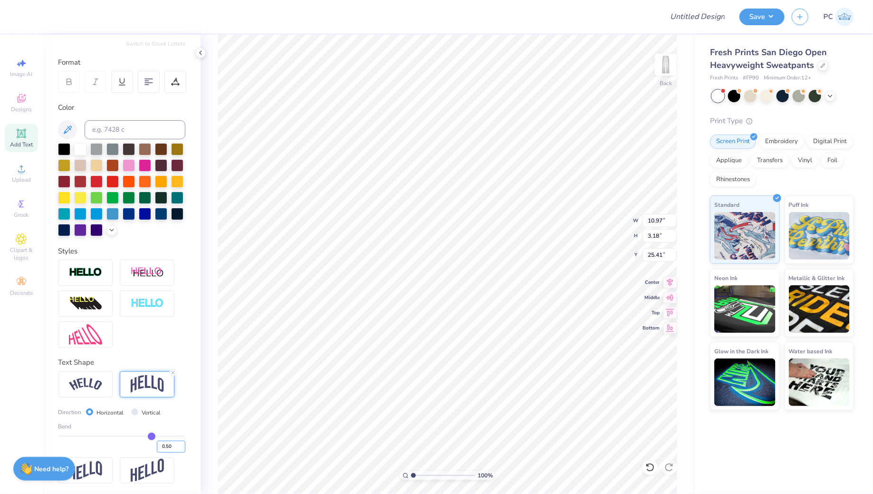
click at [172, 443] on input "0.50" at bounding box center [171, 447] width 29 height 12
type input "0.45"
type input "7.33"
type input "2.66"
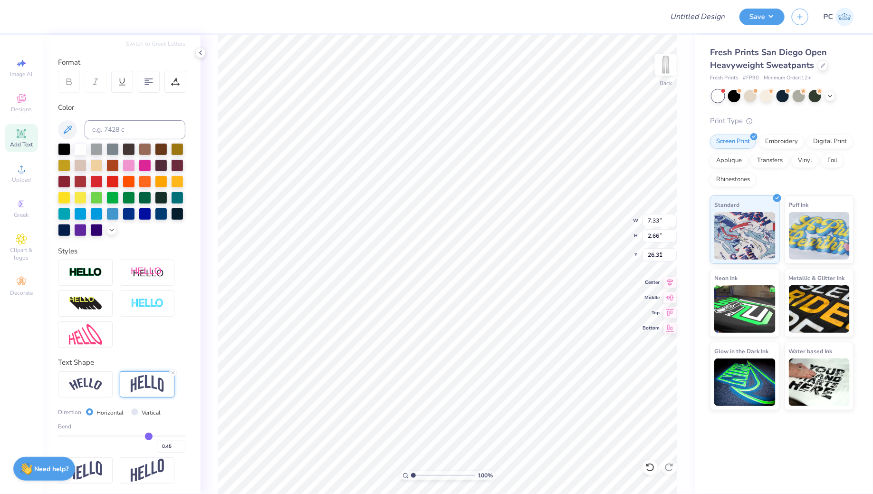
type input "6.32"
click at [172, 372] on icon at bounding box center [173, 373] width 6 height 6
type input "1.31"
type input "7.00"
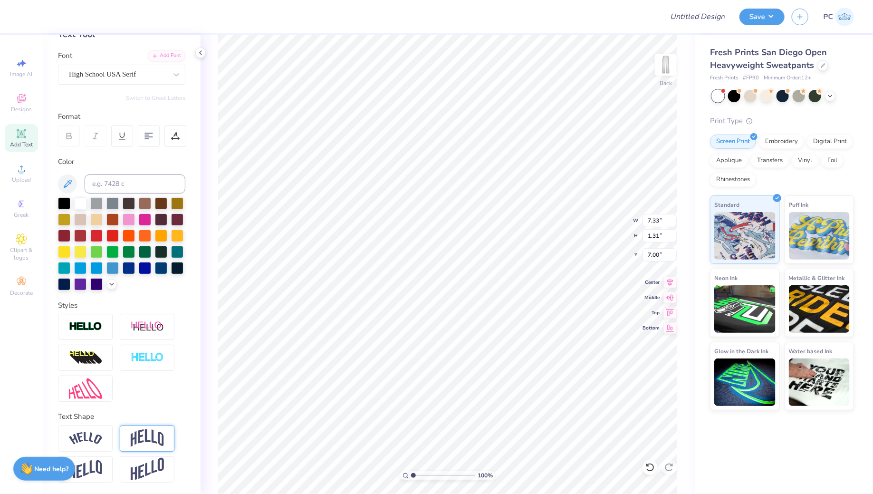
scroll to position [58, 0]
type input "7.12"
click at [145, 427] on div at bounding box center [147, 439] width 55 height 26
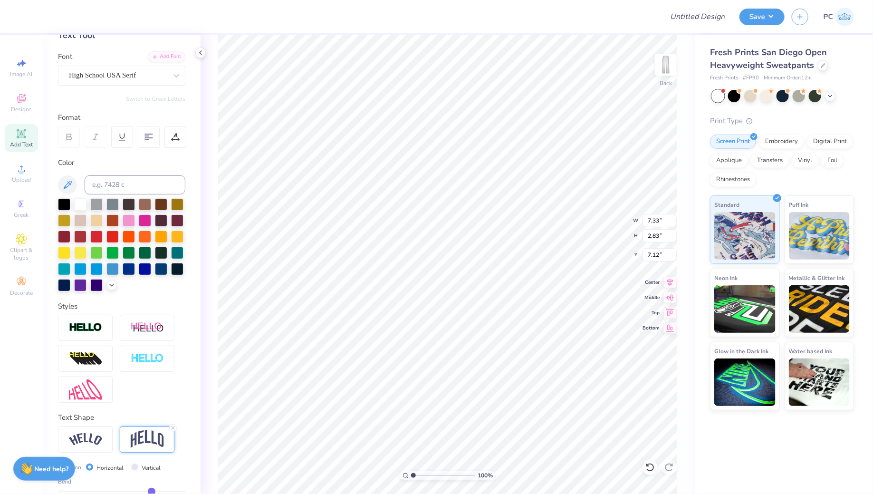
type input "2.83"
type input "6.36"
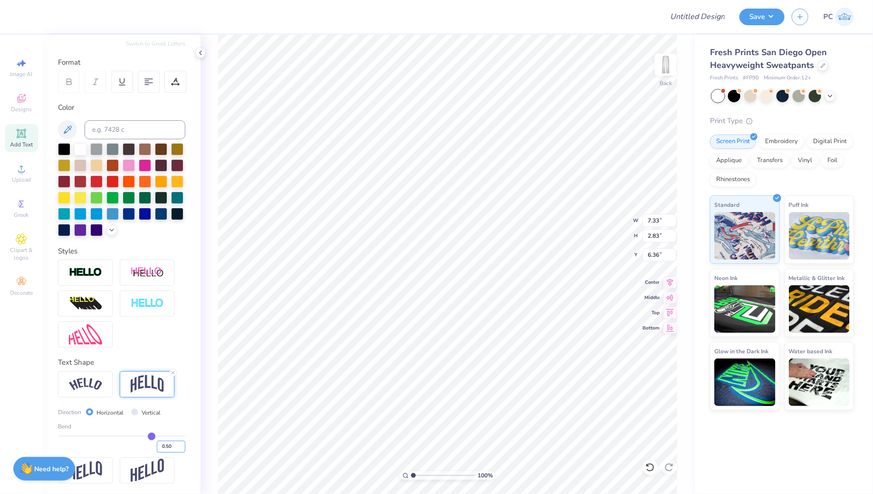
click at [173, 442] on input "0.50" at bounding box center [171, 447] width 29 height 12
click at [175, 445] on input "0.50" at bounding box center [171, 447] width 29 height 12
type input "0.45"
type input "2.66"
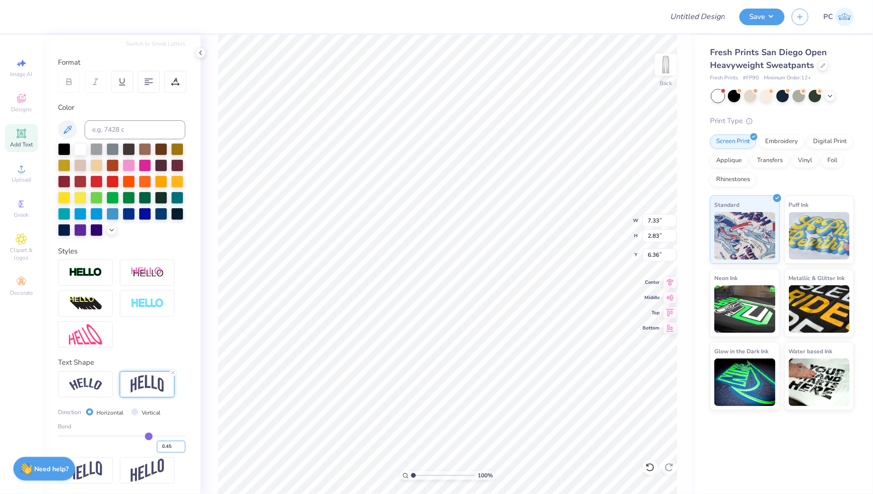
type input "6.44"
type input "7.07"
type input "6.59"
type input "2.39"
type input "7.32"
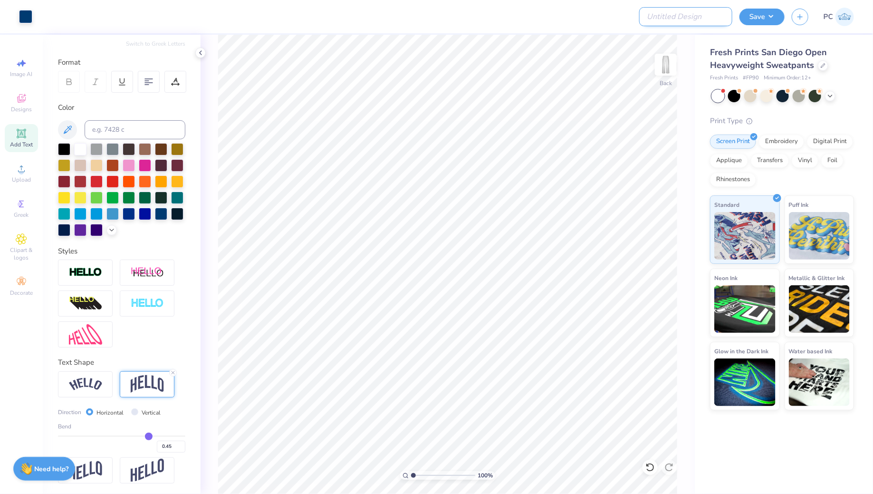
click at [680, 12] on input "Design Title" at bounding box center [685, 16] width 93 height 19
type input "Merch"
drag, startPoint x: 678, startPoint y: 18, endPoint x: 638, endPoint y: 18, distance: 39.9
click at [638, 18] on div "Art colors Design Title Merch Save PC" at bounding box center [436, 16] width 873 height 33
type input "Tri Delta"
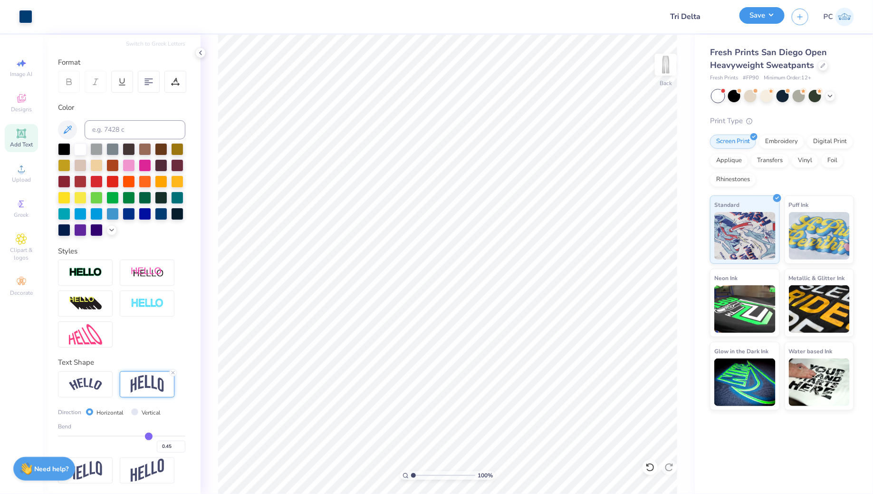
click at [757, 19] on button "Save" at bounding box center [762, 15] width 45 height 17
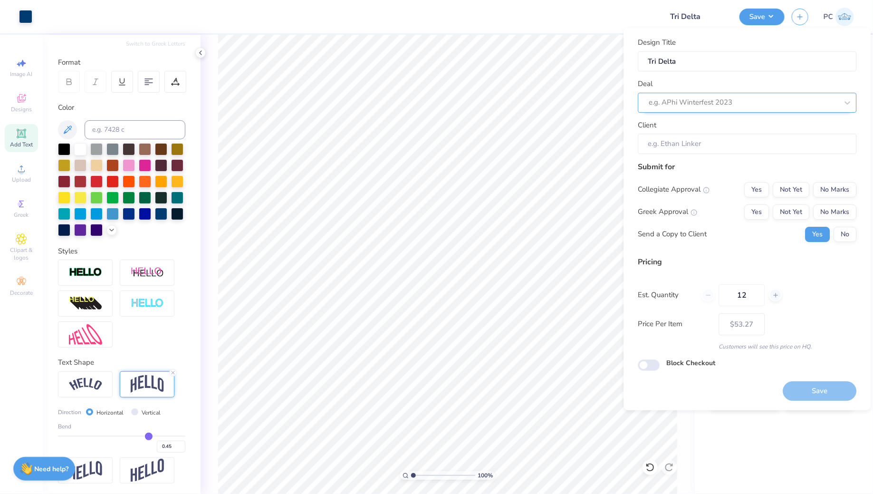
click at [710, 108] on div at bounding box center [743, 102] width 189 height 13
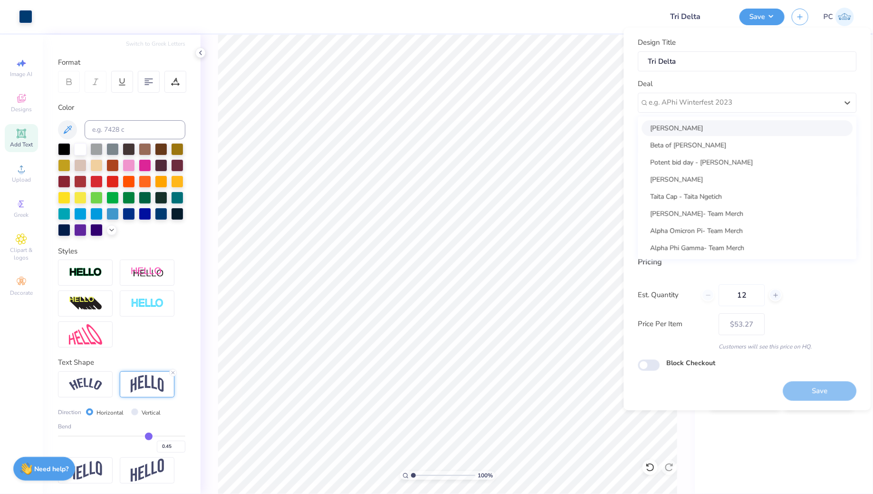
click at [706, 126] on div "[PERSON_NAME]" at bounding box center [747, 128] width 211 height 16
type input "[PERSON_NAME]"
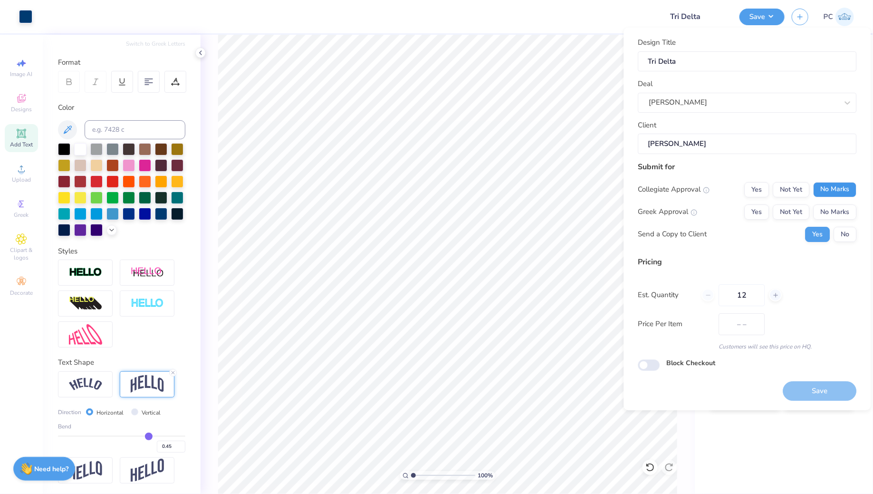
click at [839, 192] on button "No Marks" at bounding box center [835, 189] width 43 height 15
click at [839, 214] on button "No Marks" at bounding box center [835, 211] width 43 height 15
type input "$53.27"
click at [847, 232] on button "No" at bounding box center [845, 234] width 23 height 15
click at [651, 362] on input "Block Checkout" at bounding box center [649, 364] width 22 height 11
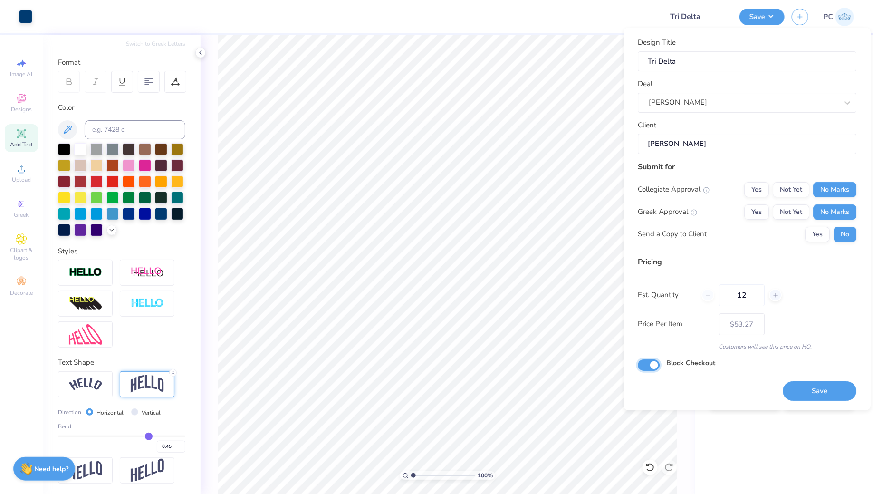
checkbox input "true"
click at [796, 387] on button "Save" at bounding box center [820, 390] width 74 height 19
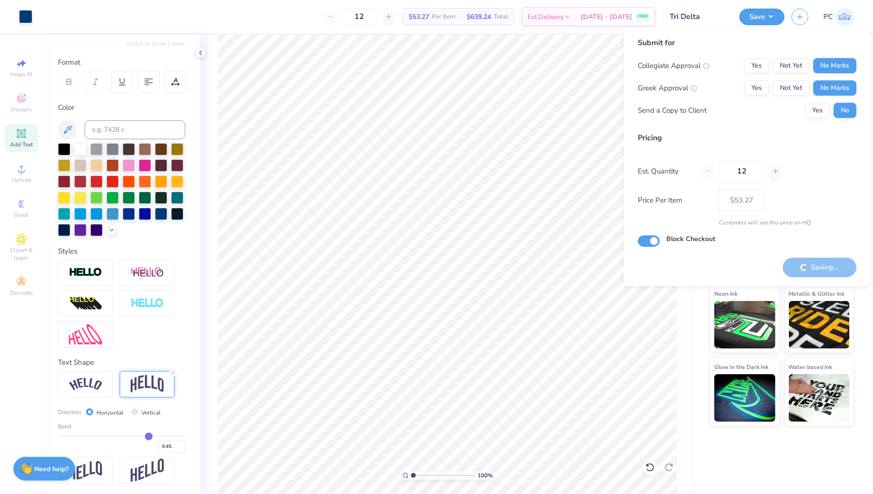
type input "– –"
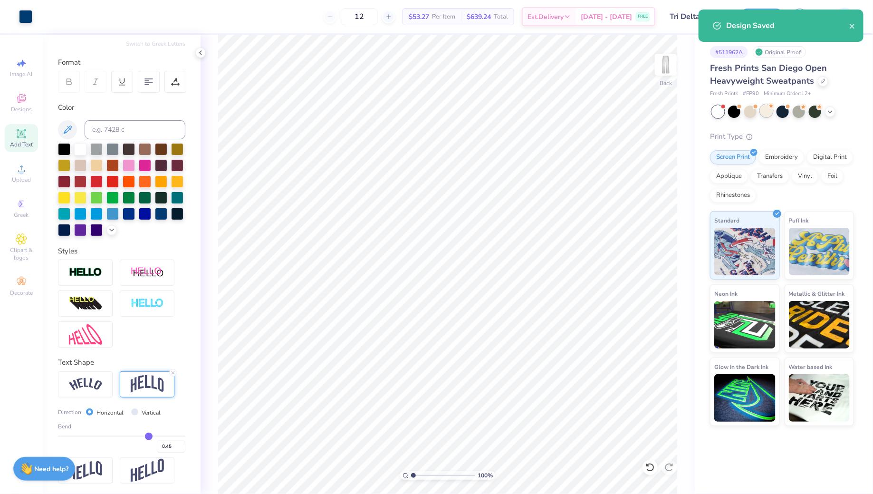
click at [770, 110] on div at bounding box center [767, 111] width 12 height 12
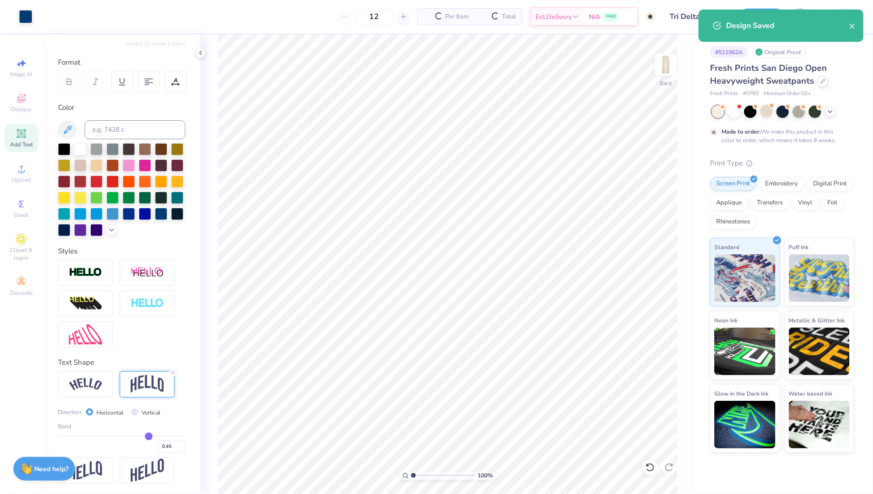
type textarea "x"
type input "50"
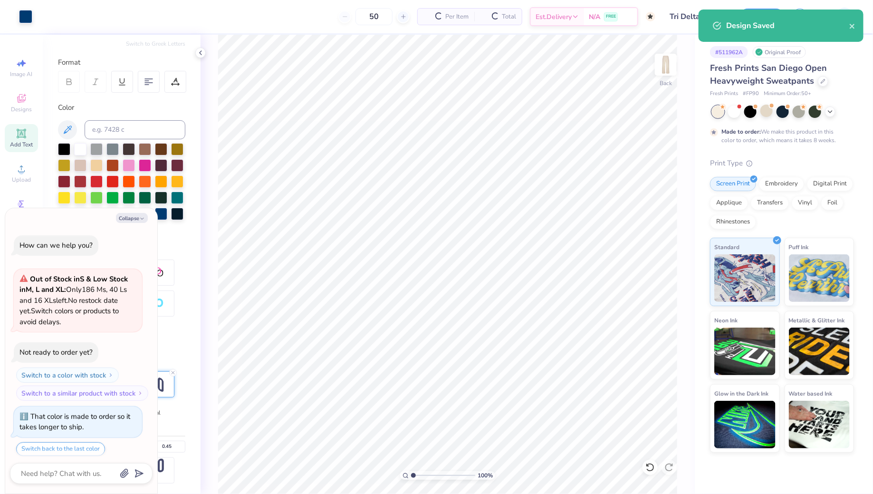
scroll to position [28, 0]
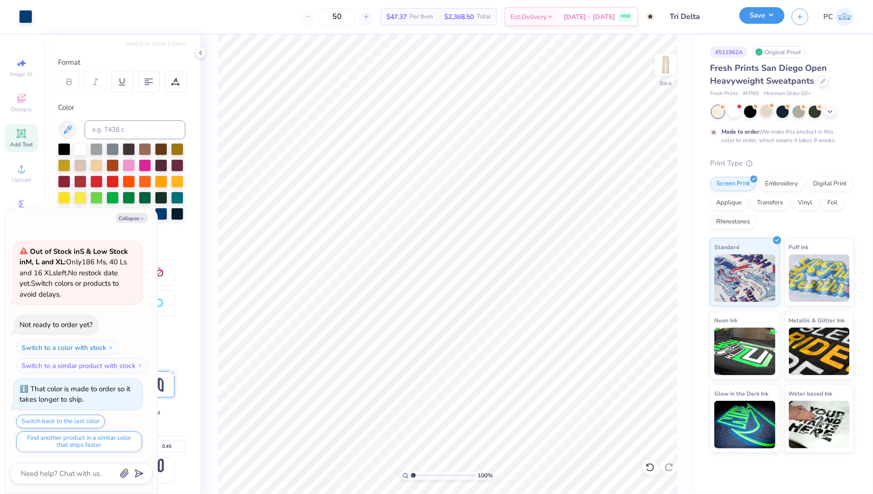
click at [765, 10] on button "Save" at bounding box center [762, 15] width 45 height 17
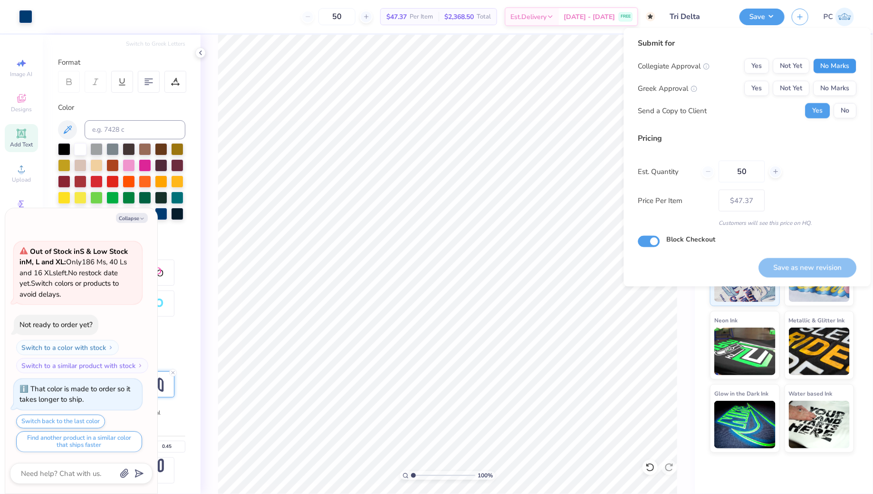
click at [841, 59] on button "No Marks" at bounding box center [835, 65] width 43 height 15
click at [838, 79] on div "Collegiate Approval Yes Not Yet No Marks Greek Approval Yes Not Yet No Marks Se…" at bounding box center [747, 88] width 219 height 60
click at [838, 86] on button "No Marks" at bounding box center [835, 88] width 43 height 15
click at [843, 115] on button "No" at bounding box center [845, 110] width 23 height 15
type textarea "x"
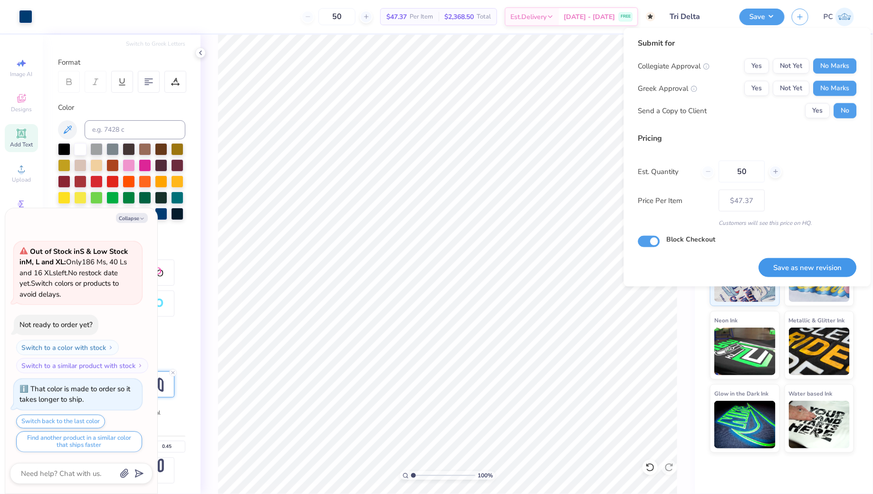
click at [817, 266] on button "Save as new revision" at bounding box center [808, 267] width 98 height 19
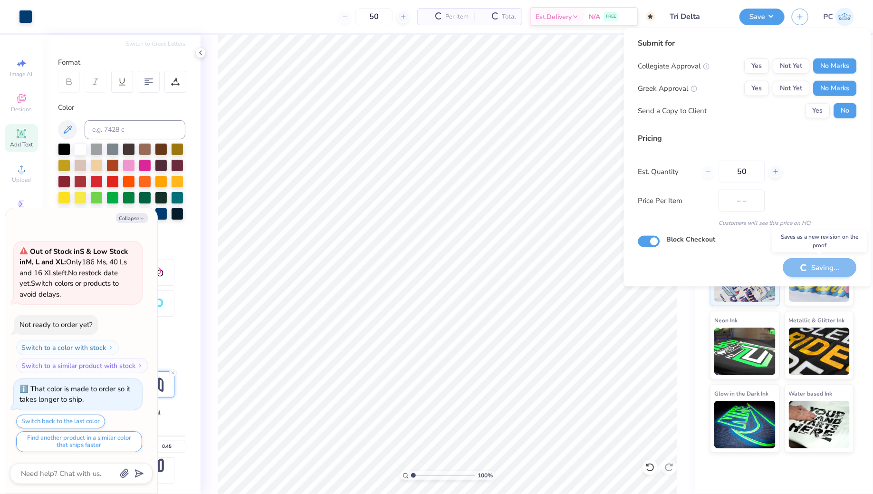
type input "$47.37"
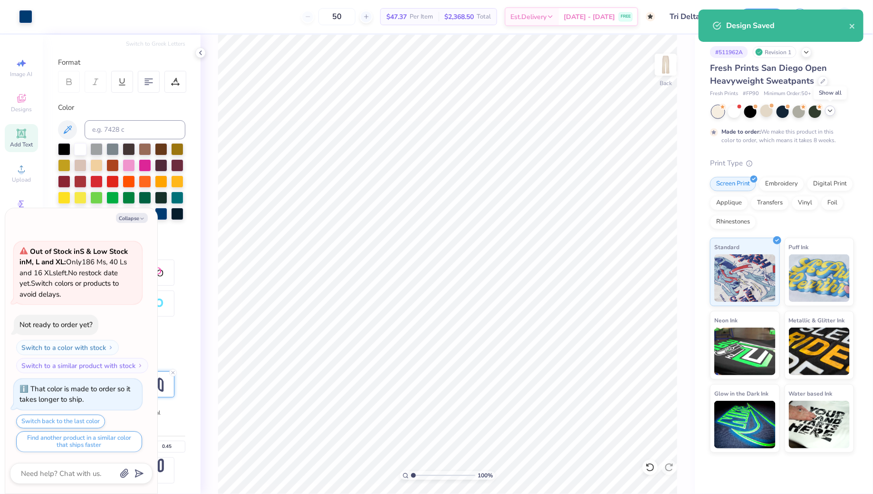
click at [830, 113] on icon at bounding box center [831, 111] width 8 height 8
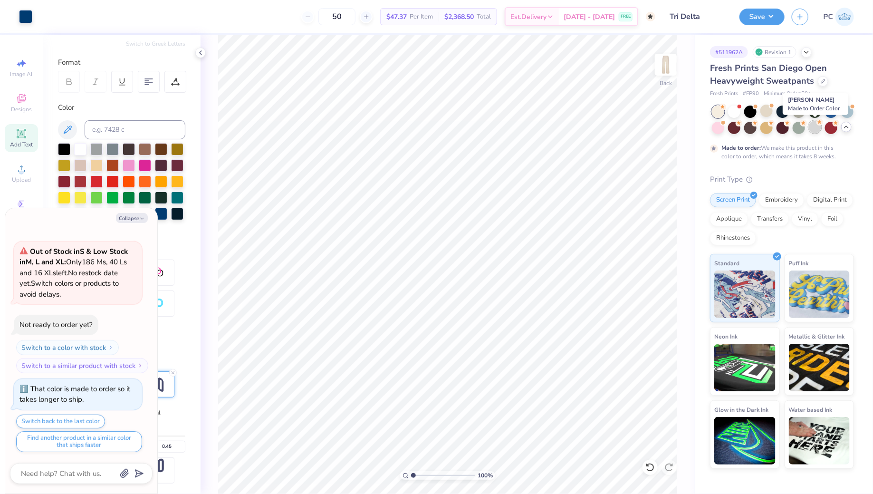
click at [818, 129] on div at bounding box center [815, 127] width 12 height 12
click at [768, 19] on button "Save" at bounding box center [762, 15] width 45 height 17
type textarea "x"
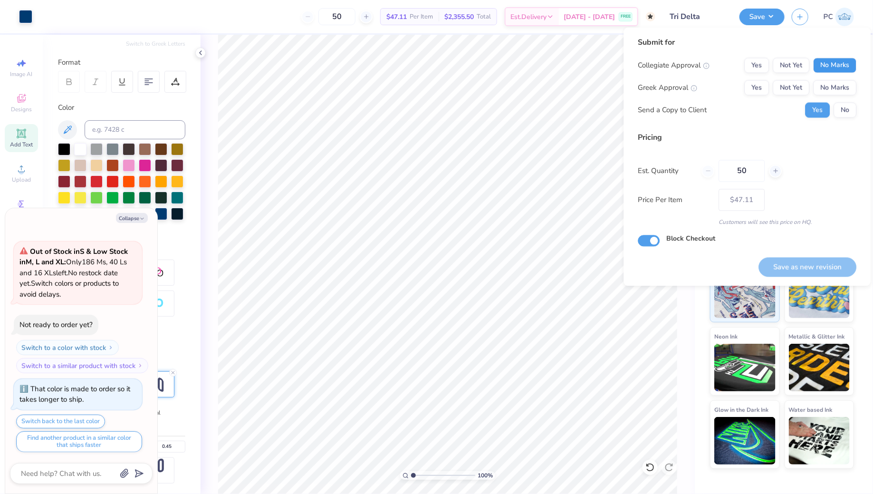
click at [842, 71] on button "No Marks" at bounding box center [835, 65] width 43 height 15
click at [840, 92] on button "No Marks" at bounding box center [835, 87] width 43 height 15
click at [809, 260] on button "Save as new revision" at bounding box center [808, 266] width 98 height 19
type input "$47.11"
type textarea "x"
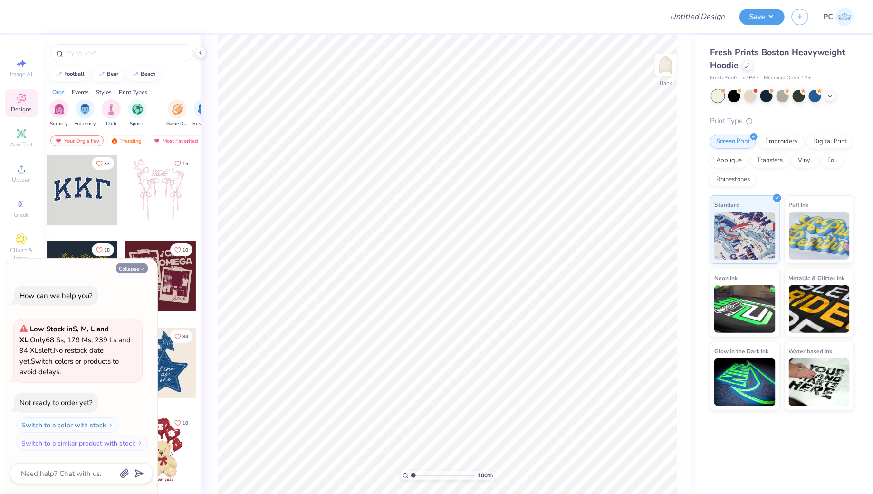
click at [129, 264] on button "Collapse" at bounding box center [132, 268] width 32 height 10
type textarea "x"
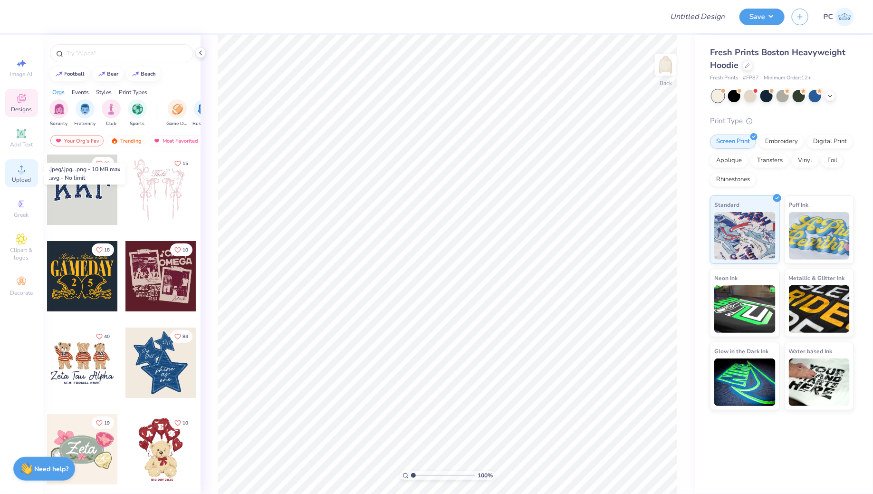
click at [27, 173] on icon at bounding box center [21, 168] width 11 height 11
click at [13, 136] on div "Add Text" at bounding box center [21, 138] width 33 height 28
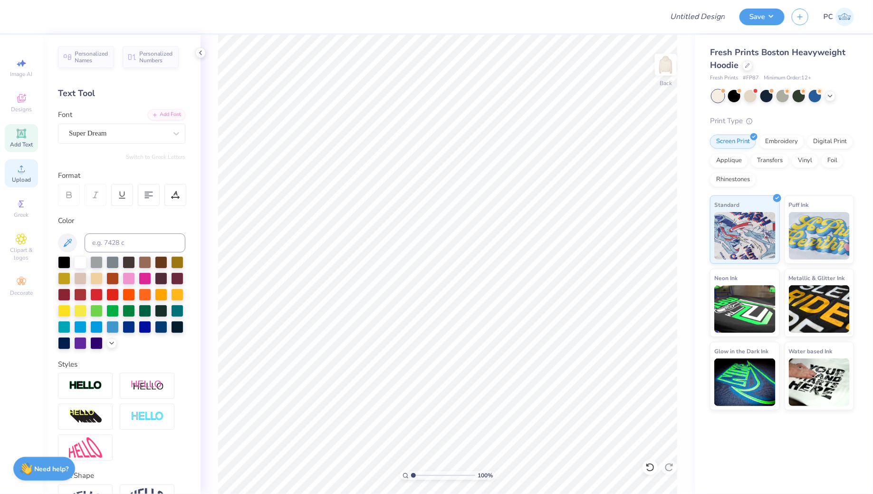
click at [13, 173] on div "Upload" at bounding box center [21, 173] width 33 height 28
click at [19, 97] on icon at bounding box center [21, 98] width 11 height 11
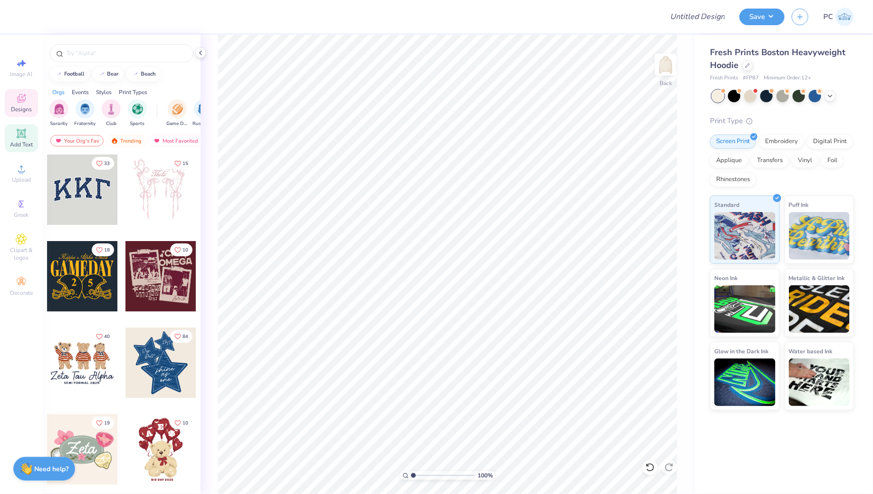
click at [26, 130] on icon at bounding box center [21, 133] width 9 height 9
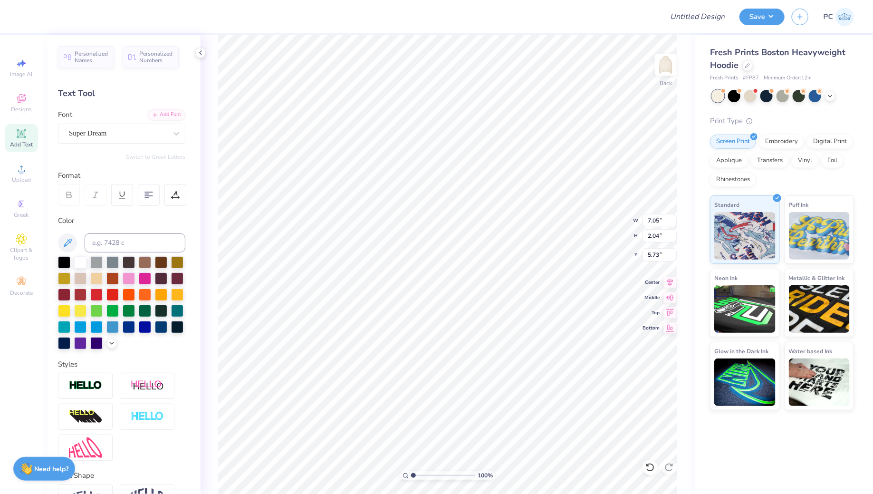
scroll to position [0, 1]
type textarea "TRI DELTA"
click at [90, 136] on div "Super Dream" at bounding box center [118, 133] width 100 height 15
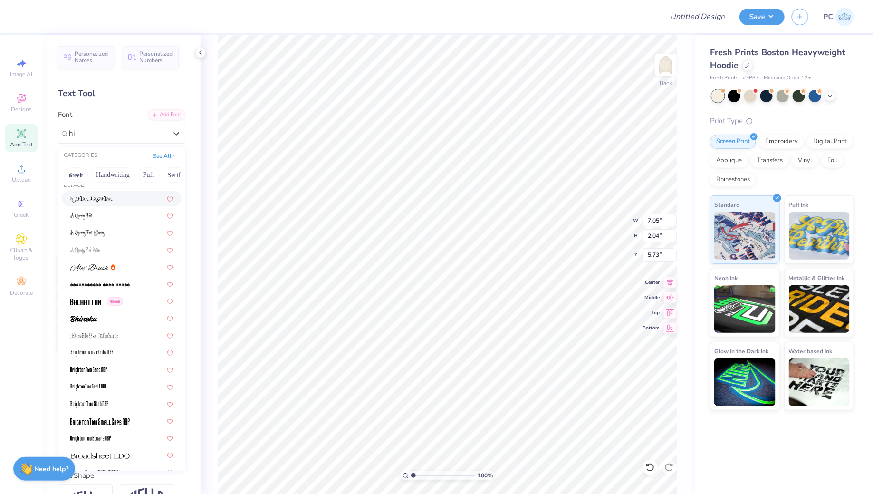
scroll to position [0, 0]
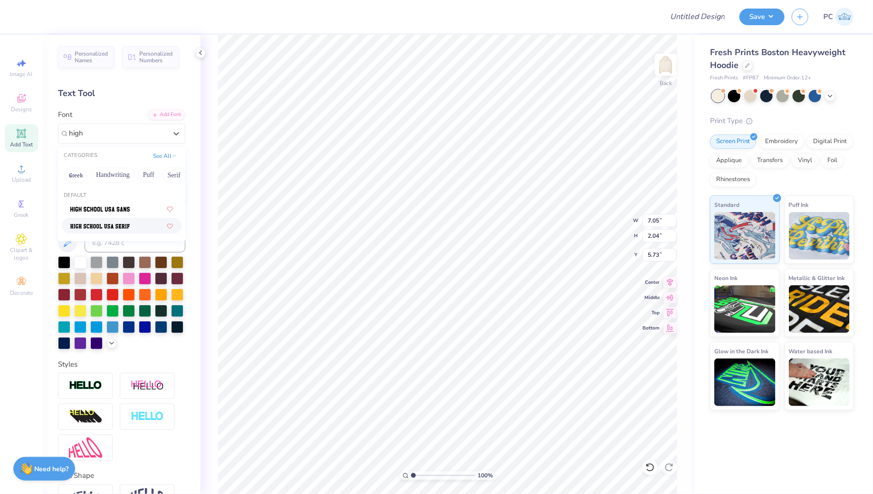
click at [112, 222] on span at bounding box center [99, 226] width 59 height 10
type input "high"
click at [160, 322] on div at bounding box center [161, 326] width 12 height 12
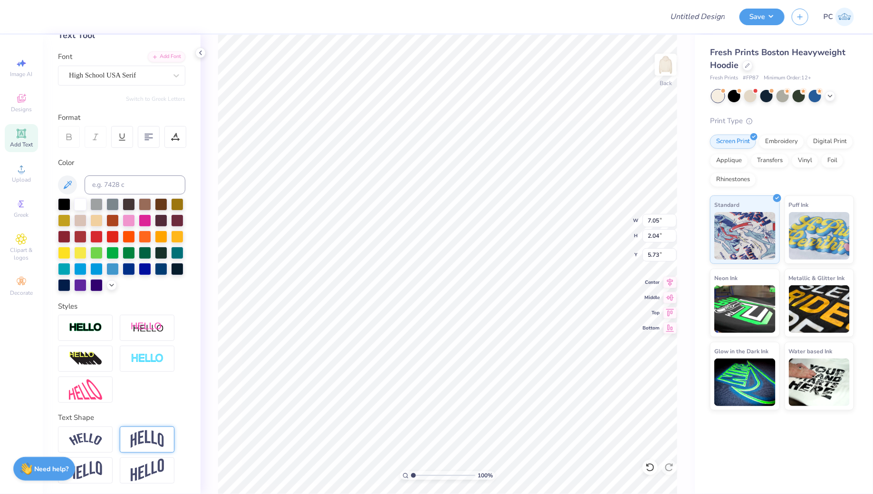
click at [156, 448] on div at bounding box center [147, 439] width 55 height 26
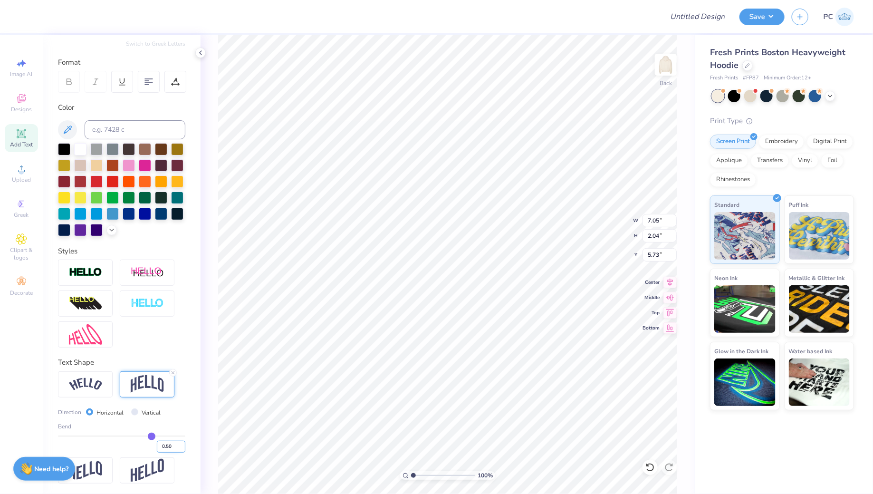
click at [171, 447] on input "0.50" at bounding box center [171, 447] width 29 height 12
type input "0.45"
type input "11.01"
type input "4.00"
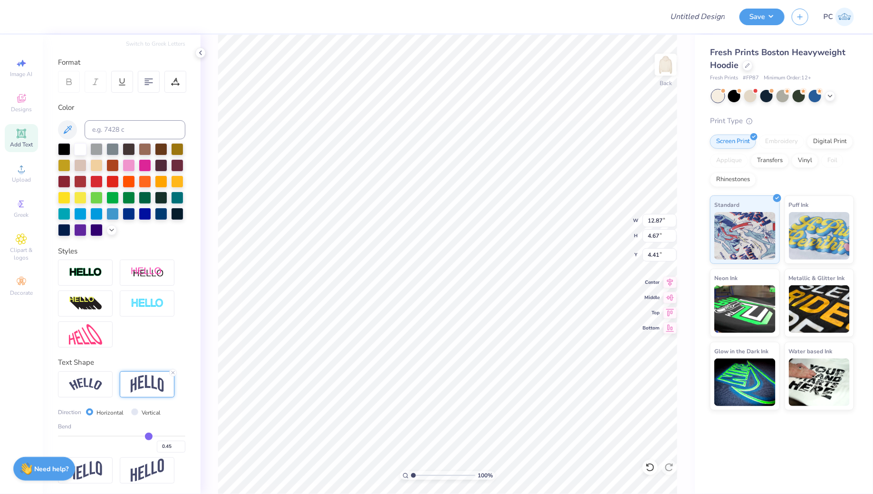
type input "5.09"
click at [671, 280] on icon at bounding box center [670, 280] width 13 height 11
type input "4.03"
click at [717, 15] on input "Design Title" at bounding box center [685, 16] width 93 height 19
type input "Merch"
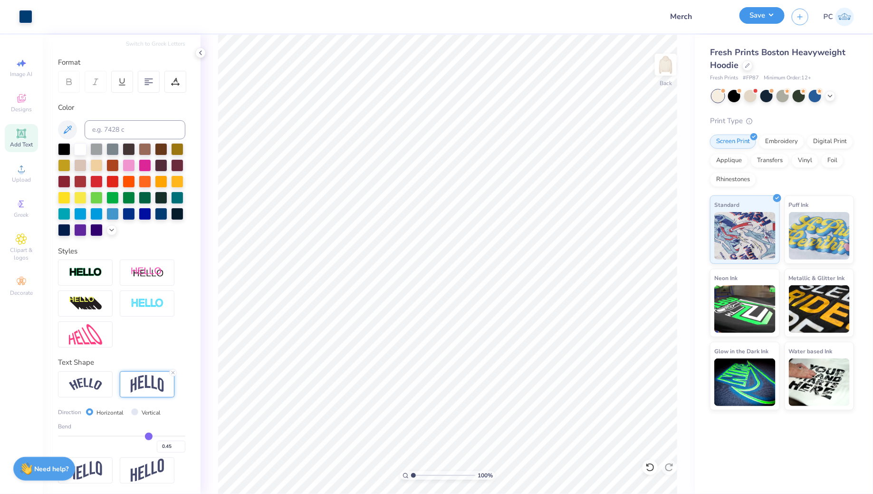
click at [762, 15] on button "Save" at bounding box center [762, 15] width 45 height 17
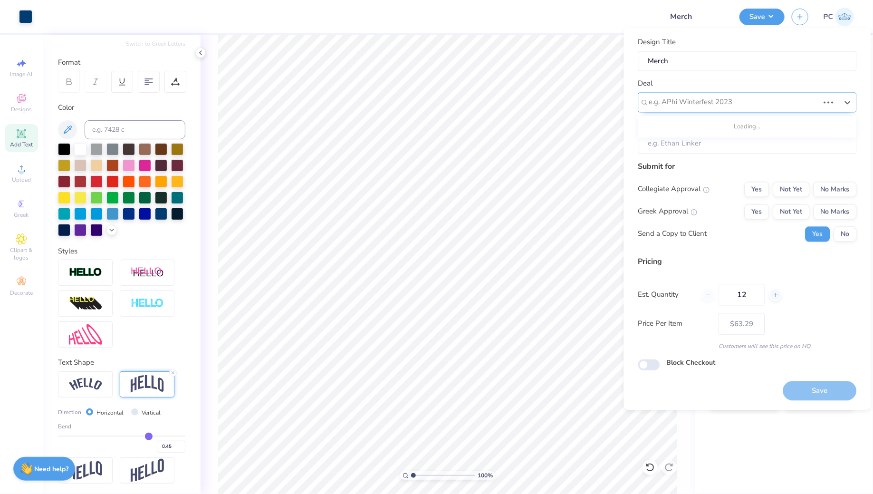
click at [727, 96] on div at bounding box center [734, 102] width 170 height 13
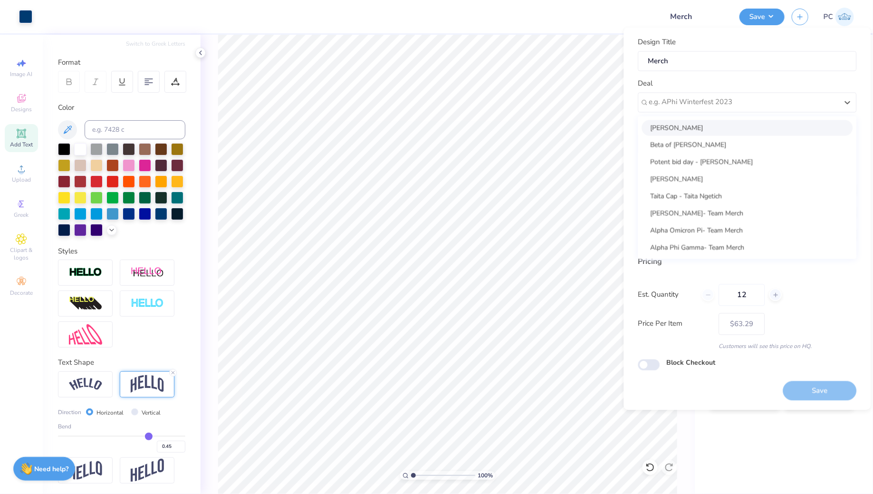
click at [692, 130] on div "[PERSON_NAME]" at bounding box center [747, 128] width 211 height 16
type input "[PERSON_NAME]"
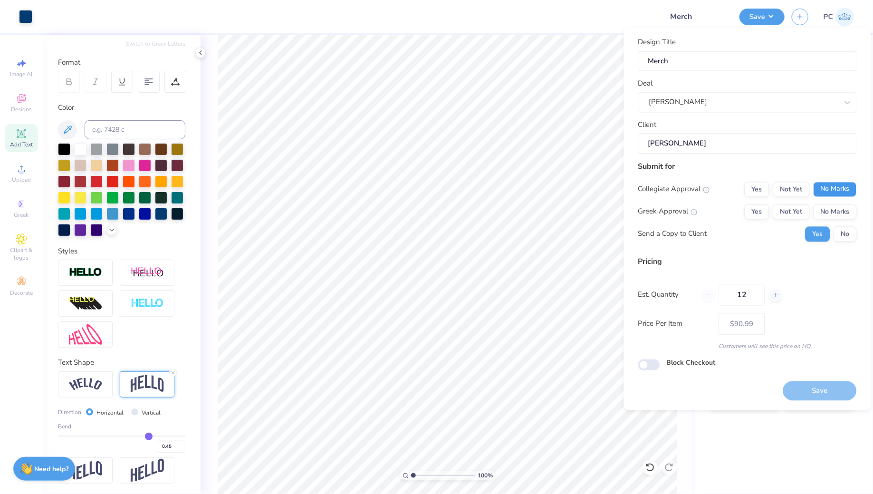
click at [846, 188] on button "No Marks" at bounding box center [835, 189] width 43 height 15
click at [756, 209] on button "Yes" at bounding box center [757, 211] width 25 height 15
click at [832, 213] on button "No Marks" at bounding box center [835, 211] width 43 height 15
type input "$63.29"
click at [852, 233] on button "No" at bounding box center [845, 233] width 23 height 15
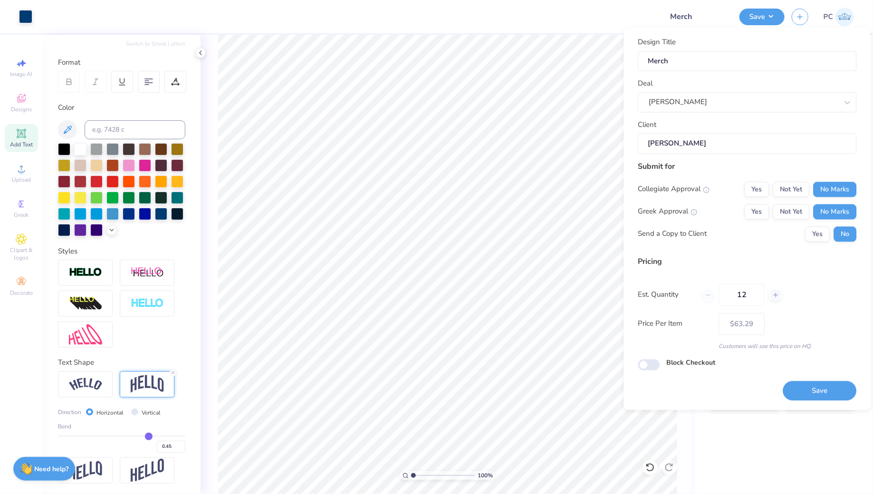
click at [660, 364] on div "Block Checkout" at bounding box center [747, 363] width 219 height 11
click at [652, 364] on input "Block Checkout" at bounding box center [649, 364] width 22 height 11
checkbox input "true"
click at [825, 391] on button "Save" at bounding box center [820, 390] width 74 height 19
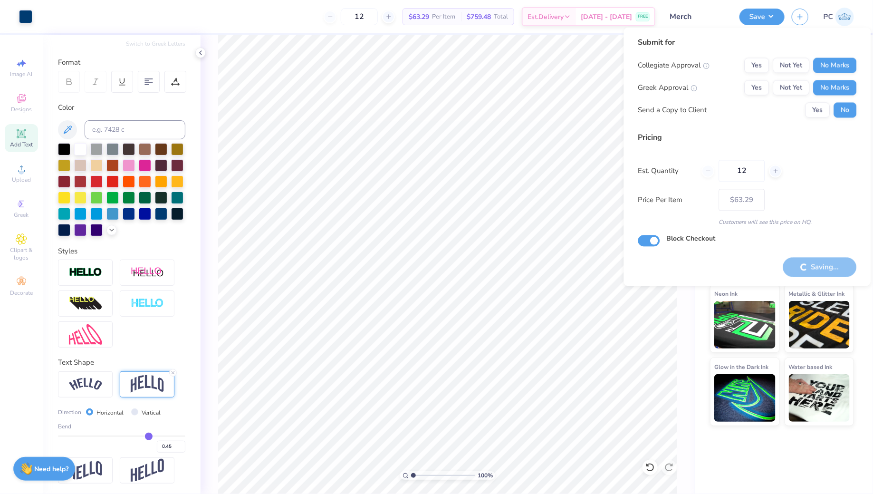
type input "– –"
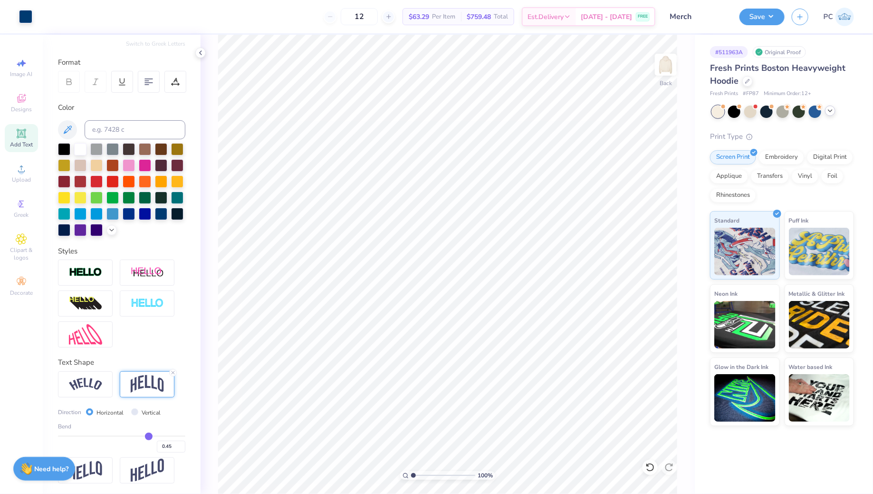
click at [835, 111] on div at bounding box center [830, 111] width 10 height 10
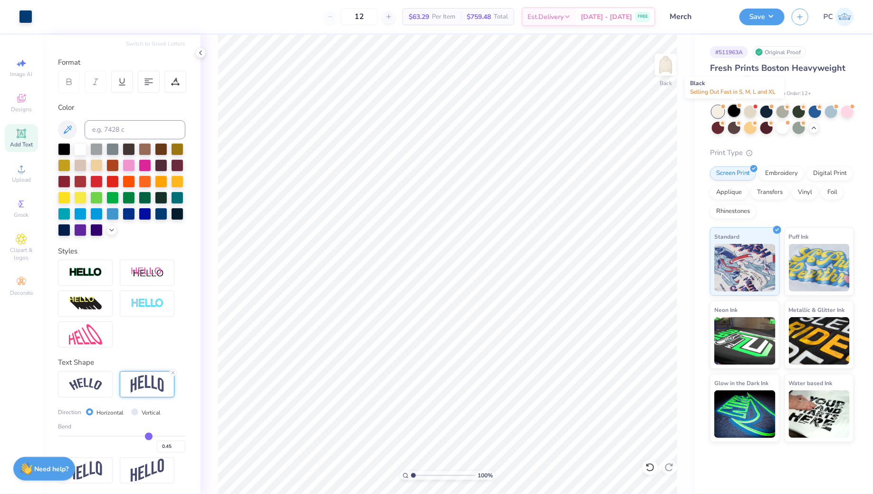
click at [736, 111] on div at bounding box center [734, 111] width 12 height 12
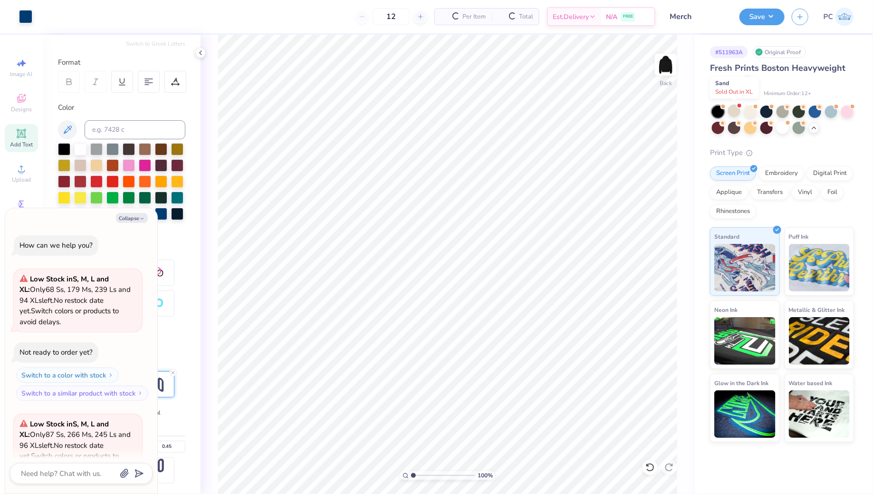
scroll to position [94, 0]
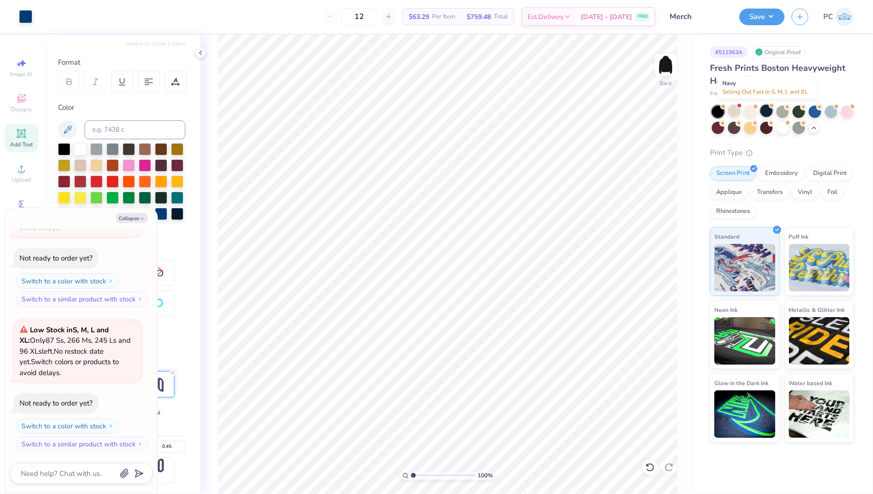
click at [767, 111] on div at bounding box center [767, 111] width 12 height 12
click at [782, 126] on div at bounding box center [783, 127] width 12 height 12
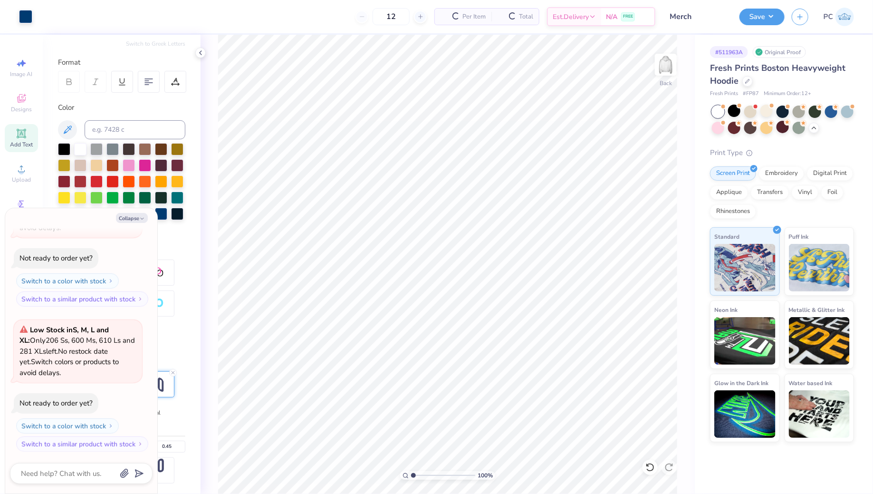
scroll to position [384, 0]
click at [735, 115] on div at bounding box center [734, 111] width 12 height 12
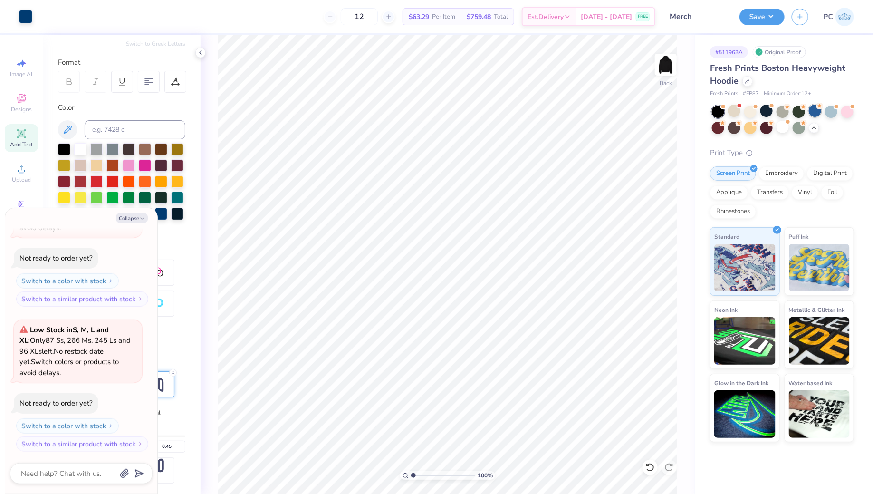
click at [820, 112] on div at bounding box center [815, 111] width 12 height 12
type textarea "x"
type input "50"
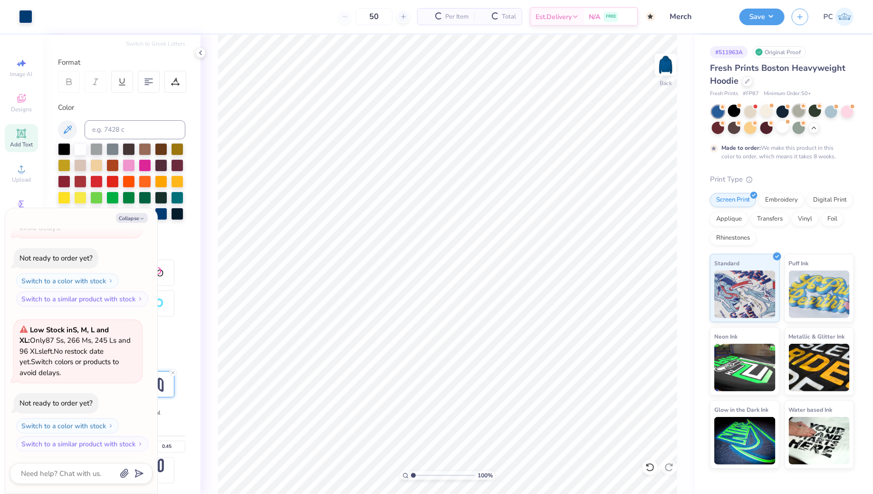
scroll to position [608, 0]
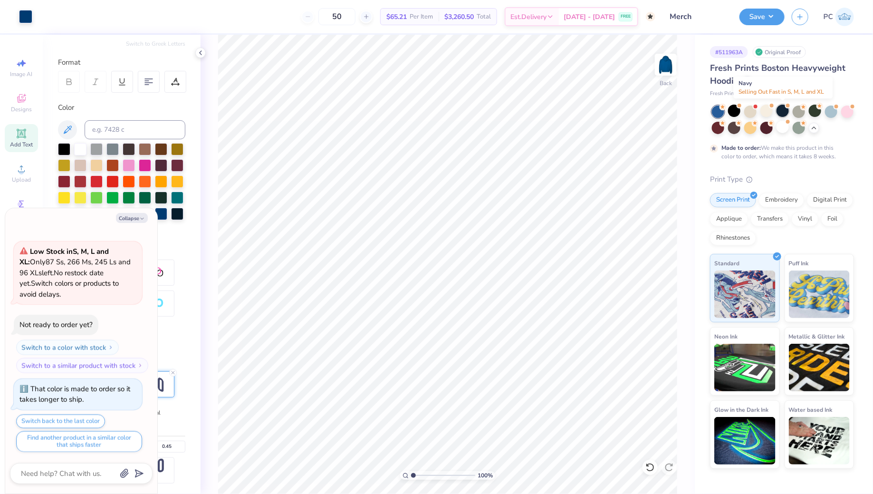
click at [784, 110] on div at bounding box center [783, 111] width 12 height 12
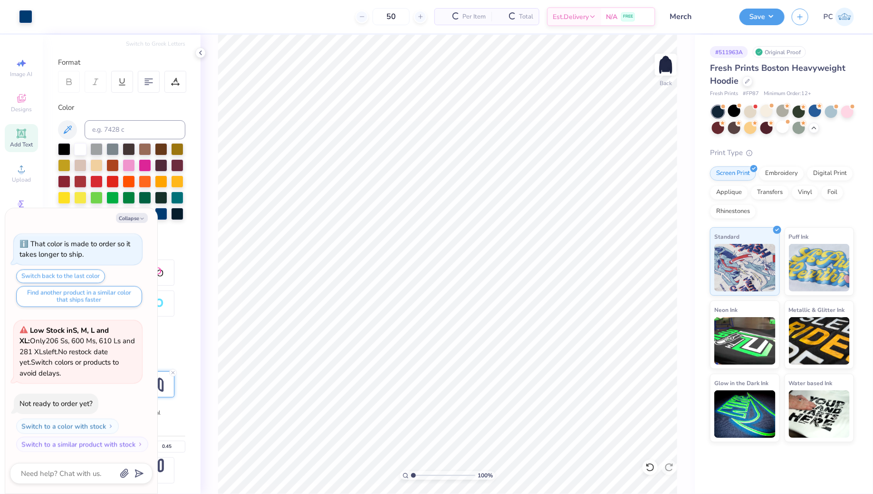
scroll to position [811, 0]
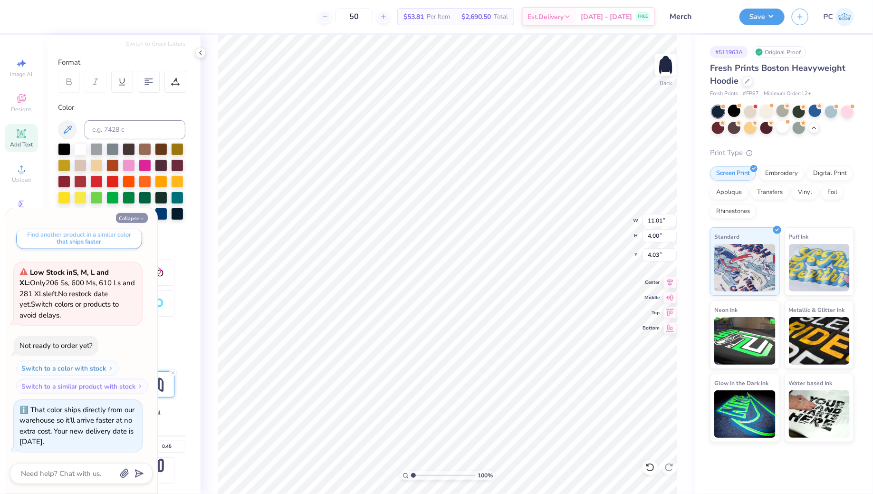
click at [146, 217] on button "Collapse" at bounding box center [132, 218] width 32 height 10
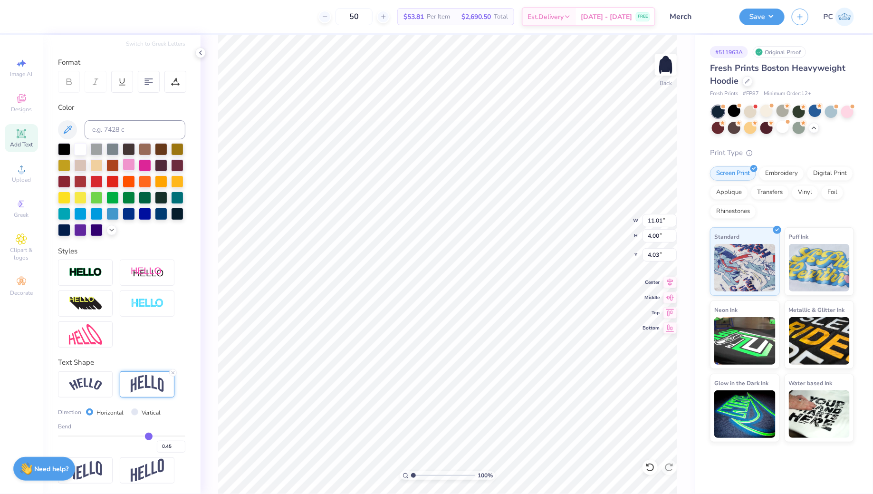
click at [122, 170] on div at bounding box center [121, 189] width 127 height 93
click at [721, 108] on div at bounding box center [718, 112] width 12 height 12
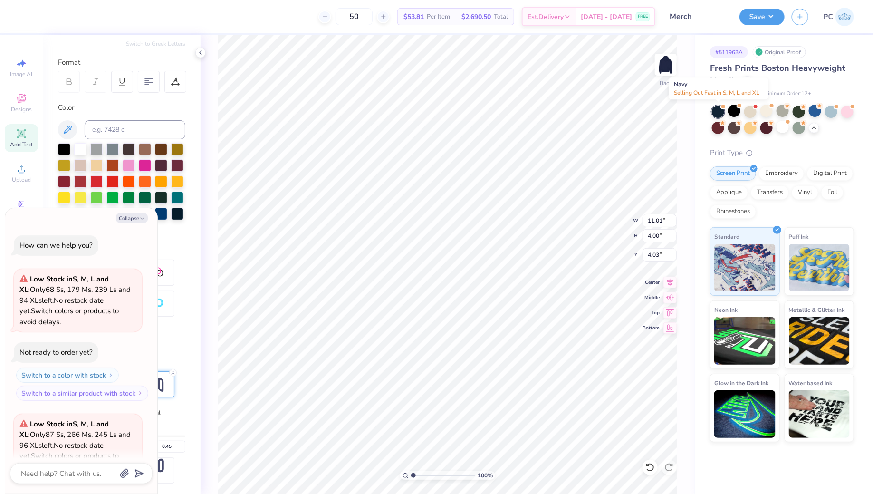
scroll to position [956, 0]
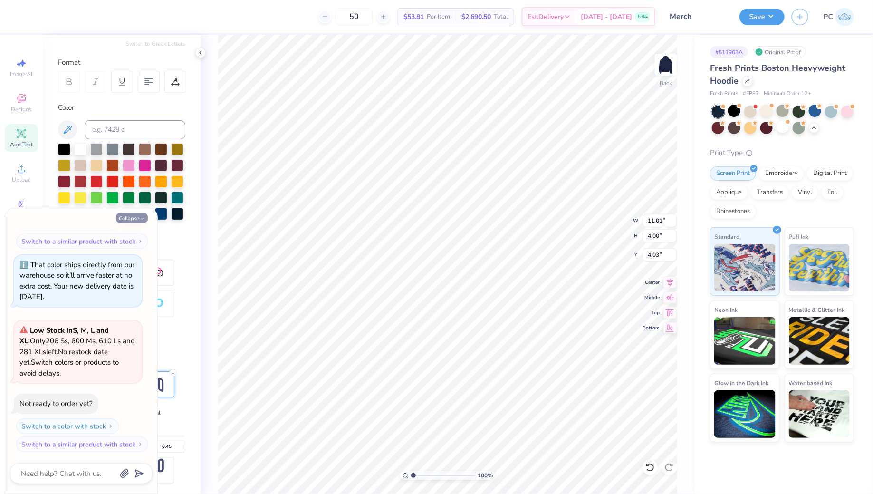
click at [129, 217] on button "Collapse" at bounding box center [132, 218] width 32 height 10
type textarea "x"
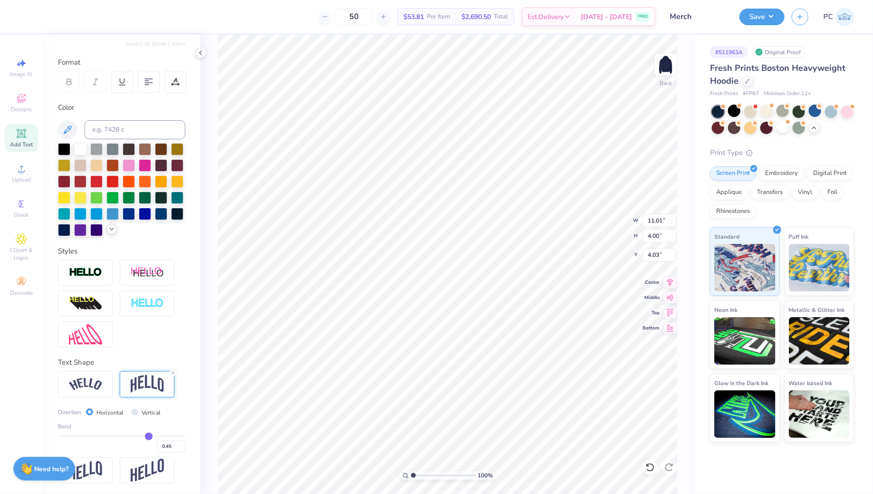
click at [109, 232] on icon at bounding box center [112, 229] width 8 height 8
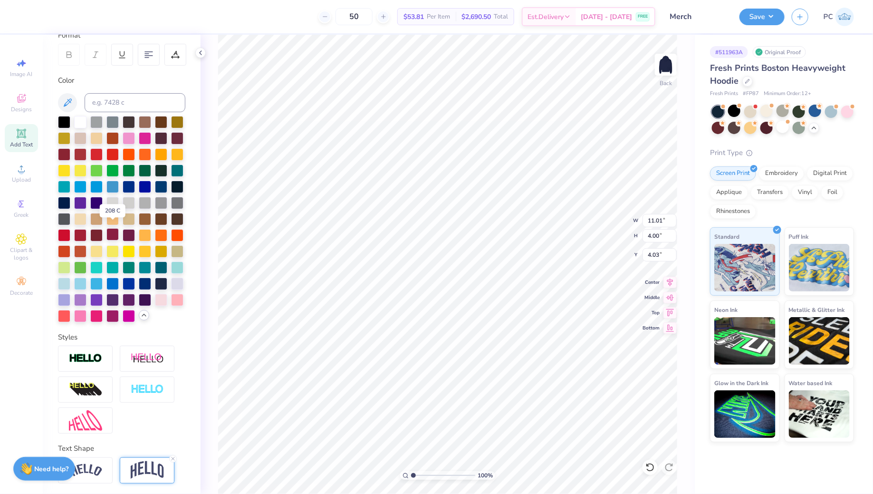
scroll to position [145, 0]
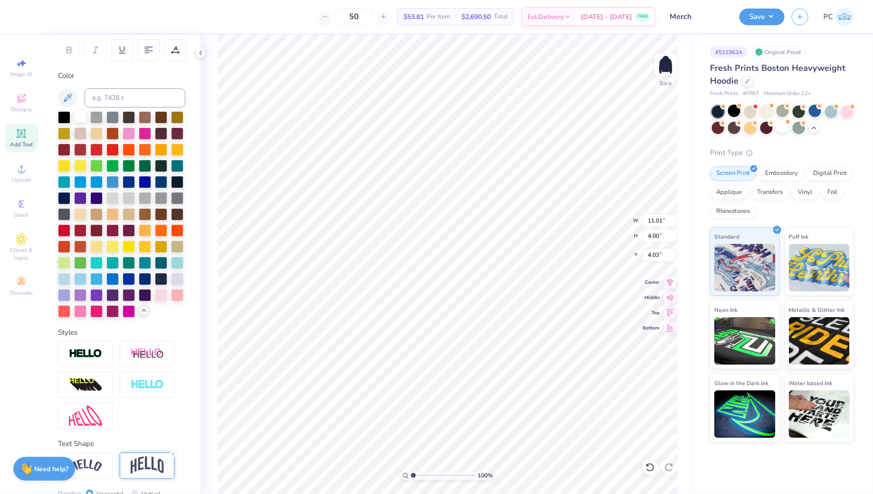
click at [76, 111] on div at bounding box center [80, 116] width 12 height 12
click at [114, 193] on div at bounding box center [112, 197] width 12 height 12
click at [66, 278] on div at bounding box center [64, 278] width 12 height 12
click at [145, 130] on div at bounding box center [145, 132] width 12 height 12
click at [67, 278] on div at bounding box center [64, 278] width 12 height 12
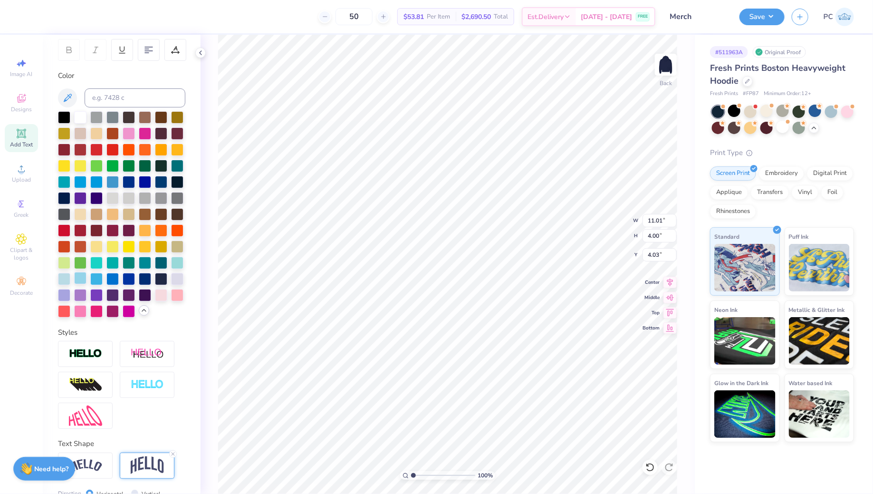
click at [78, 278] on div at bounding box center [80, 278] width 12 height 12
click at [83, 213] on div at bounding box center [80, 213] width 12 height 12
click at [91, 128] on div at bounding box center [96, 132] width 12 height 12
click at [82, 130] on div at bounding box center [80, 132] width 12 height 12
click at [78, 116] on div at bounding box center [80, 116] width 12 height 12
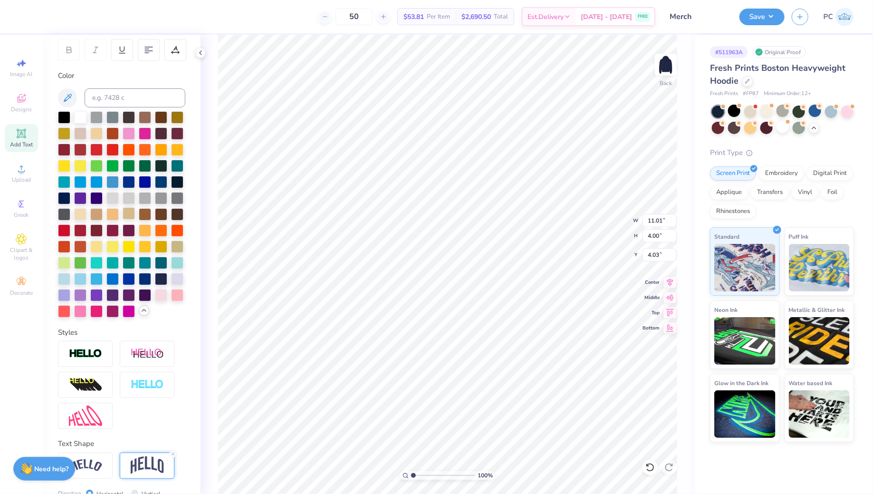
click at [128, 211] on div at bounding box center [129, 213] width 12 height 12
click at [112, 214] on div at bounding box center [112, 213] width 12 height 12
click at [82, 210] on div at bounding box center [80, 213] width 12 height 12
